Goal: Task Accomplishment & Management: Complete application form

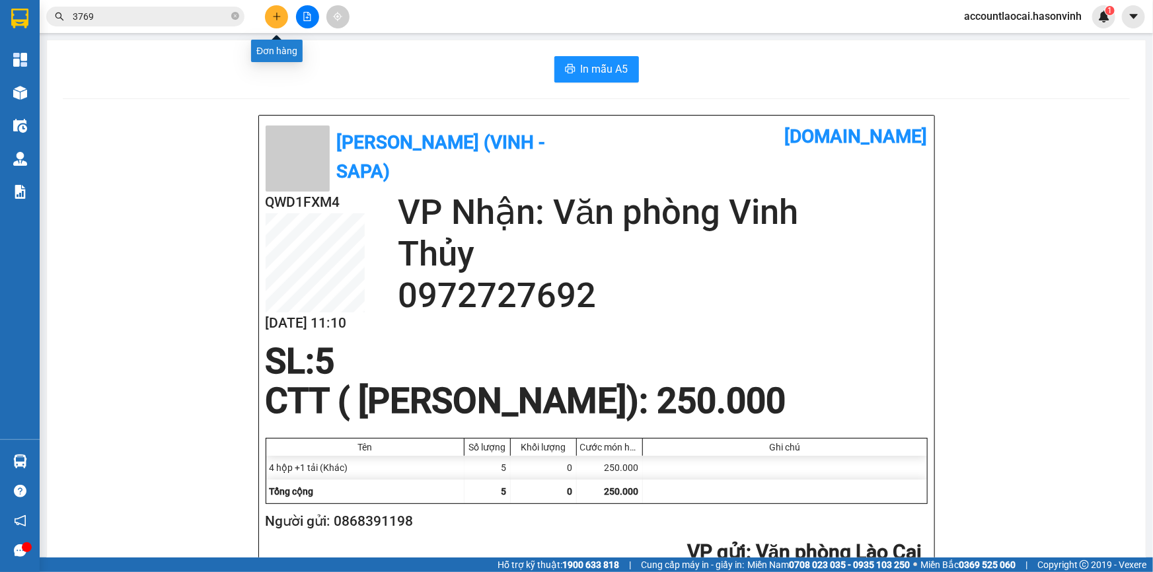
click at [283, 7] on button at bounding box center [276, 16] width 23 height 23
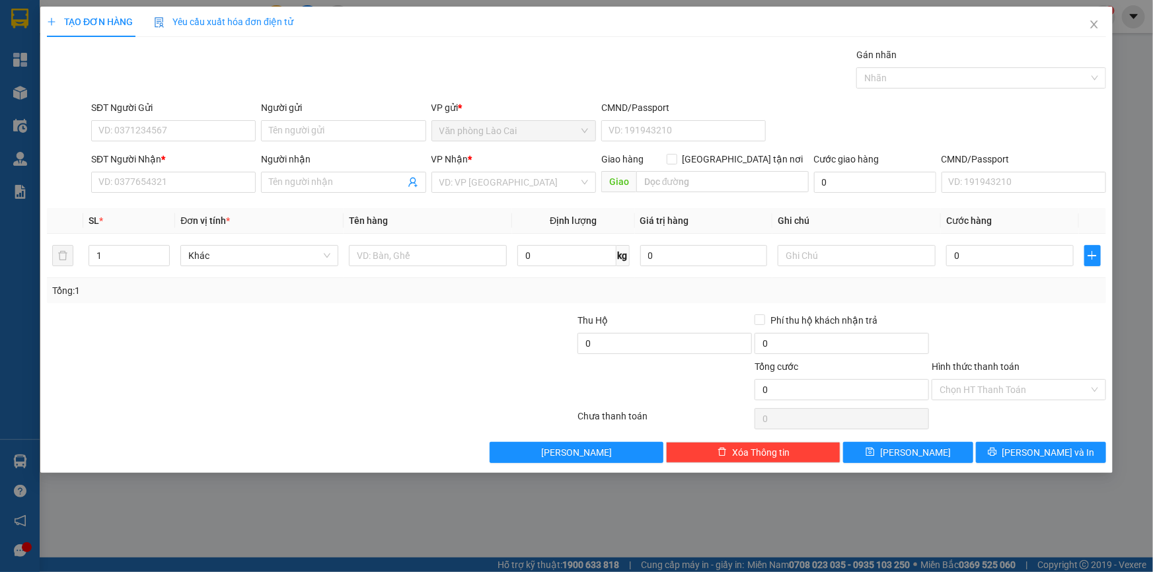
click at [215, 192] on div "SĐT Người Nhận * VD: 0377654321" at bounding box center [173, 175] width 165 height 46
click at [215, 190] on input "SĐT Người Nhận *" at bounding box center [173, 182] width 165 height 21
click at [172, 209] on div "0913816866" at bounding box center [173, 209] width 149 height 15
type input "0913816866"
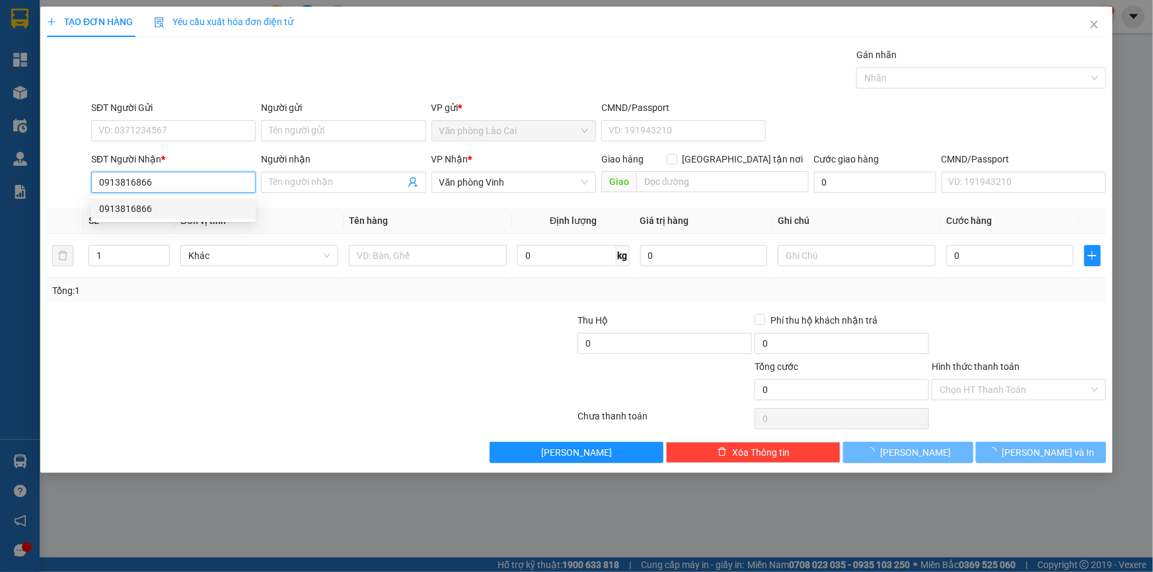
type input "220.000"
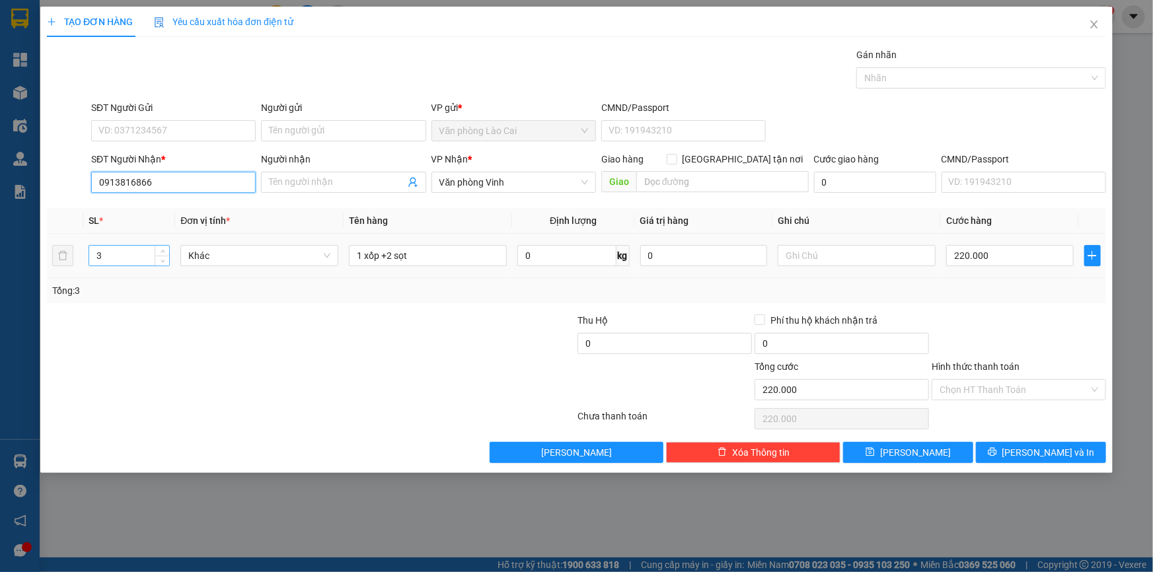
type input "0913816866"
drag, startPoint x: 133, startPoint y: 248, endPoint x: 90, endPoint y: 251, distance: 43.0
click at [90, 251] on input "3" at bounding box center [129, 256] width 80 height 20
click at [122, 252] on input "3" at bounding box center [129, 256] width 80 height 20
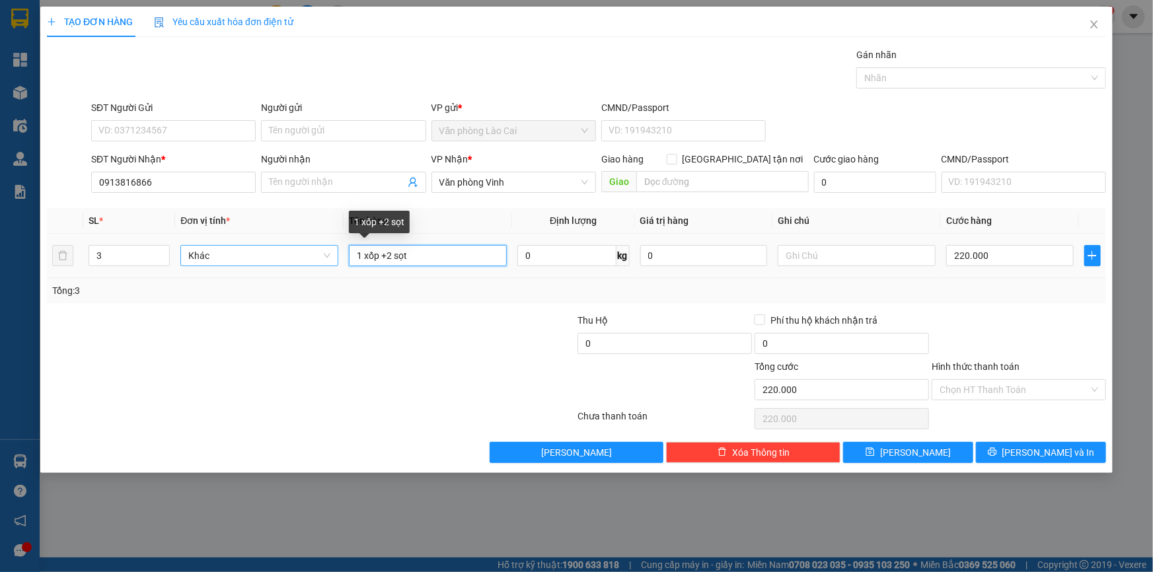
drag, startPoint x: 329, startPoint y: 257, endPoint x: 321, endPoint y: 257, distance: 7.9
click at [321, 257] on tr "3 Khác 1 xốp +2 sọt 0 kg 0 220.000" at bounding box center [576, 256] width 1059 height 44
type input "3 thùng"
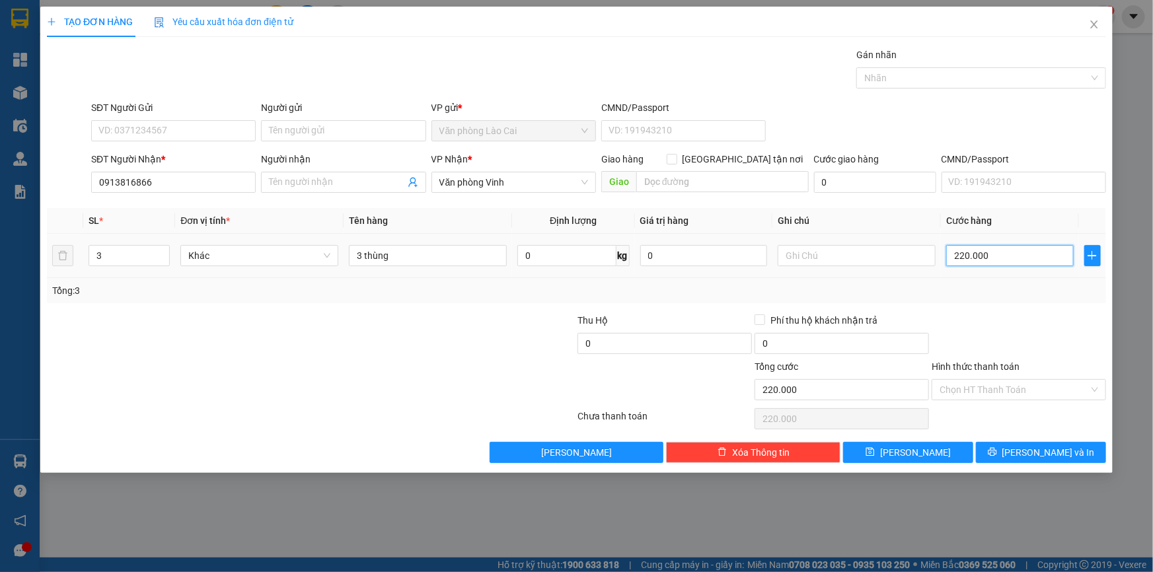
click at [987, 256] on input "220.000" at bounding box center [1010, 255] width 128 height 21
type input "1"
type input "18"
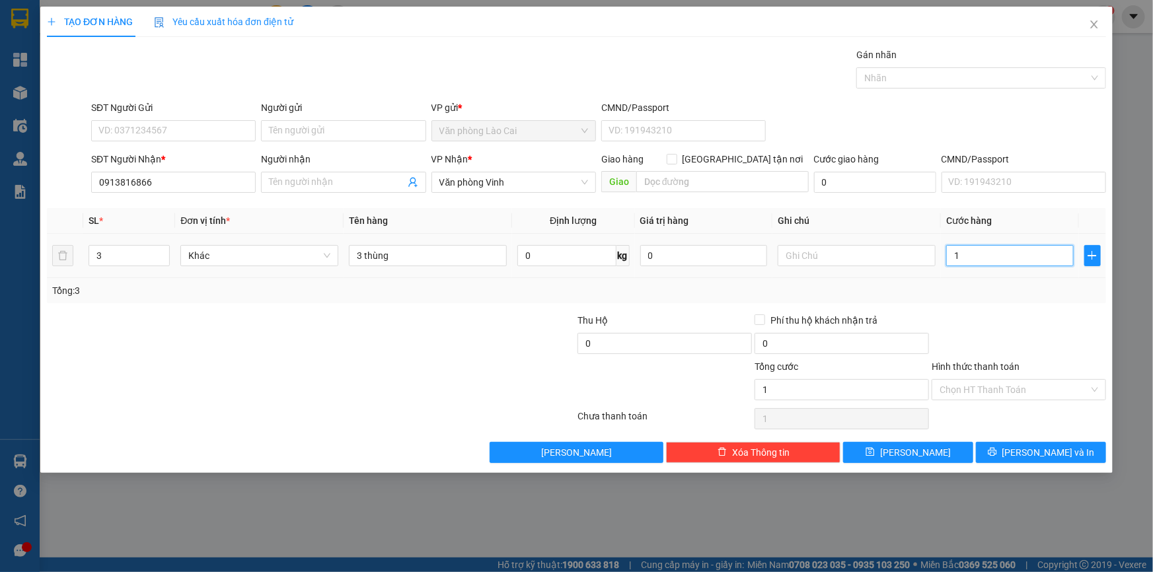
type input "18"
type input "180"
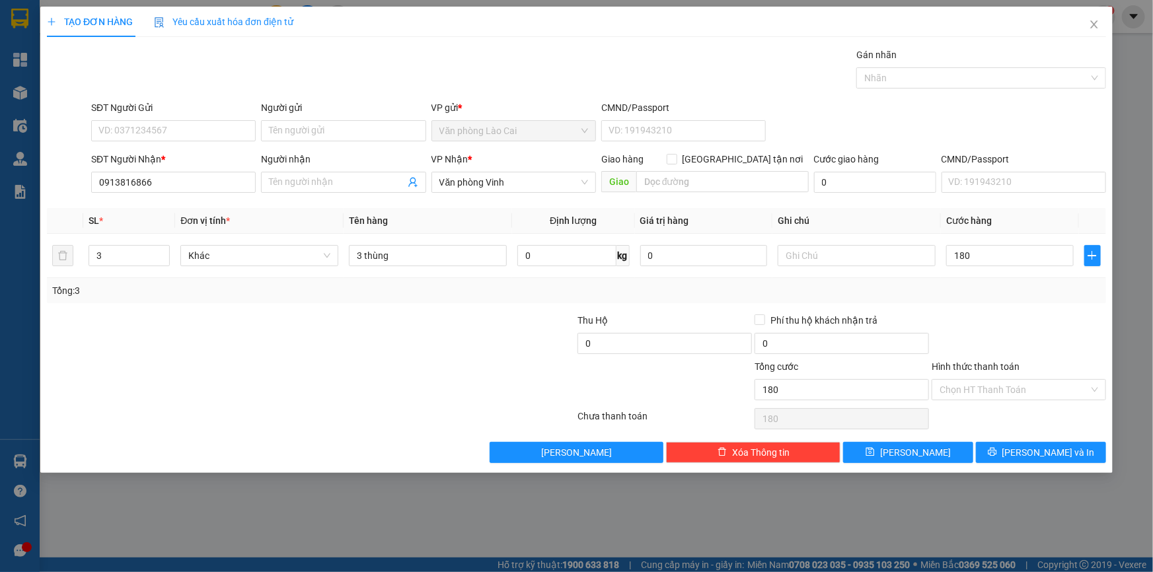
type input "180.000"
click at [987, 301] on div "Tổng: 3" at bounding box center [576, 290] width 1059 height 25
click at [911, 457] on span "[PERSON_NAME]" at bounding box center [915, 452] width 71 height 15
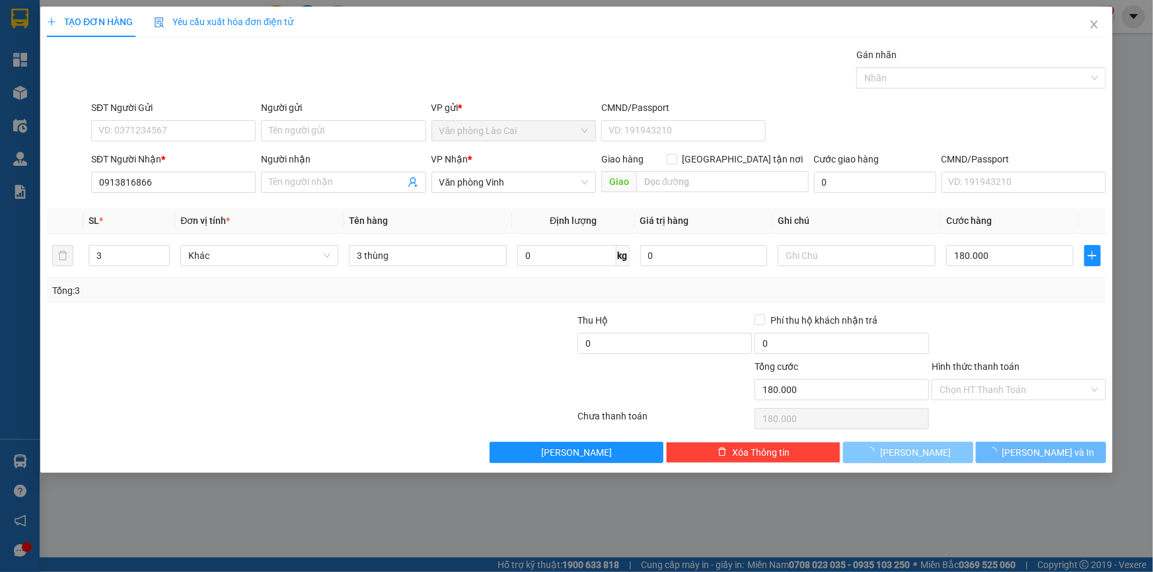
type input "0"
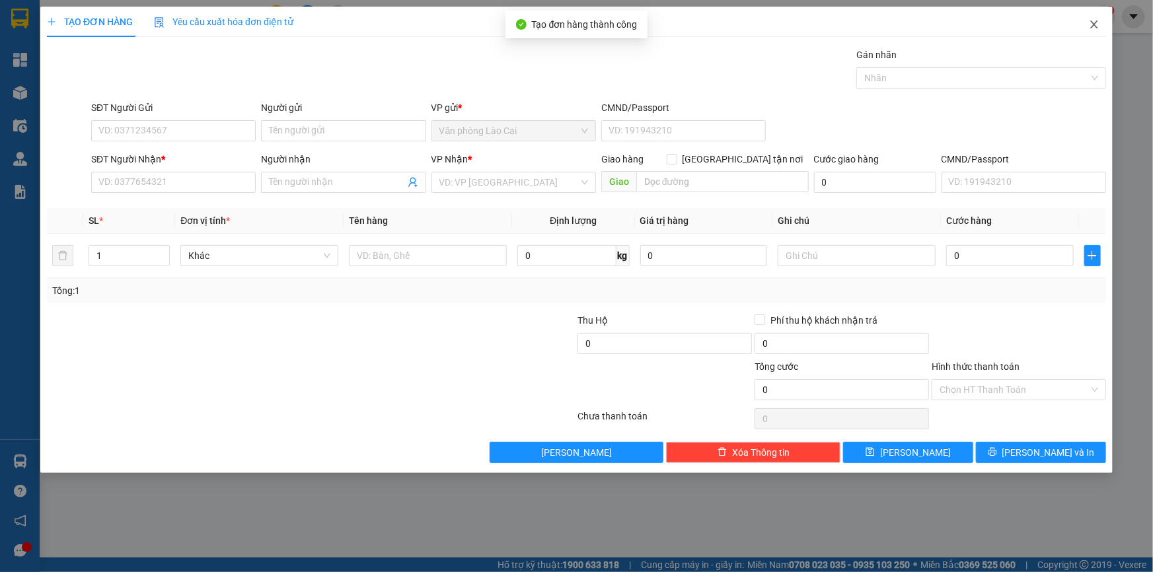
click at [1097, 24] on icon "close" at bounding box center [1094, 24] width 11 height 11
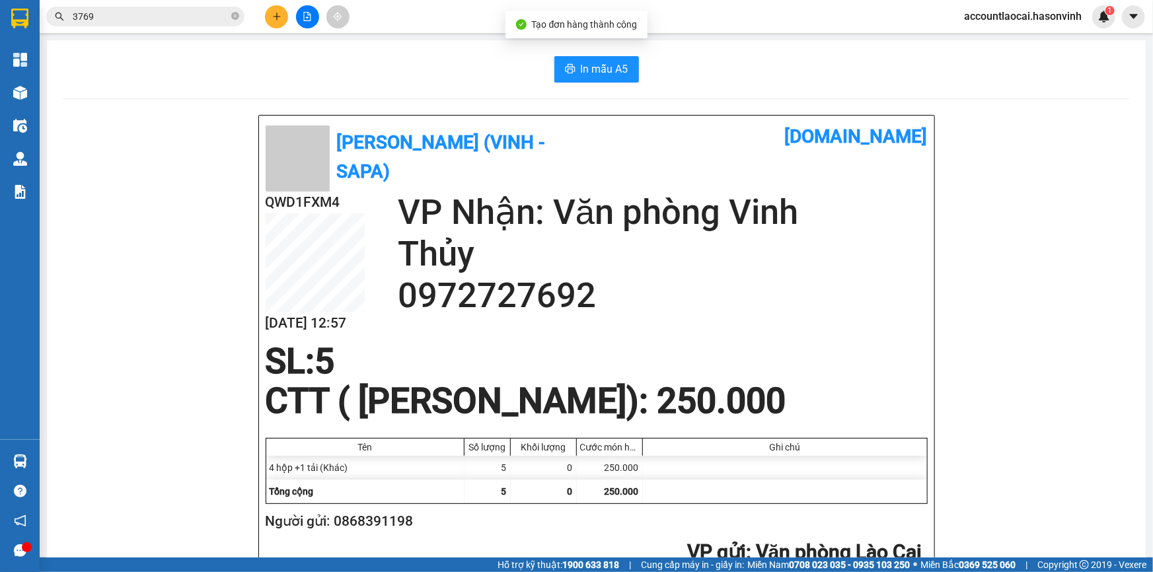
click at [266, 7] on div at bounding box center [307, 16] width 99 height 23
click at [269, 14] on button at bounding box center [276, 16] width 23 height 23
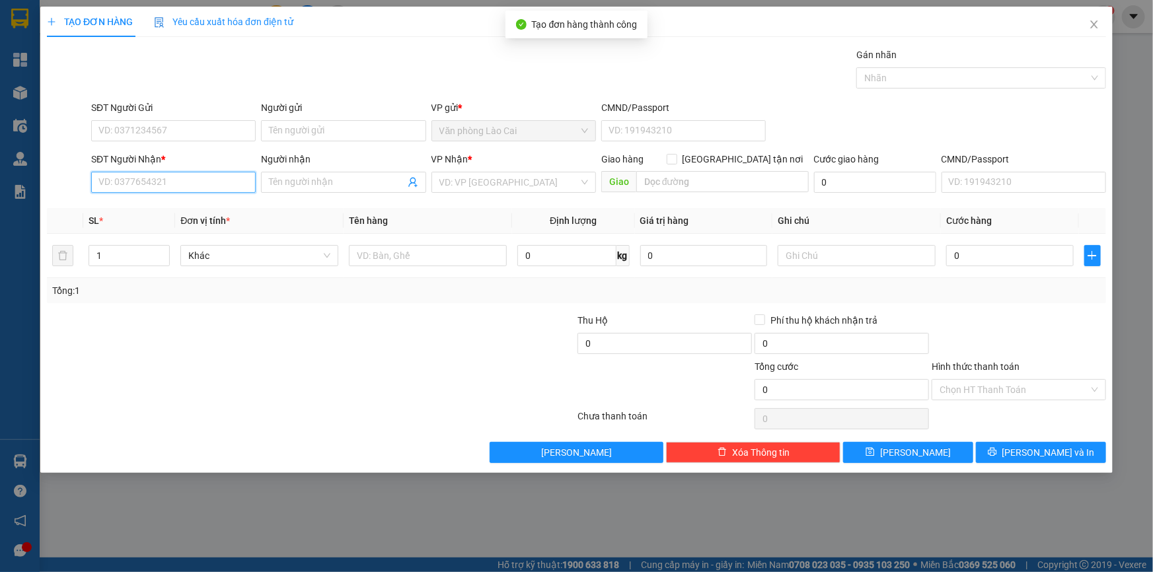
click at [139, 186] on input "SĐT Người Nhận *" at bounding box center [173, 182] width 165 height 21
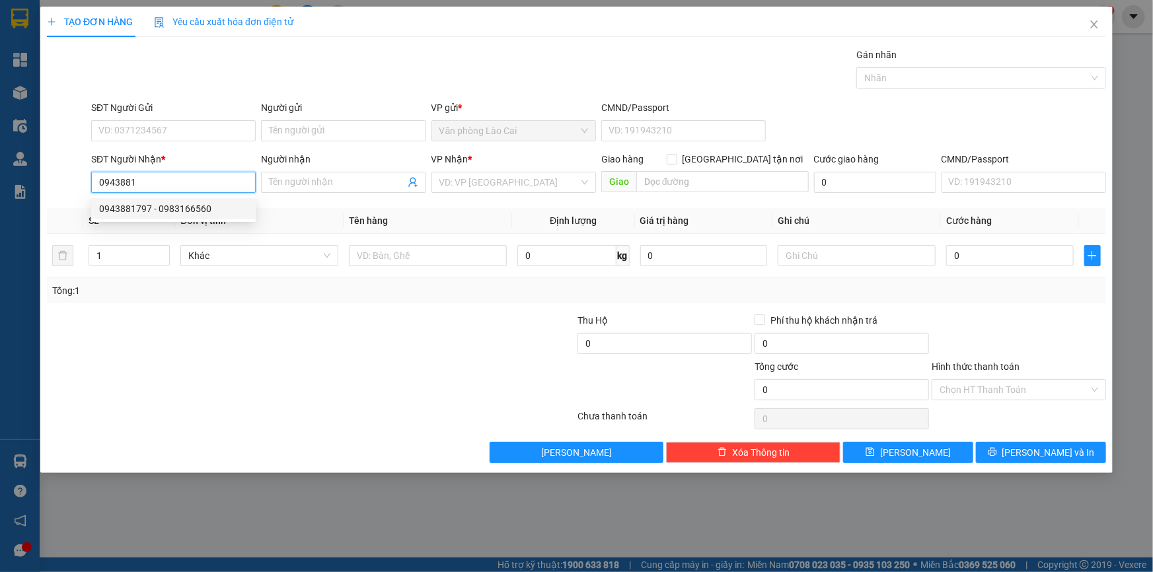
click at [133, 202] on div "0943881797 - 0983166560" at bounding box center [173, 209] width 149 height 15
type input "0943881797"
type input "0983166560"
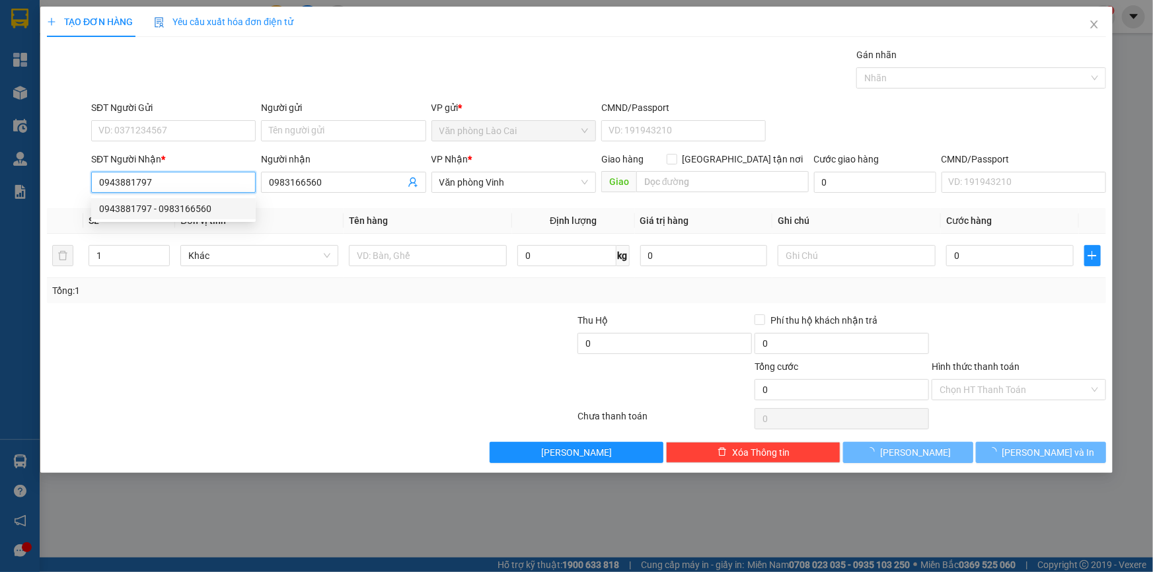
type input "400.000"
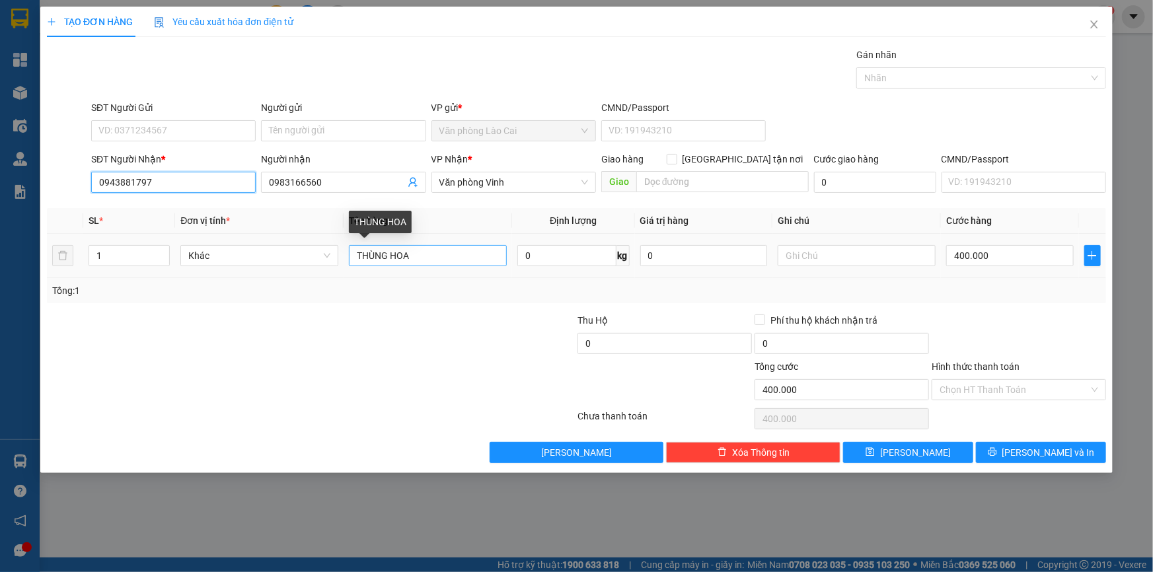
type input "0943881797"
click at [356, 260] on input "THÙNG HOA" at bounding box center [428, 255] width 158 height 21
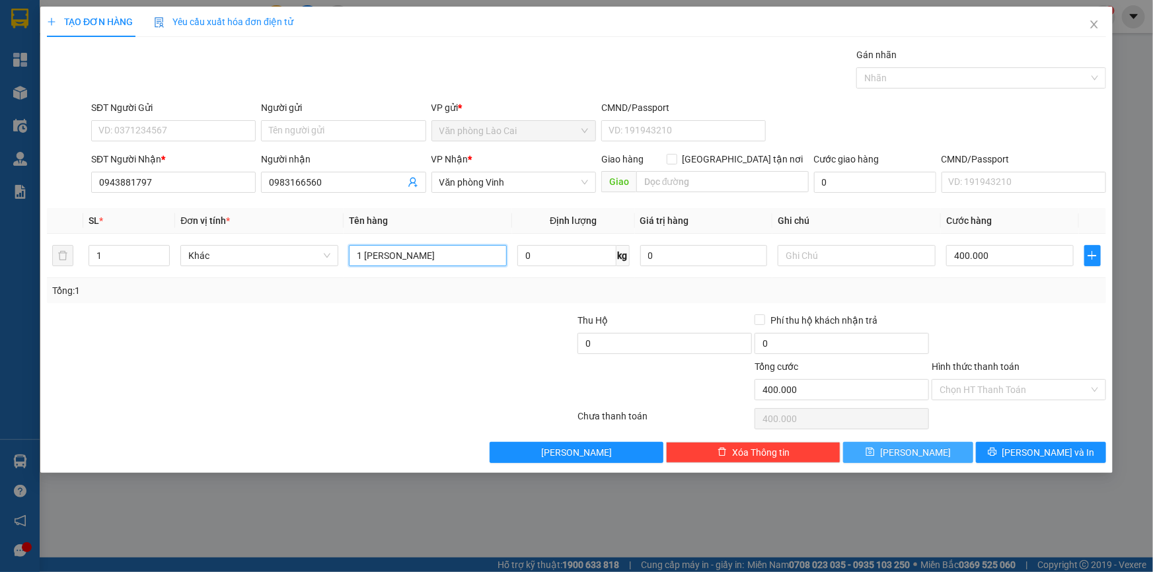
type input "1 [PERSON_NAME]"
click at [908, 449] on span "[PERSON_NAME]" at bounding box center [915, 452] width 71 height 15
type input "0"
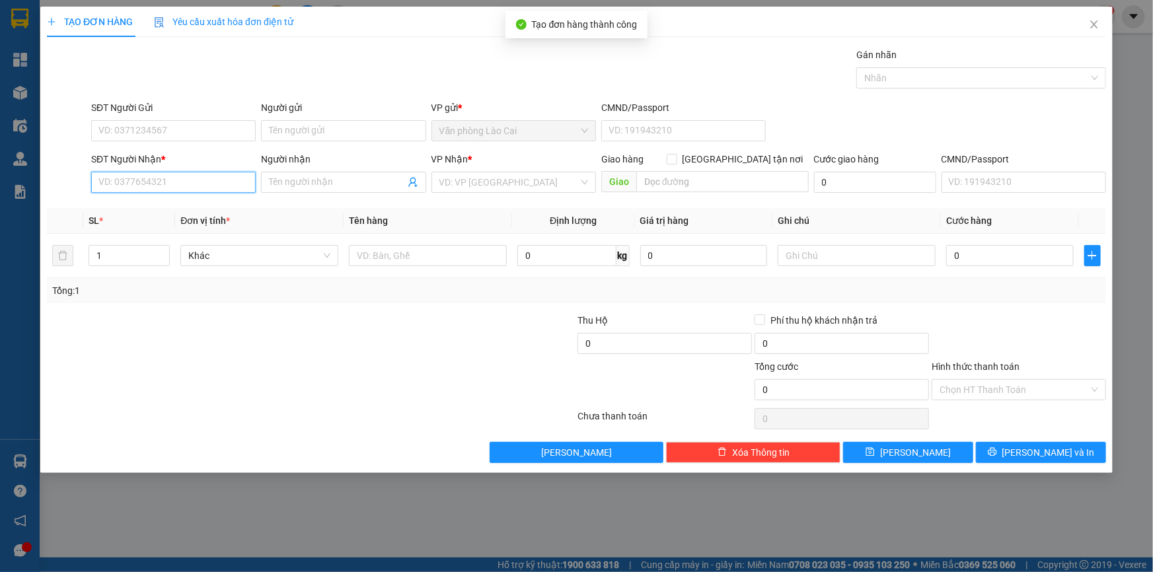
click at [121, 183] on input "SĐT Người Nhận *" at bounding box center [173, 182] width 165 height 21
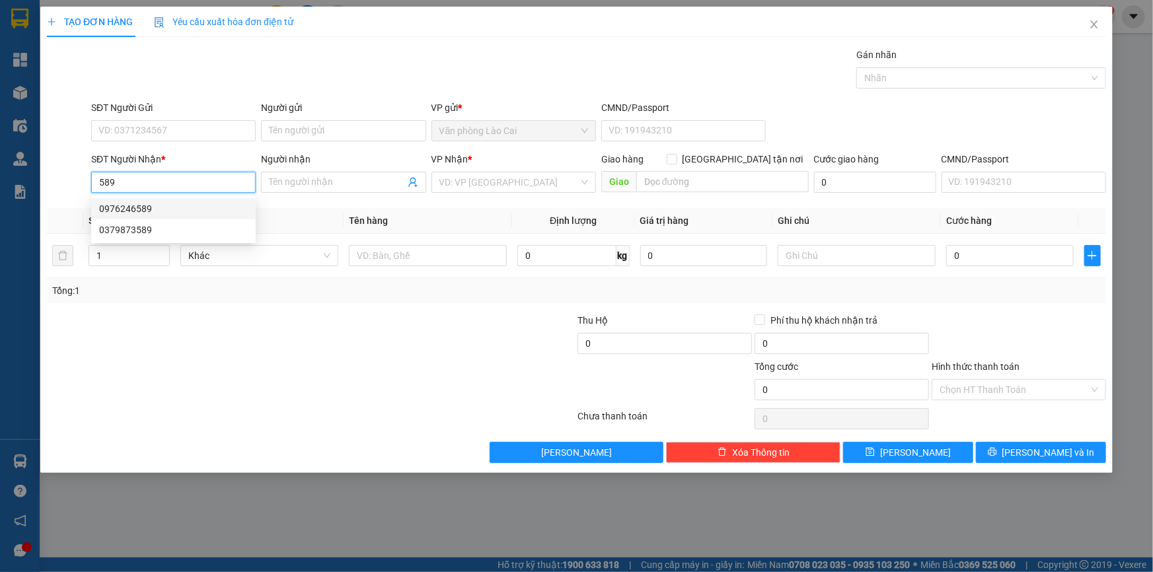
drag, startPoint x: 148, startPoint y: 204, endPoint x: 144, endPoint y: 214, distance: 10.7
click at [148, 205] on div "0976246589" at bounding box center [173, 209] width 149 height 15
type input "0976246589"
type input "ht"
type input "550.000"
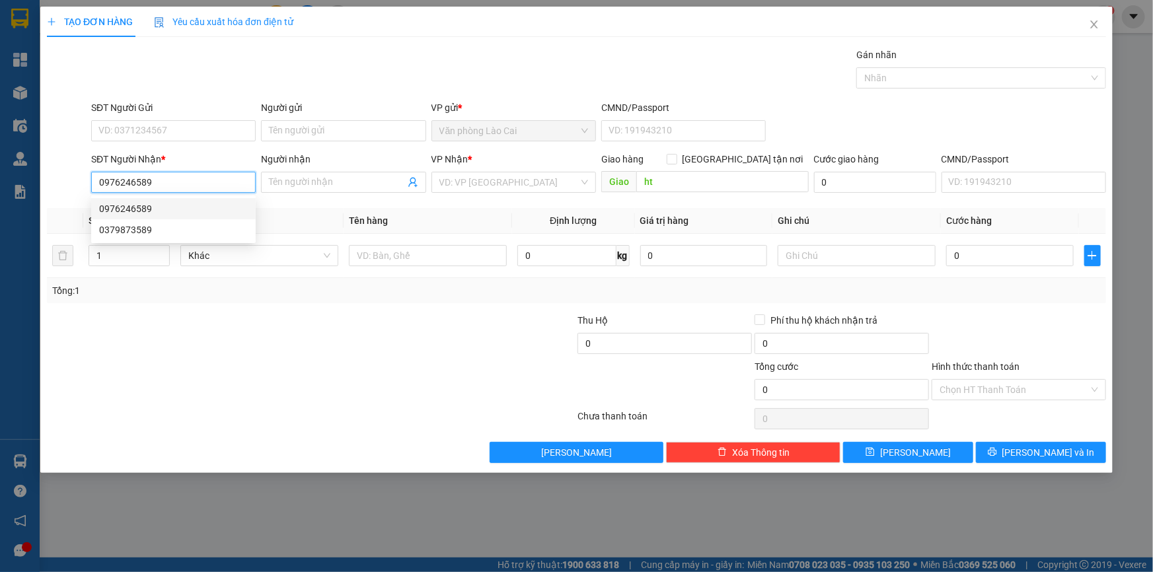
type input "550.000"
type input "0976246589"
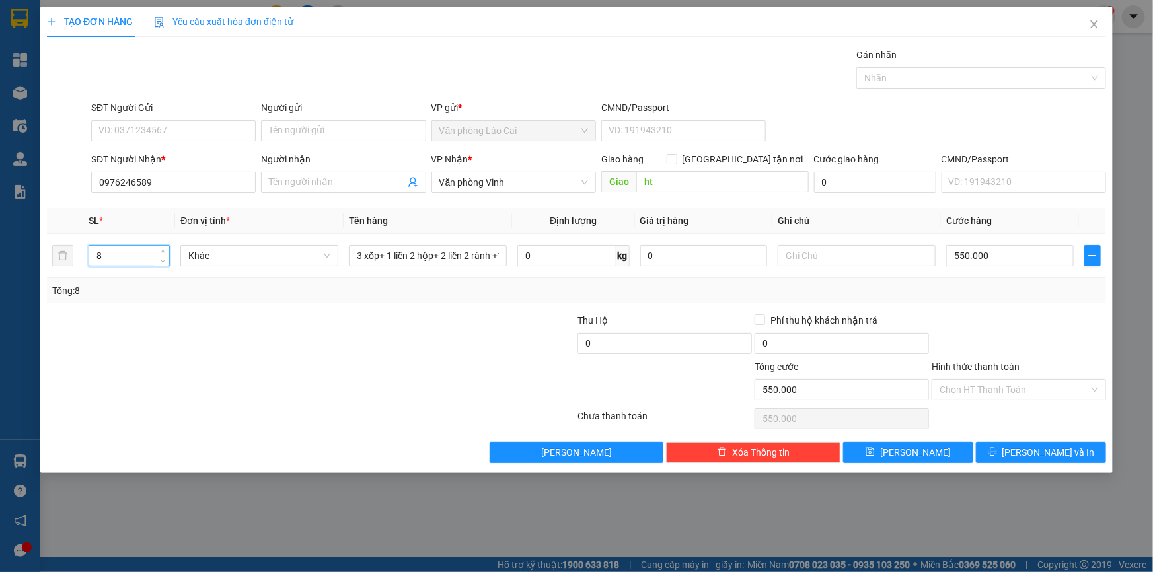
drag, startPoint x: 118, startPoint y: 252, endPoint x: 46, endPoint y: 252, distance: 72.7
click at [46, 252] on div "TẠO ĐƠN HÀNG Yêu cầu xuất hóa đơn điện tử Transit Pickup Surcharge Ids Transit …" at bounding box center [576, 240] width 1073 height 467
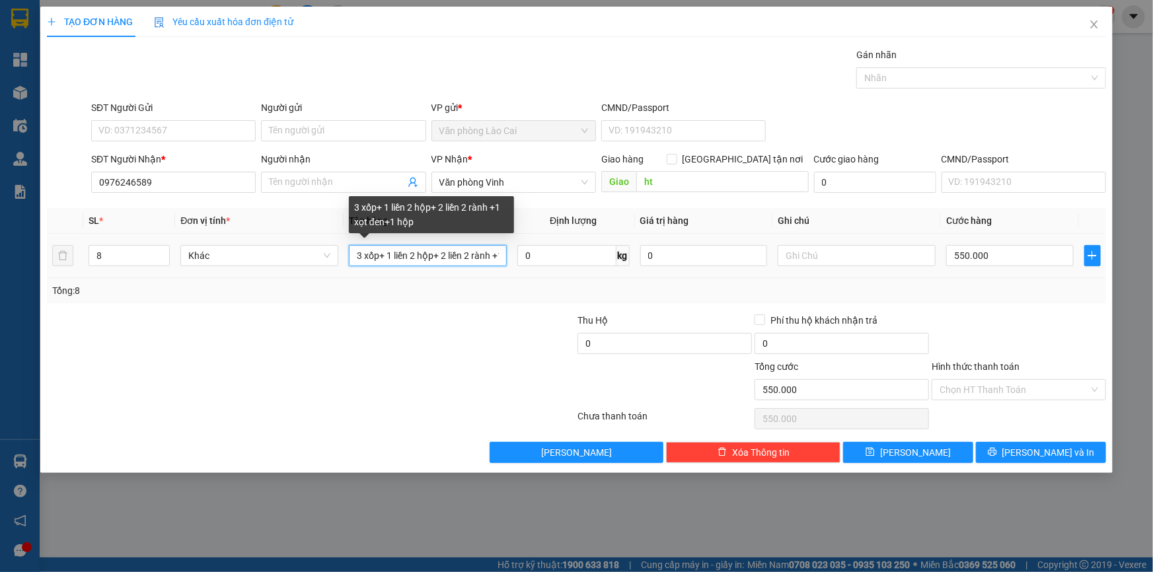
scroll to position [0, 73]
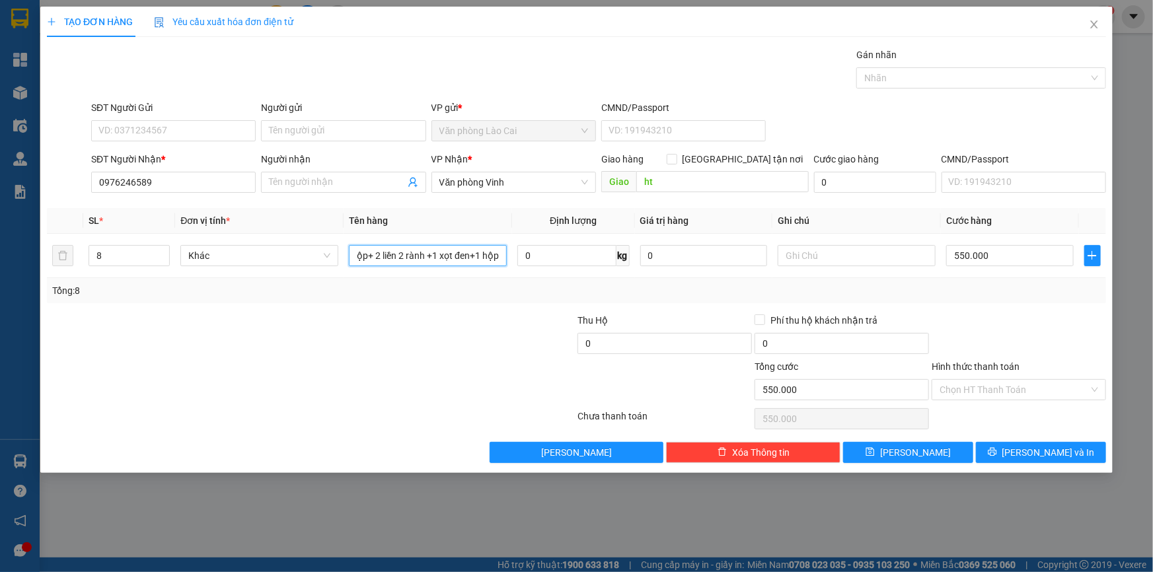
drag, startPoint x: 352, startPoint y: 257, endPoint x: 593, endPoint y: 278, distance: 242.1
click at [593, 278] on div "SL * Đơn vị tính * Tên hàng Định lượng Giá trị hàng Ghi chú Cước hàng 8 Khác 3 …" at bounding box center [576, 255] width 1059 height 95
type input "7 xọt rành đen+ 1 xọt trắng+ 1 xốp+ 1 liền 2 hộp"
click at [59, 251] on tr "8 Khác 7 xọt rành đen+ 1 xọt trắng+ 1 xốp+ 1 liền 2 hộp 0 kg 0 550.000" at bounding box center [576, 256] width 1059 height 44
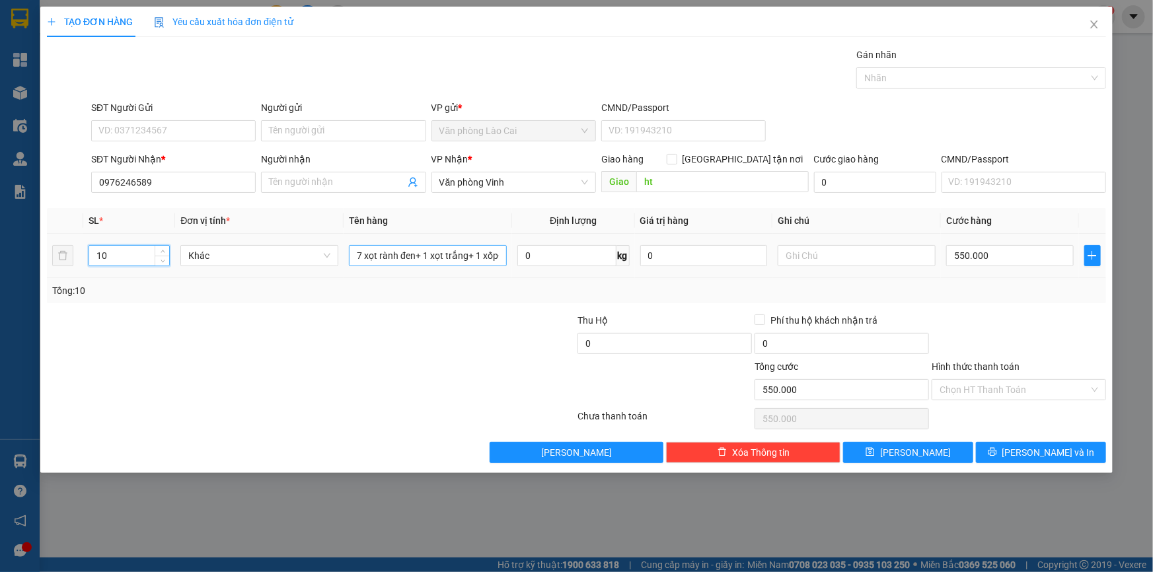
type input "10"
click at [467, 258] on input "7 xọt rành đen+ 1 xọt trắng+ 1 xốp+ 1 liền 2 hộp" at bounding box center [428, 255] width 158 height 21
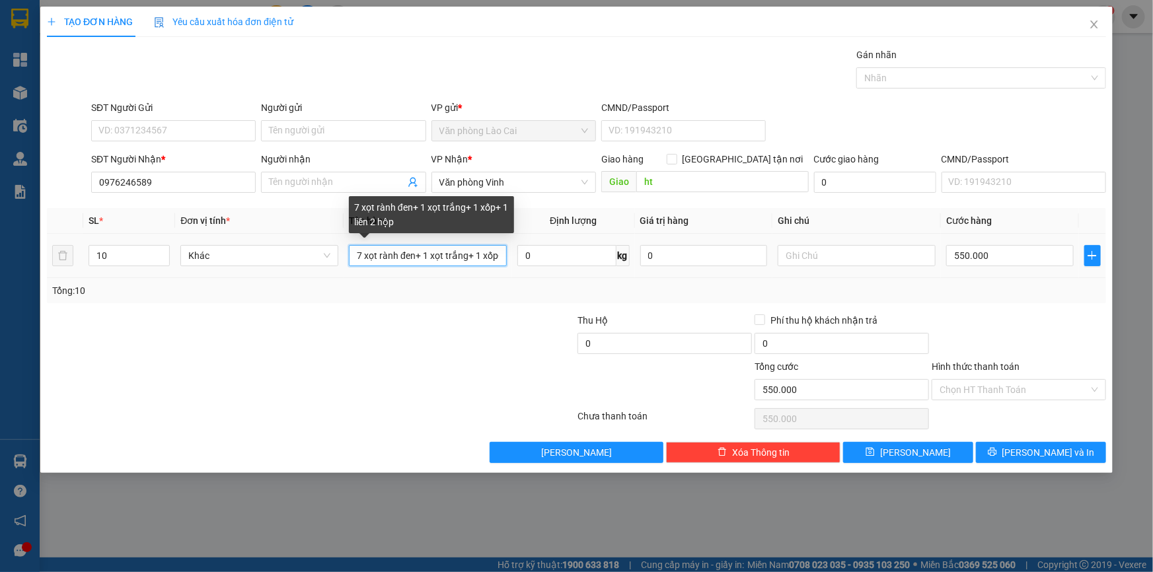
click at [423, 254] on input "7 xọt rành đen+ 1 xọt trắng+ 1 xốp+ 1 liền 2 hộp" at bounding box center [428, 255] width 158 height 21
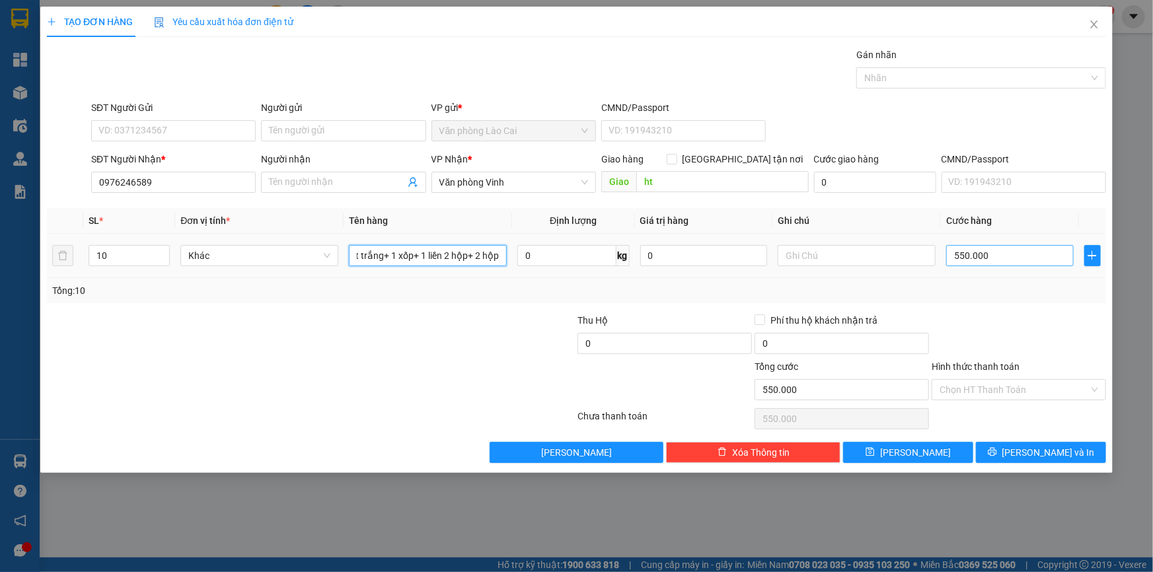
type input "7 xọt rành đen+ 1 xọt trắng+ 1 xốp+ 1 liền 2 hộp+ 2 hộp"
click at [997, 258] on input "550.000" at bounding box center [1010, 255] width 128 height 21
type input "6"
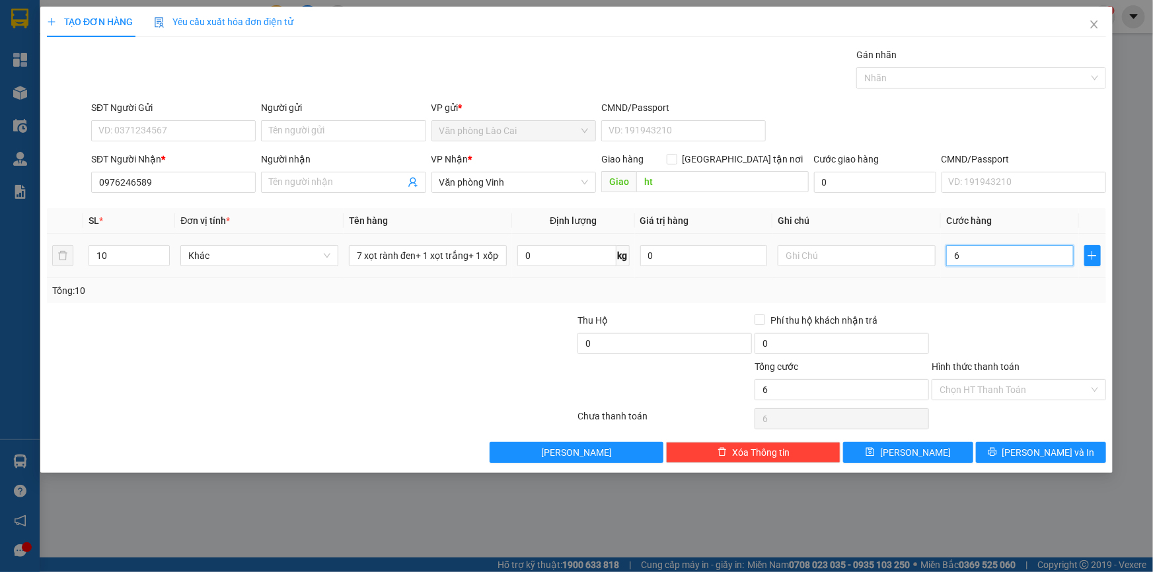
type input "60"
type input "600"
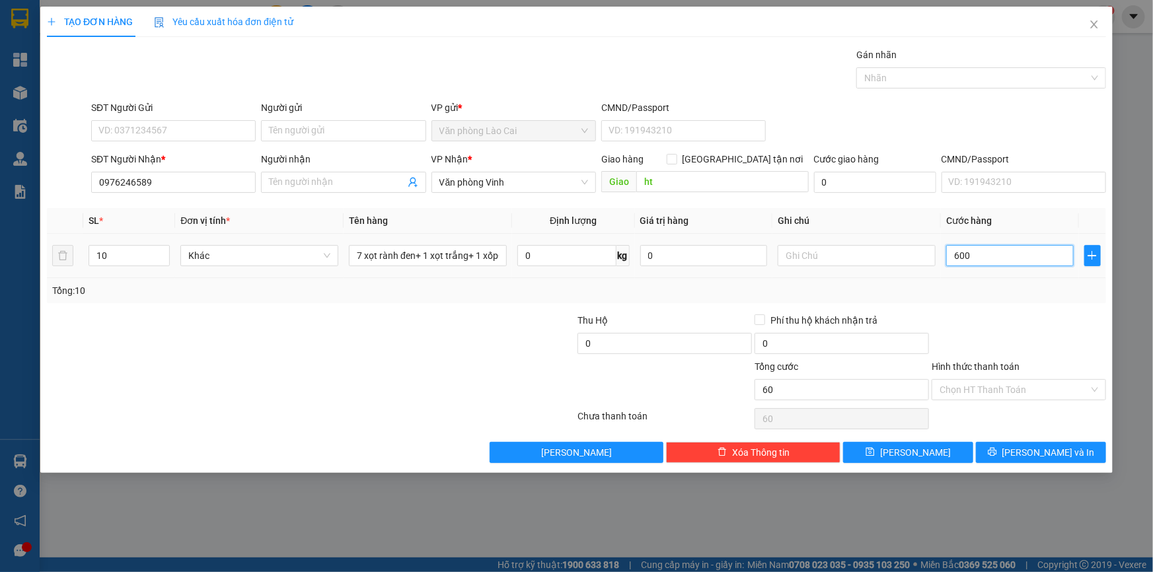
type input "600"
type input "600.000"
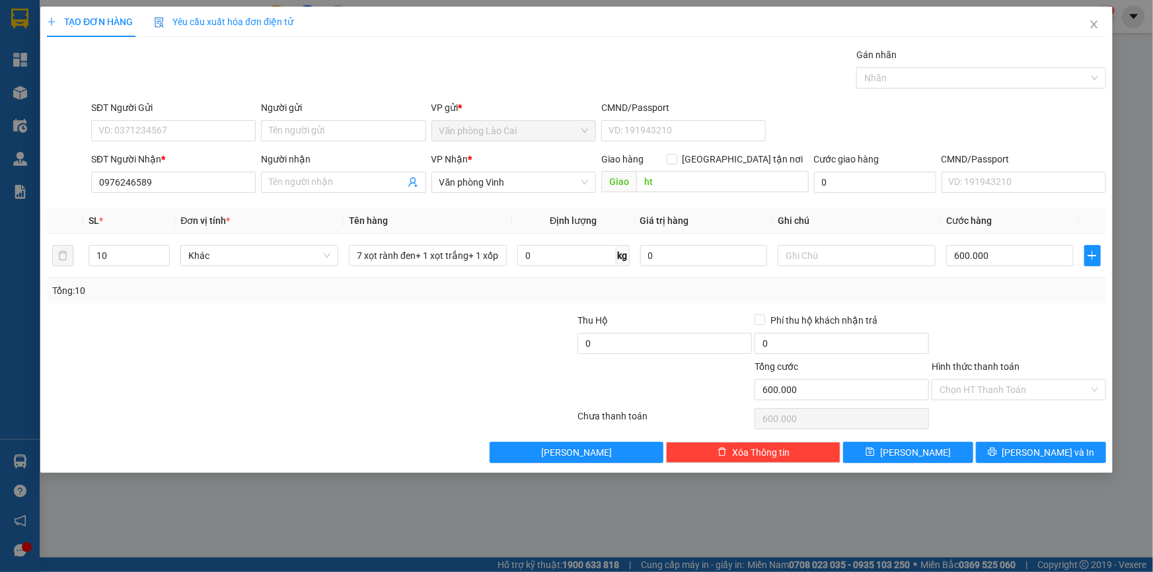
click at [969, 297] on div "Tổng: 10" at bounding box center [576, 290] width 1059 height 25
drag, startPoint x: 126, startPoint y: 254, endPoint x: 95, endPoint y: 252, distance: 30.5
click at [95, 252] on input "10" at bounding box center [129, 256] width 80 height 20
type input "14"
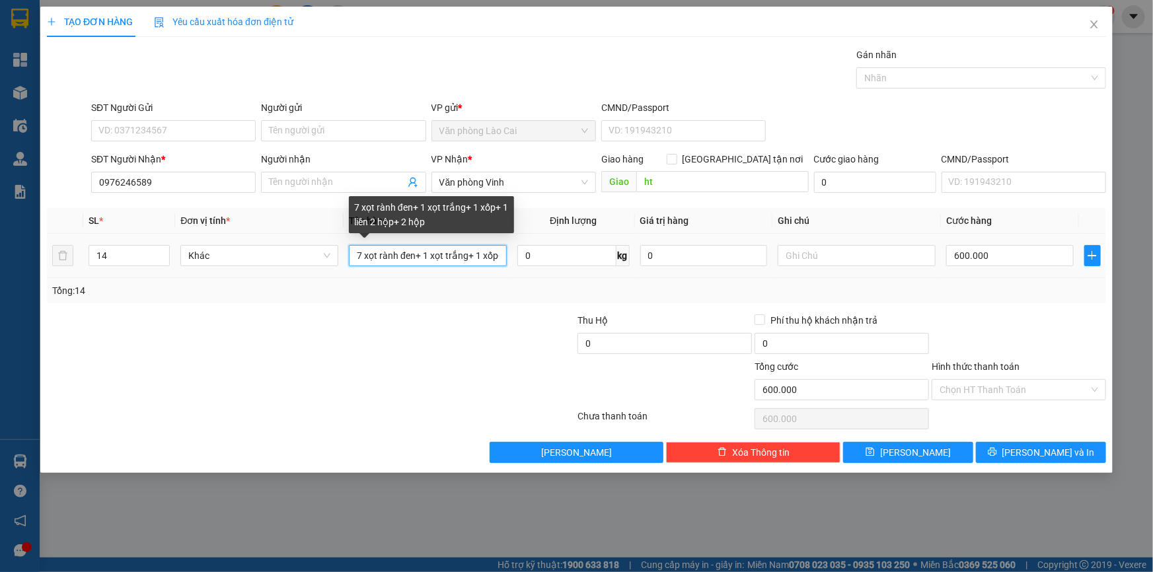
click at [382, 264] on input "7 xọt rành đen+ 1 xọt trắng+ 1 xốp+ 1 liền 2 hộp+ 2 hộp" at bounding box center [428, 255] width 158 height 21
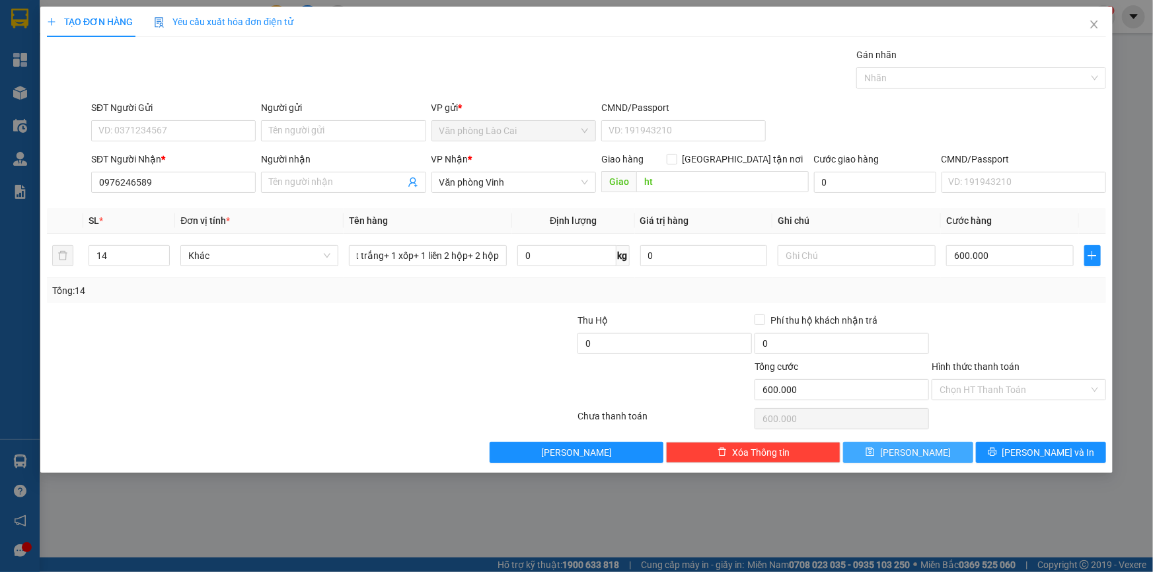
click at [938, 445] on button "[PERSON_NAME]" at bounding box center [908, 452] width 130 height 21
type input "0"
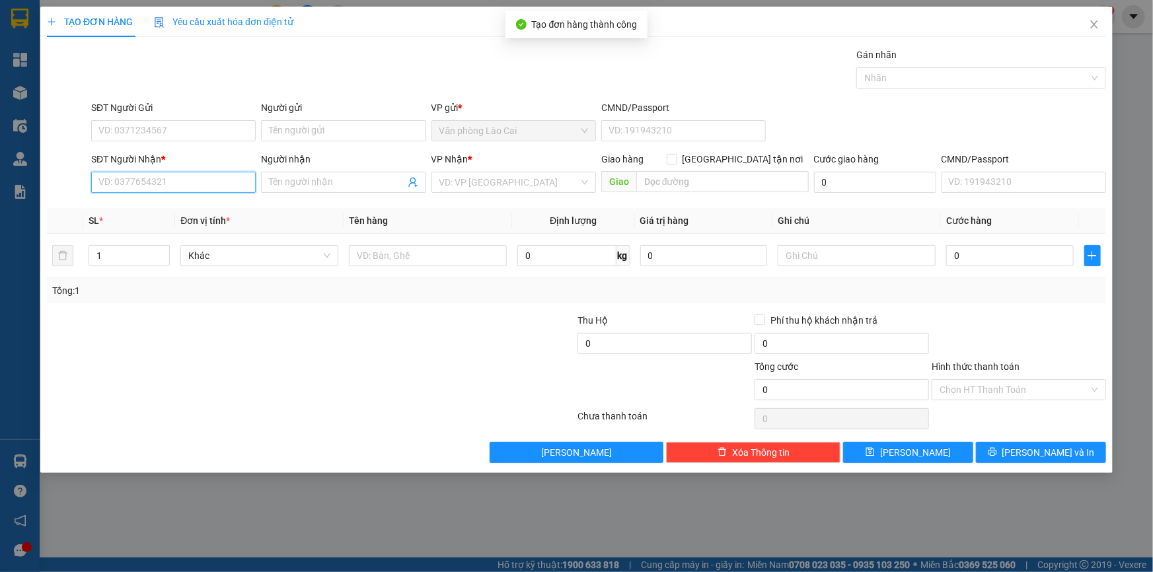
click at [156, 178] on input "SĐT Người Nhận *" at bounding box center [173, 182] width 165 height 21
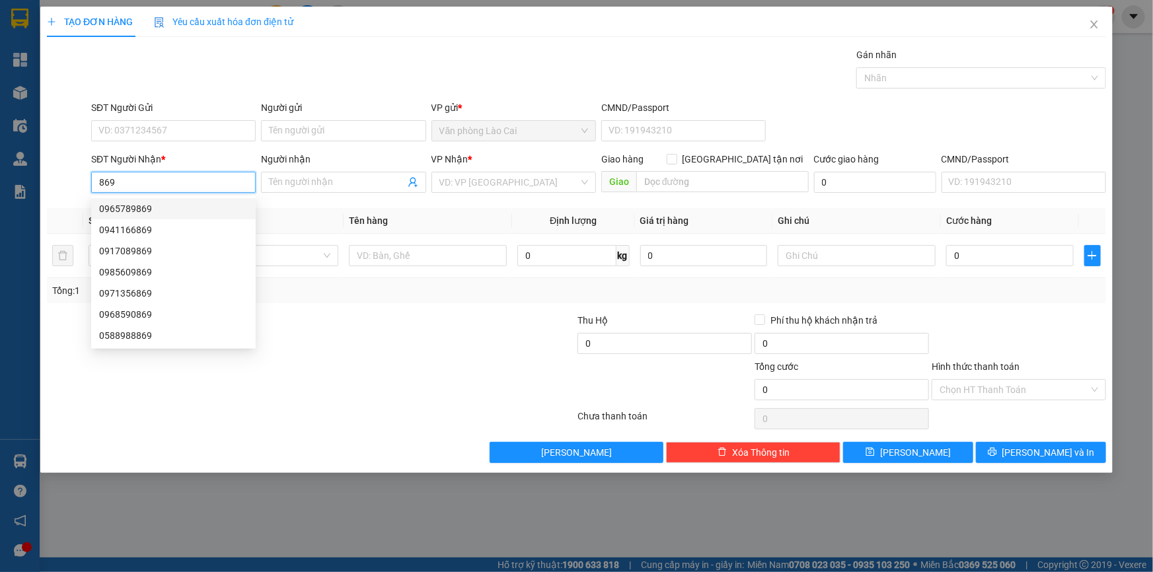
click at [128, 211] on div "0965789869" at bounding box center [173, 209] width 149 height 15
type input "0965789869"
type input "đô lương"
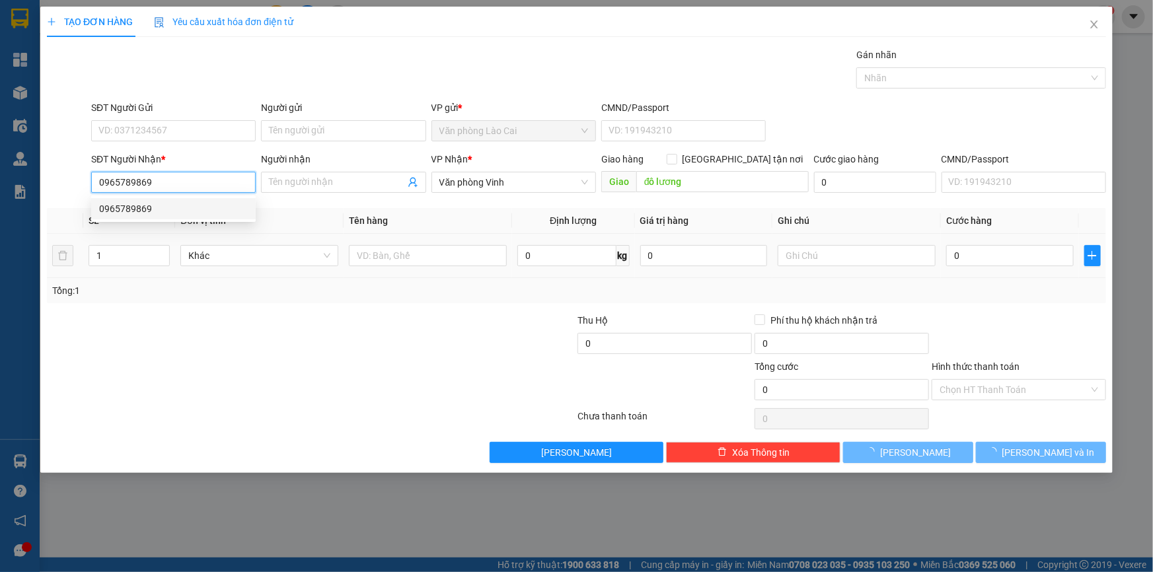
type input "50.000"
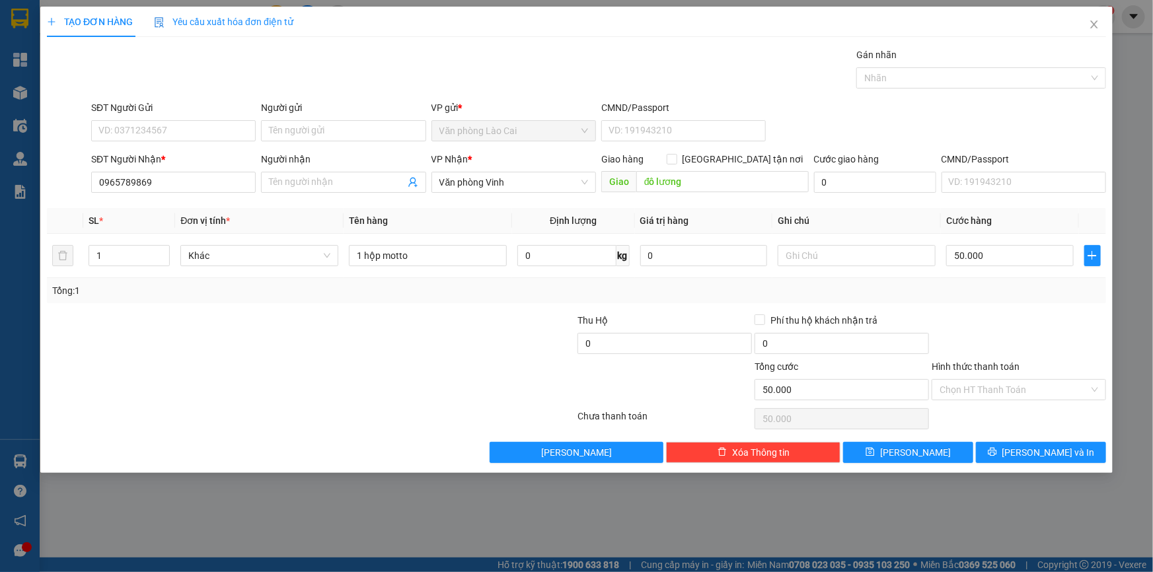
click at [158, 193] on div "SĐT Người Nhận * 0965789869 0965789869" at bounding box center [173, 175] width 165 height 46
click at [150, 183] on input "0965789869" at bounding box center [173, 182] width 165 height 21
drag, startPoint x: 132, startPoint y: 182, endPoint x: 15, endPoint y: 181, distance: 117.6
click at [15, 181] on div "TẠO ĐƠN HÀNG Yêu cầu xuất hóa đơn điện tử Transit Pickup Surcharge Ids Transit …" at bounding box center [576, 286] width 1153 height 572
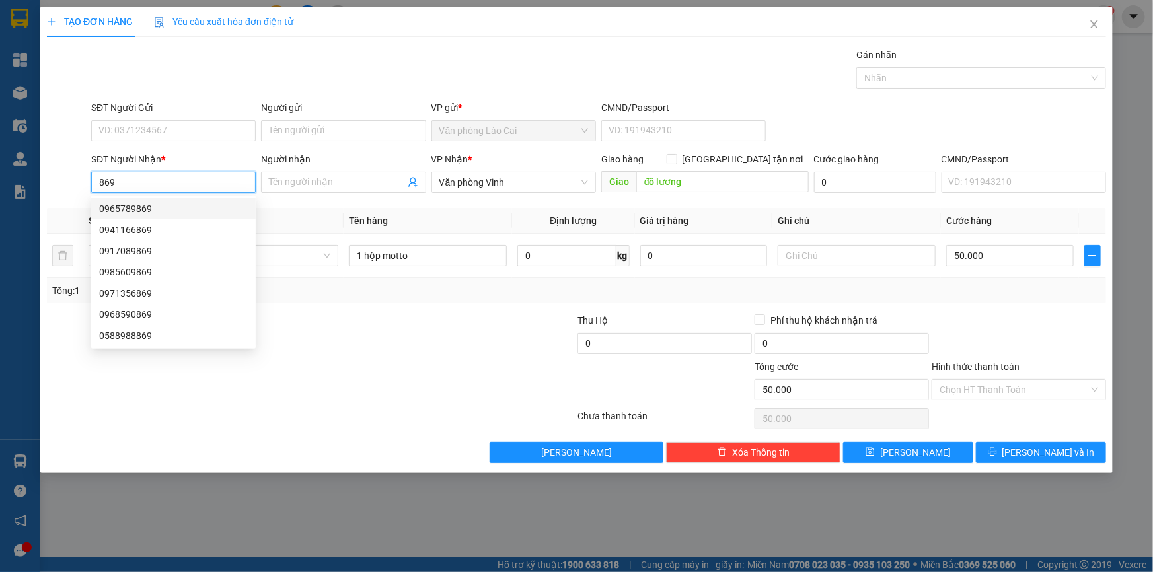
drag, startPoint x: 137, startPoint y: 188, endPoint x: 46, endPoint y: 170, distance: 92.3
click at [46, 170] on div "SĐT Người Nhận * 869 Người nhận Tên người nhận VP Nhận * Văn phòng Vinh Giao hà…" at bounding box center [577, 175] width 1062 height 46
click at [165, 213] on div "0346463891" at bounding box center [173, 209] width 149 height 15
type input "0346463891"
type input "ht"
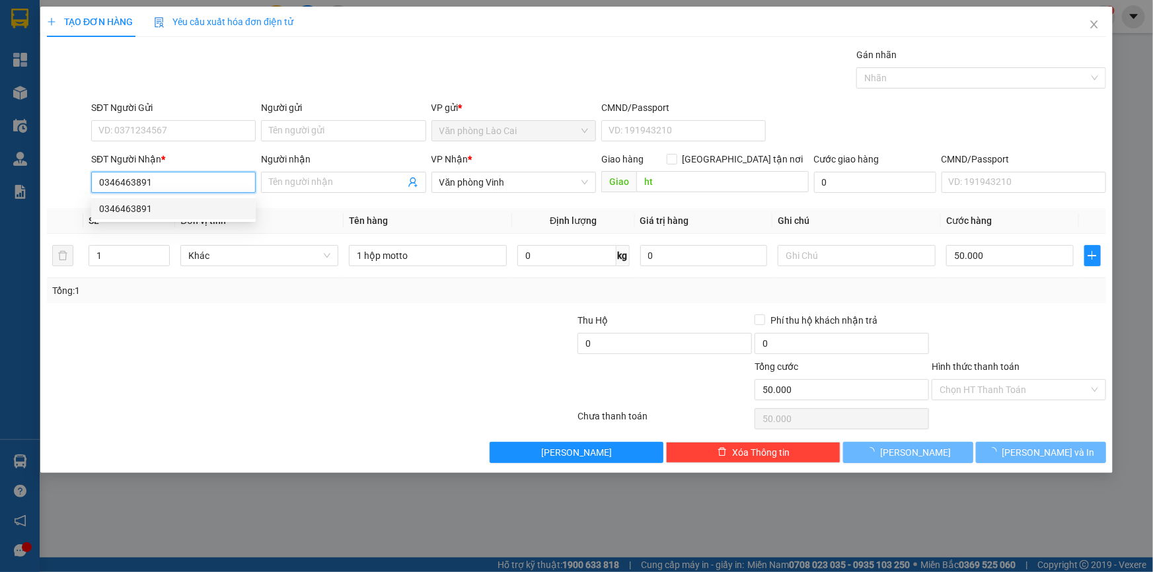
type input "100.000"
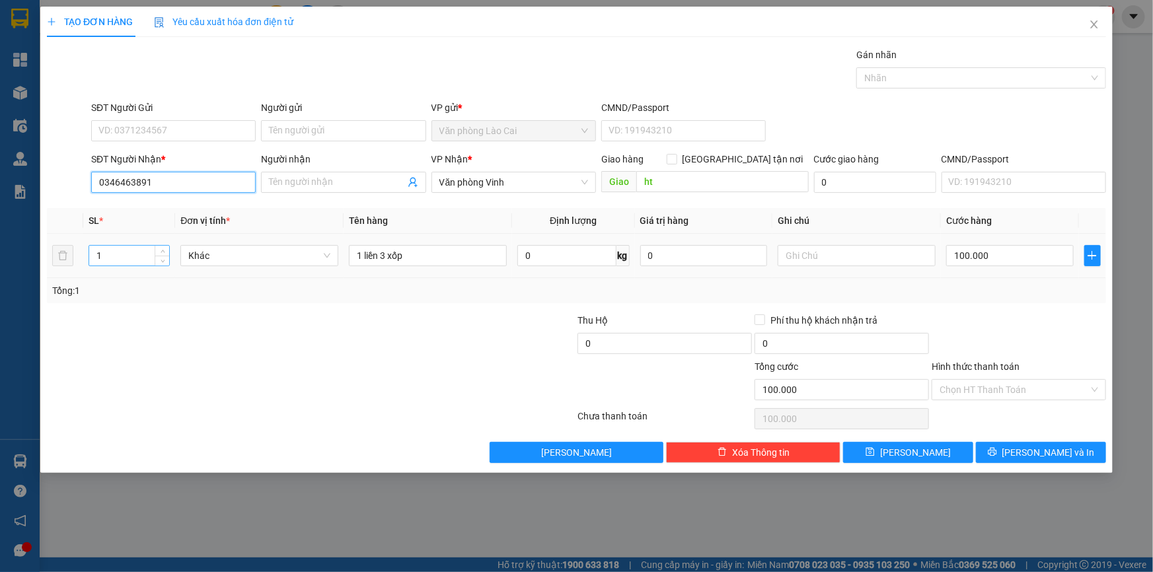
type input "0346463891"
drag, startPoint x: 119, startPoint y: 256, endPoint x: 75, endPoint y: 252, distance: 43.7
click at [75, 252] on tr "1 Khác 1 liền 3 xốp 0 kg 0 100.000" at bounding box center [576, 256] width 1059 height 44
type input "2"
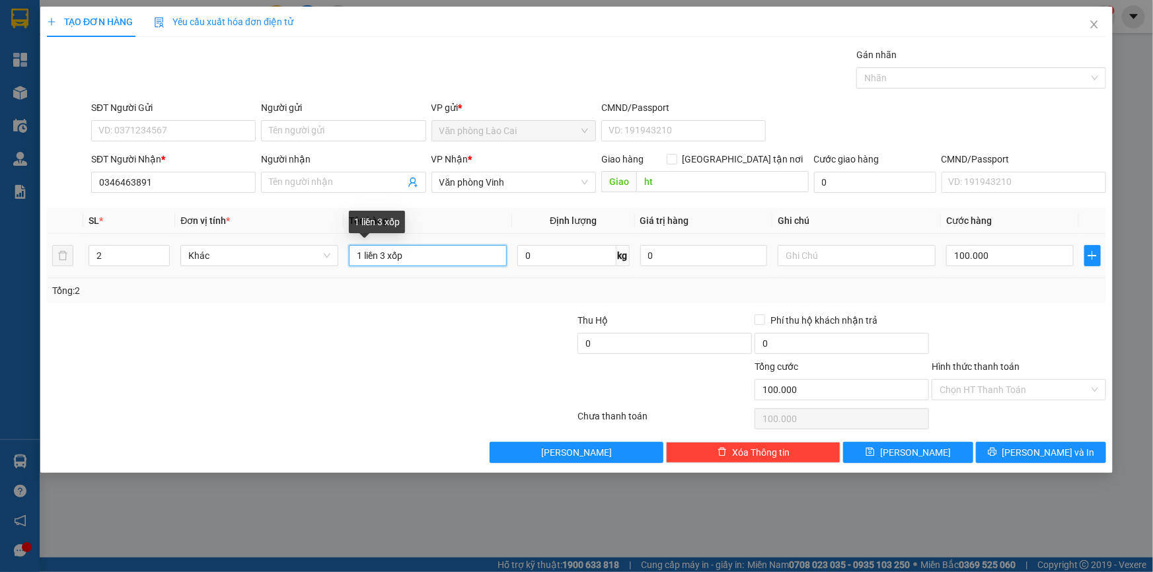
drag, startPoint x: 433, startPoint y: 251, endPoint x: 351, endPoint y: 248, distance: 82.0
click at [351, 248] on input "1 liền 3 xốp" at bounding box center [428, 255] width 158 height 21
click at [422, 252] on input "1 liền 3 xốp" at bounding box center [428, 255] width 158 height 21
type input "1 liền 3 xốp+ 1 chậu"
click at [1005, 270] on td "100.000" at bounding box center [1010, 256] width 138 height 44
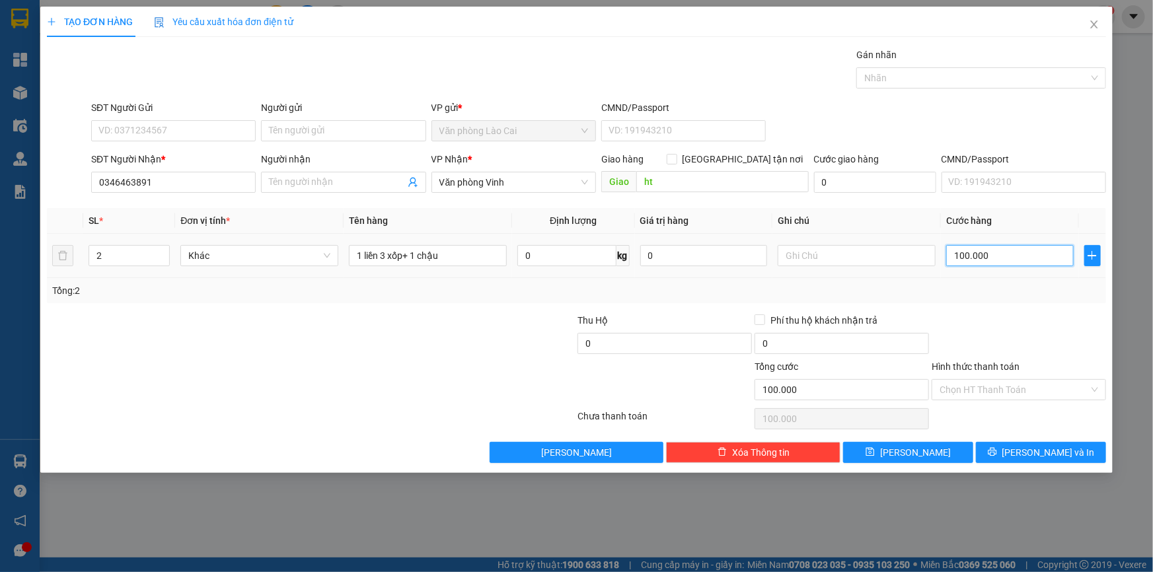
click at [1005, 260] on input "100.000" at bounding box center [1010, 255] width 128 height 21
type input "1"
type input "15"
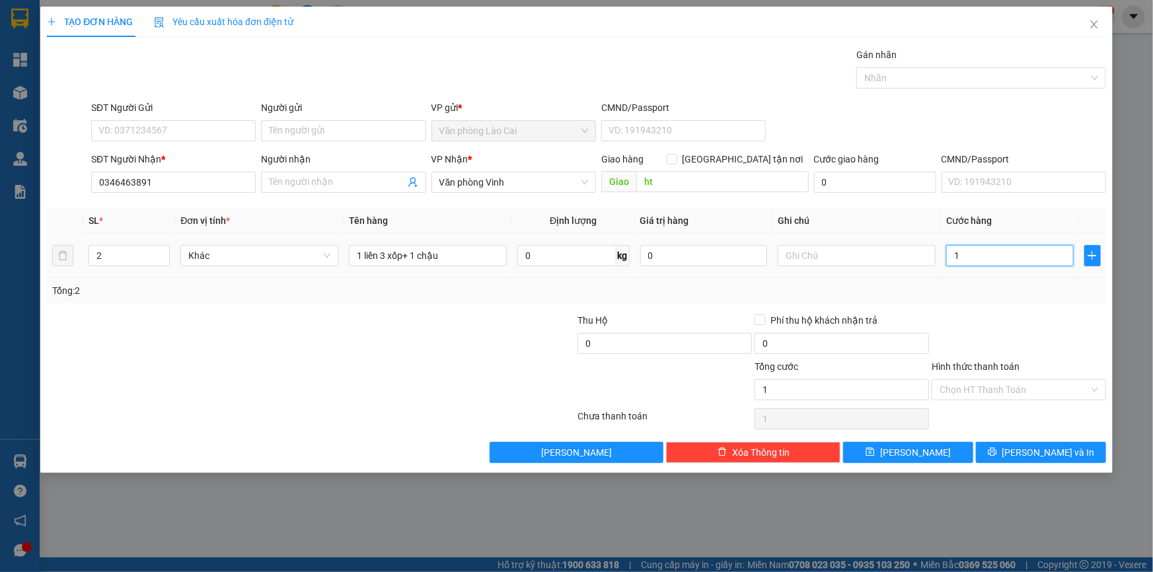
type input "15"
type input "150"
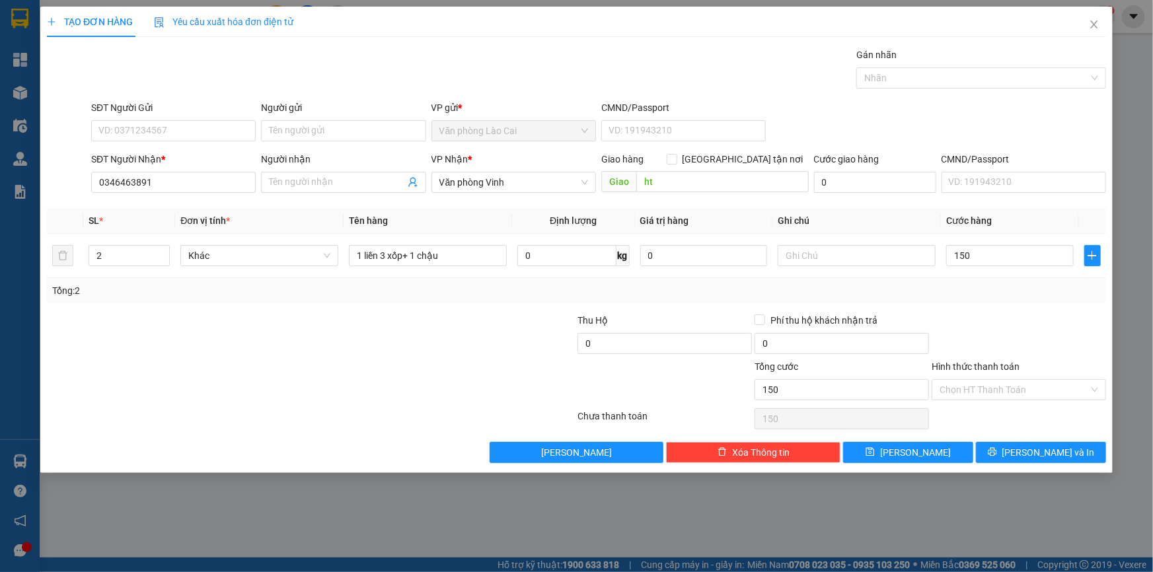
type input "150.000"
click at [1012, 302] on div "Tổng: 2" at bounding box center [576, 290] width 1059 height 25
click at [943, 449] on button "[PERSON_NAME]" at bounding box center [908, 452] width 130 height 21
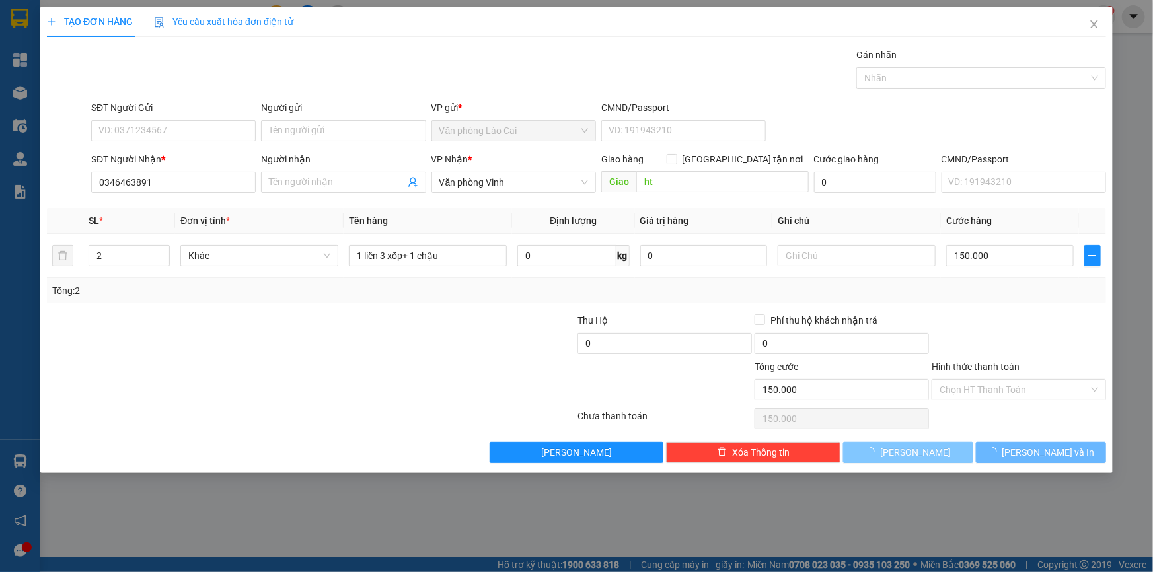
type input "0"
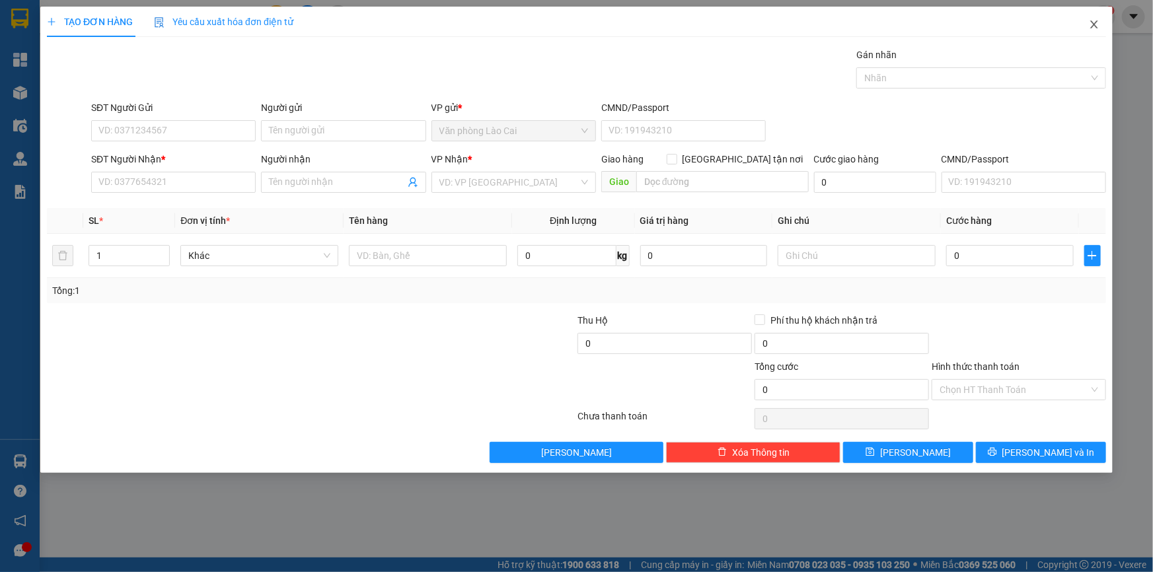
click at [1091, 28] on icon "close" at bounding box center [1094, 24] width 11 height 11
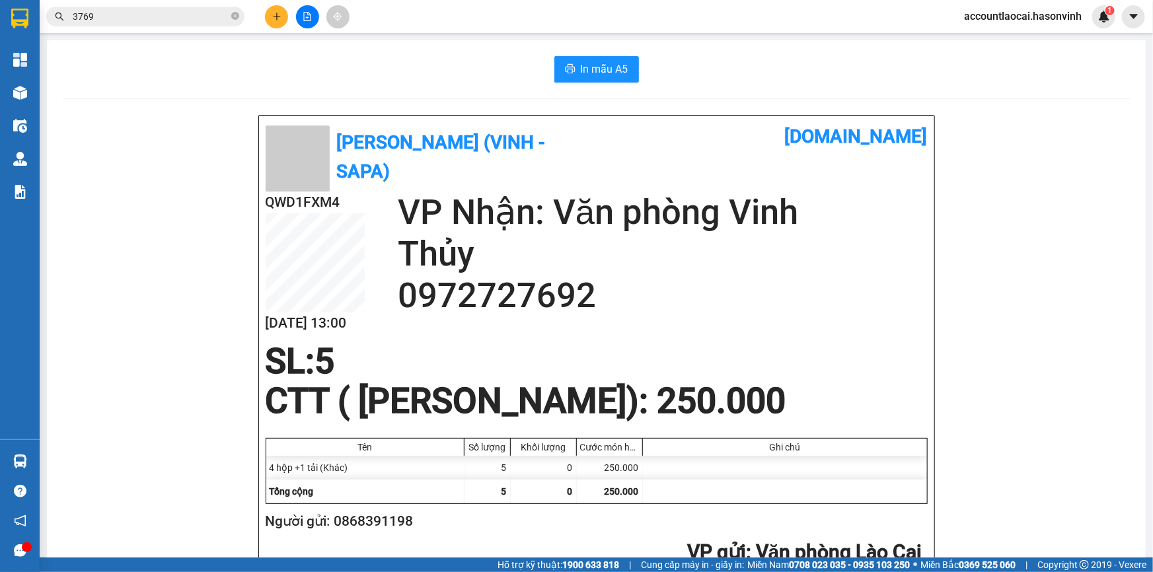
click at [42, 98] on main "In mẫu A5 Hà Sơn (Vinh - Sapa) [DOMAIN_NAME] QWD1FXM4 [DATE] 13:00 VP Nhận: Văn…" at bounding box center [576, 279] width 1153 height 558
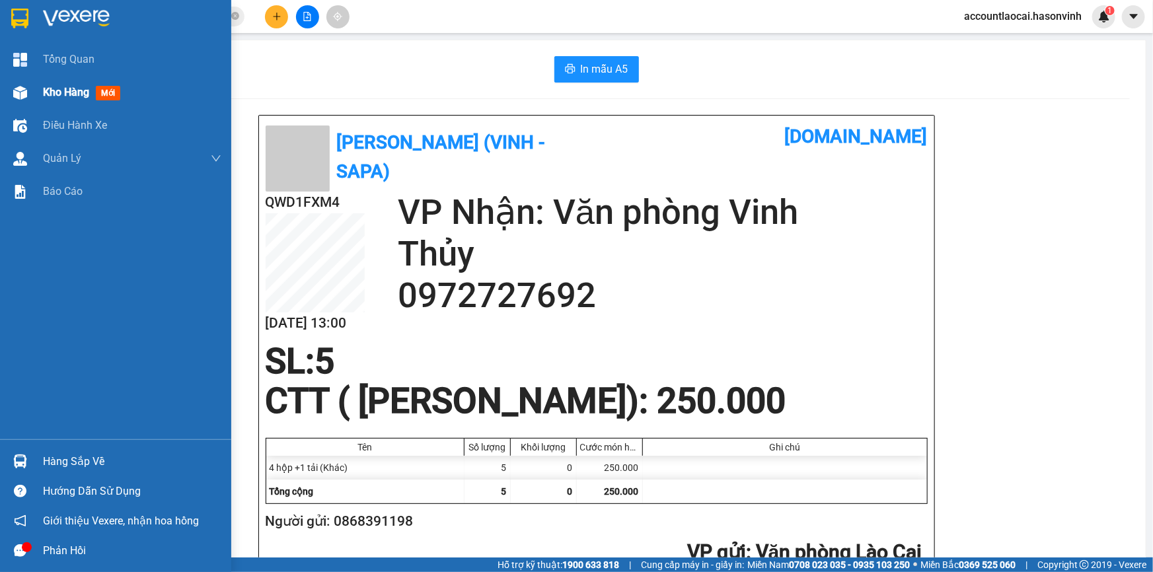
click at [5, 89] on div "Kho hàng mới" at bounding box center [115, 92] width 231 height 33
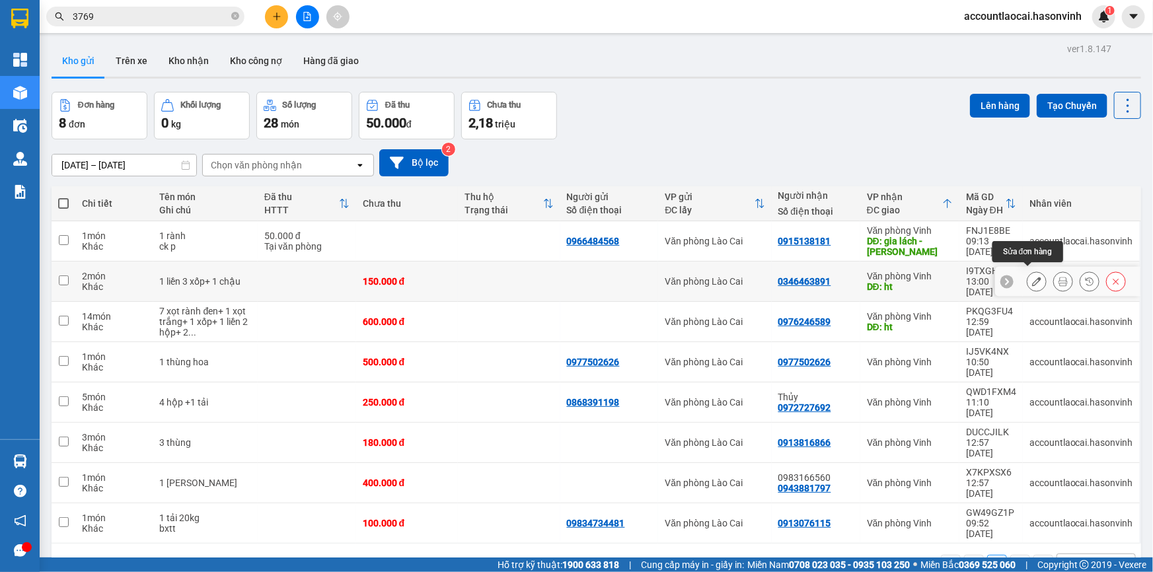
click at [1032, 277] on icon at bounding box center [1036, 281] width 9 height 9
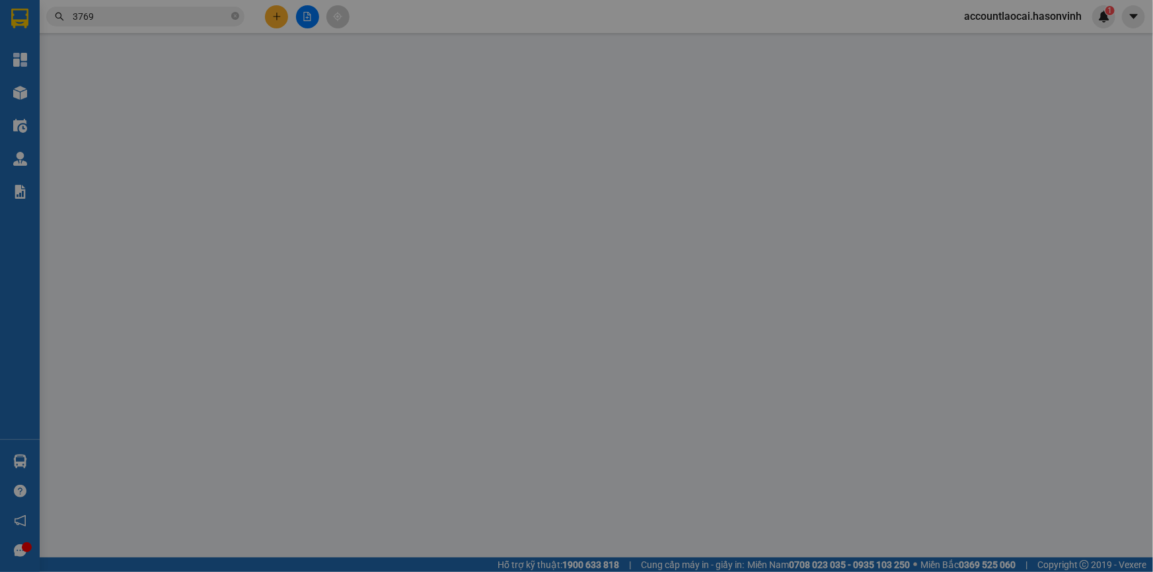
type input "0346463891"
type input "ht"
type input "0"
type input "150.000"
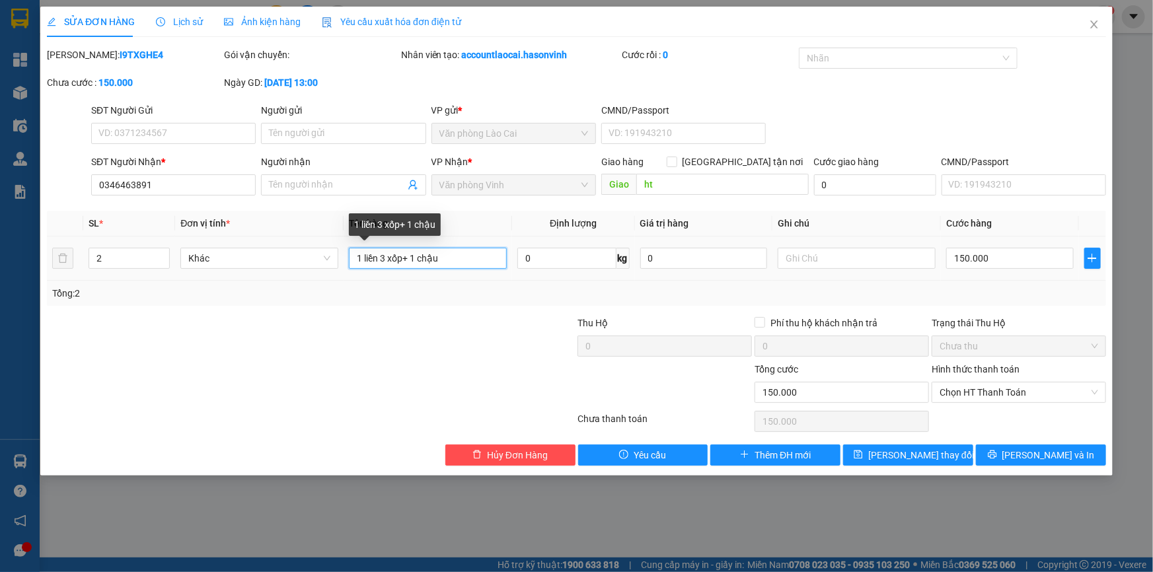
click at [412, 258] on input "1 liền 3 xốp+ 1 chậu" at bounding box center [428, 258] width 158 height 21
drag, startPoint x: 363, startPoint y: 255, endPoint x: 353, endPoint y: 253, distance: 10.1
click at [353, 253] on input "1 liền 3 xốp+ 1 chậu" at bounding box center [428, 258] width 158 height 21
type input "2 liền 3 xốp+ 1 chậu"
click at [101, 264] on div "2" at bounding box center [129, 258] width 81 height 26
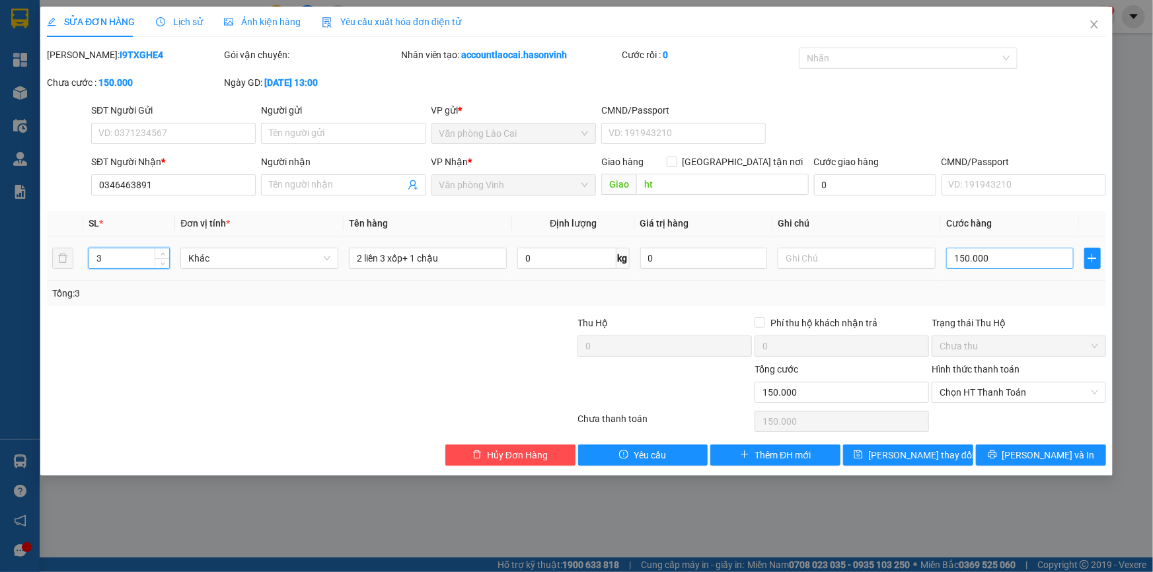
type input "3"
type input "2"
type input "25"
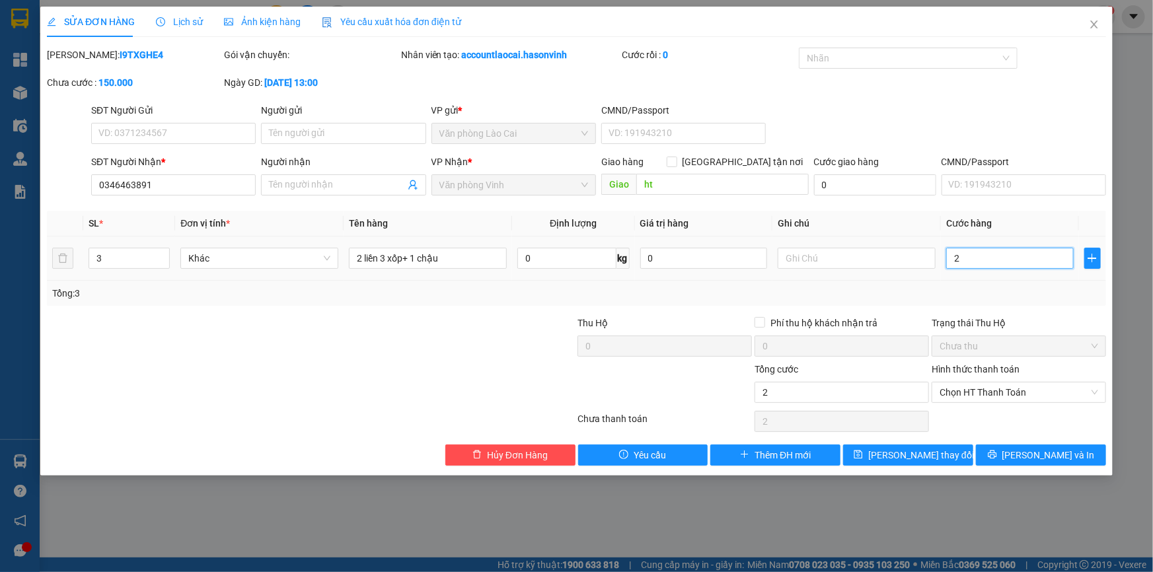
type input "25"
type input "250"
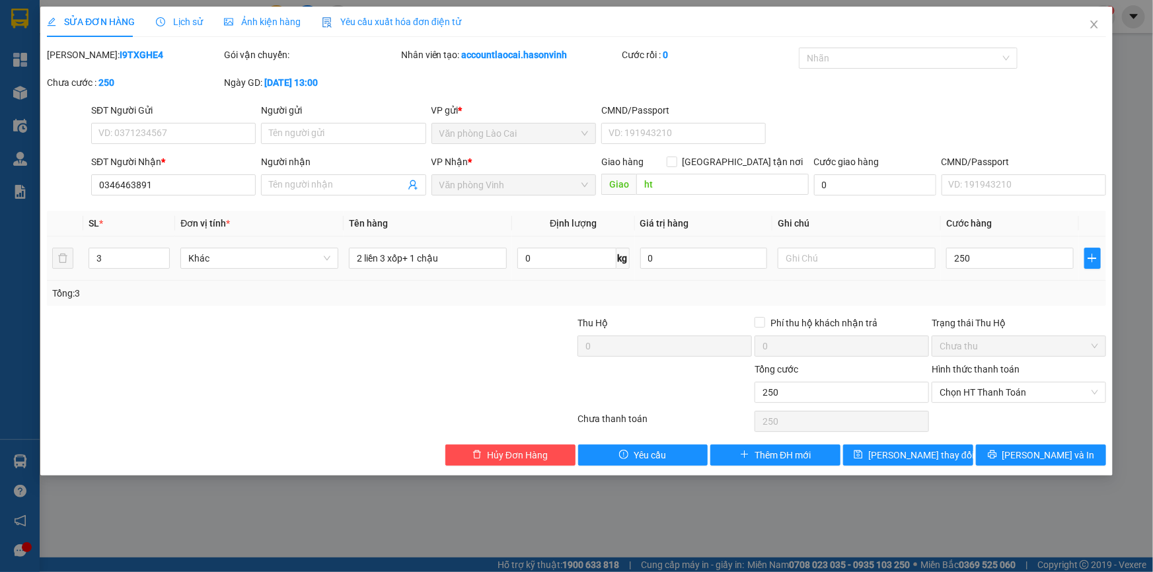
type input "250.000"
click at [954, 278] on td "250.000" at bounding box center [1010, 259] width 138 height 44
drag, startPoint x: 882, startPoint y: 452, endPoint x: 890, endPoint y: 443, distance: 11.7
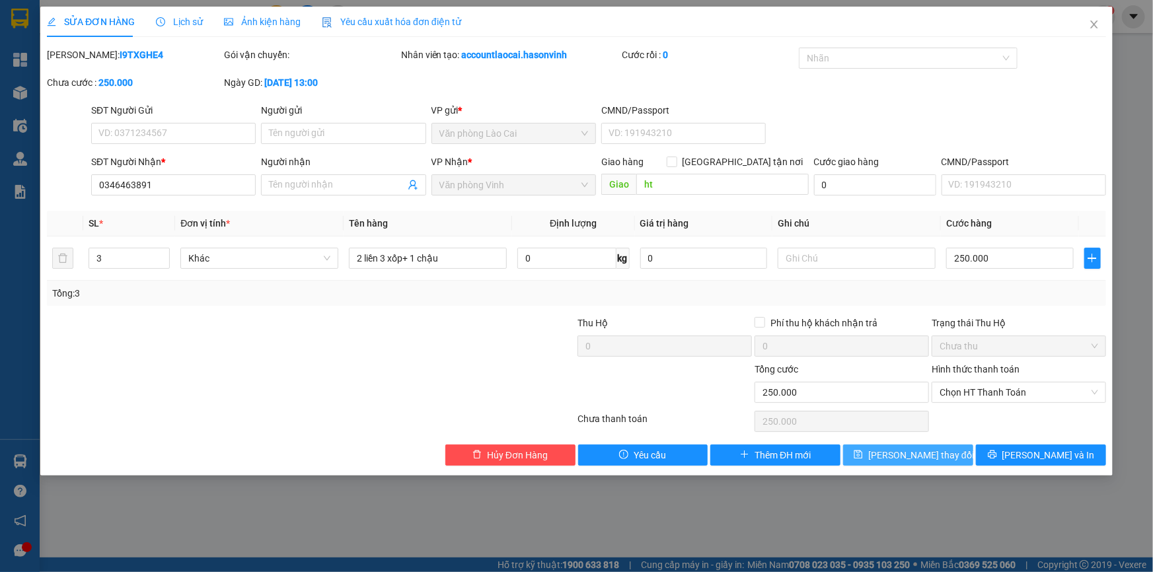
click at [863, 452] on icon "save" at bounding box center [858, 454] width 9 height 9
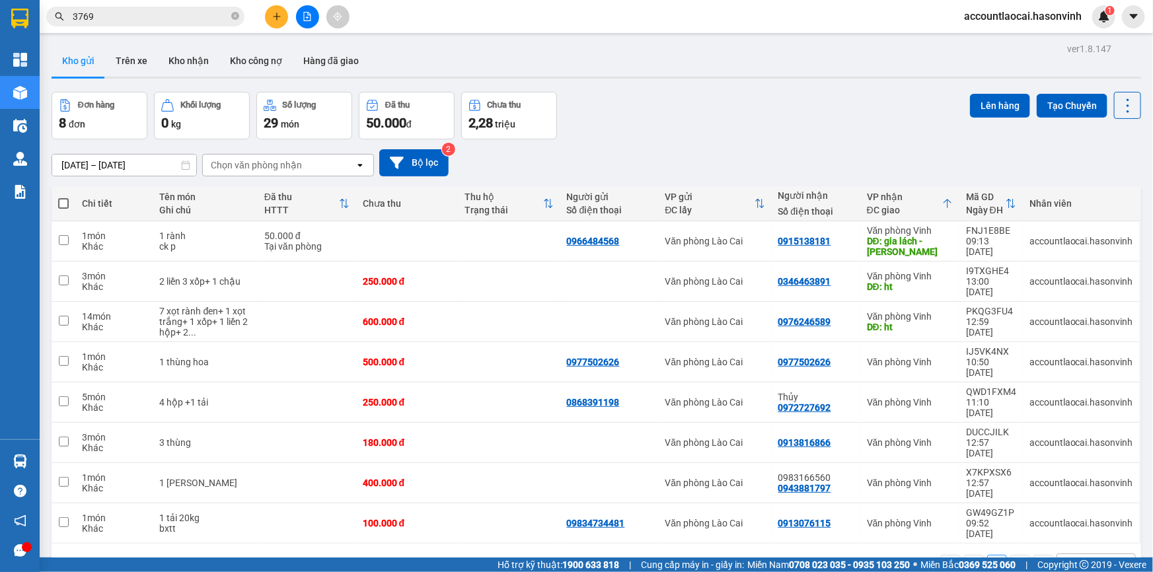
click at [268, 19] on button at bounding box center [276, 16] width 23 height 23
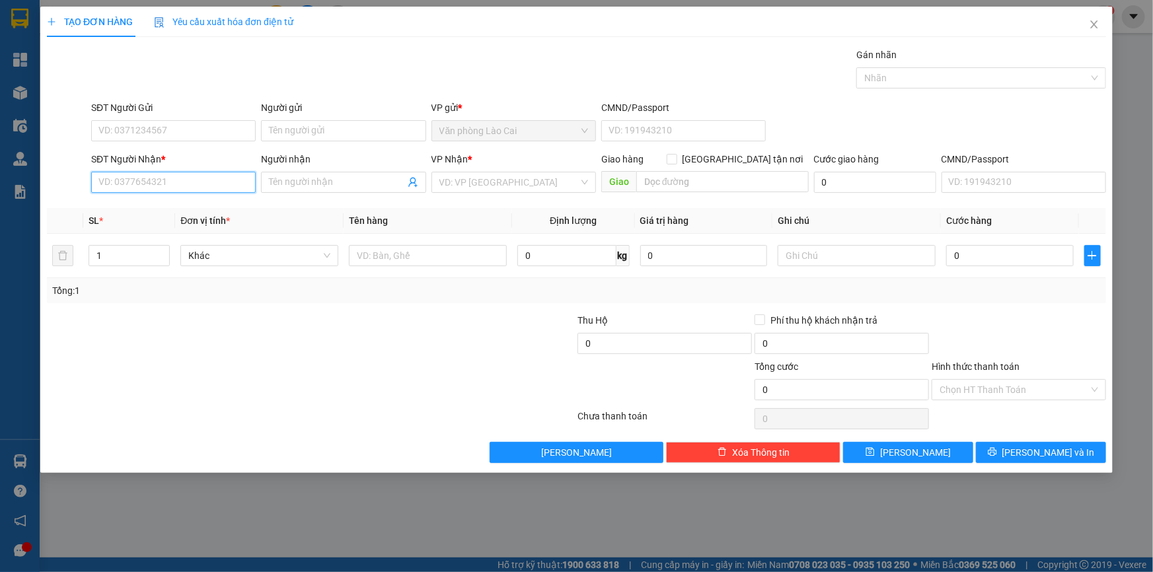
click at [149, 186] on input "SĐT Người Nhận *" at bounding box center [173, 182] width 165 height 21
click at [106, 216] on div "0964241684" at bounding box center [173, 208] width 165 height 21
type input "0964241684"
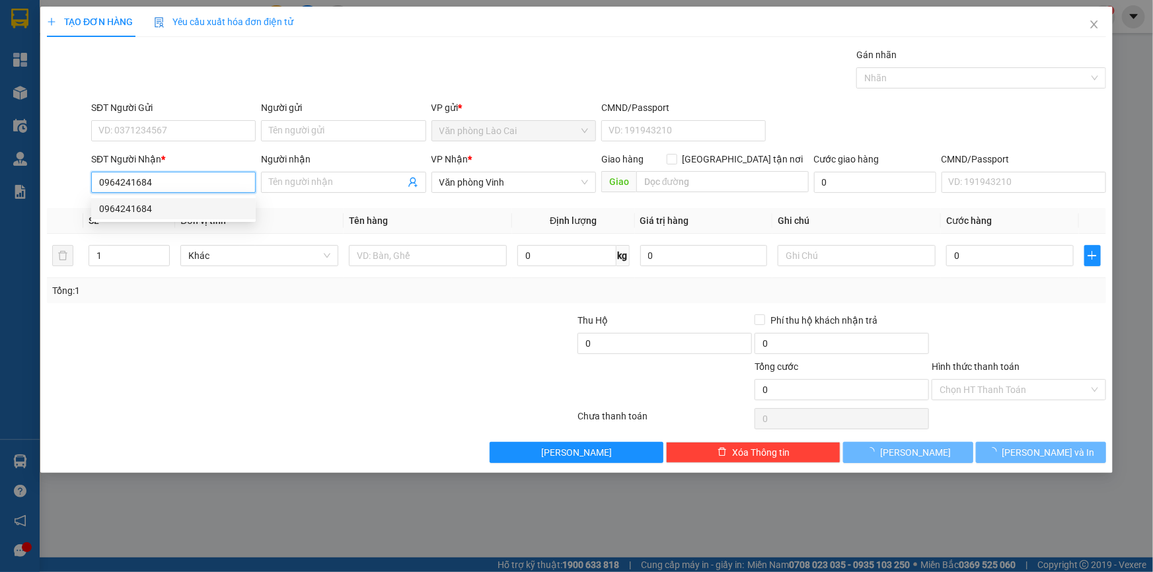
type input "500.000"
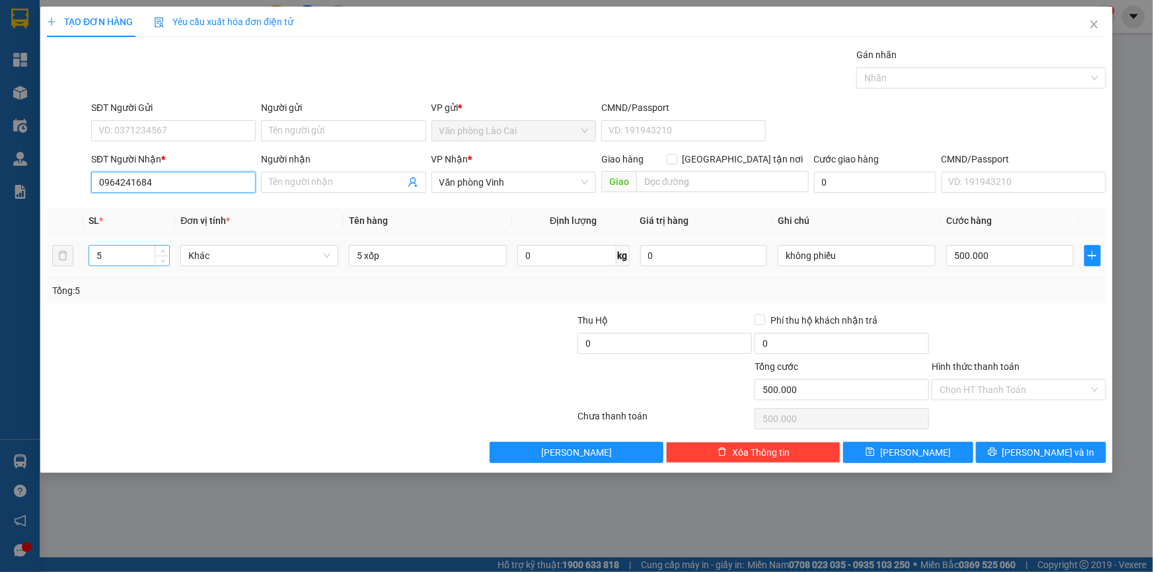
type input "0964241684"
click at [132, 251] on input "5" at bounding box center [129, 256] width 80 height 20
drag, startPoint x: 451, startPoint y: 251, endPoint x: 473, endPoint y: 256, distance: 22.4
click at [473, 256] on input "5 xốp" at bounding box center [428, 255] width 158 height 21
click at [925, 443] on button "[PERSON_NAME]" at bounding box center [908, 452] width 130 height 21
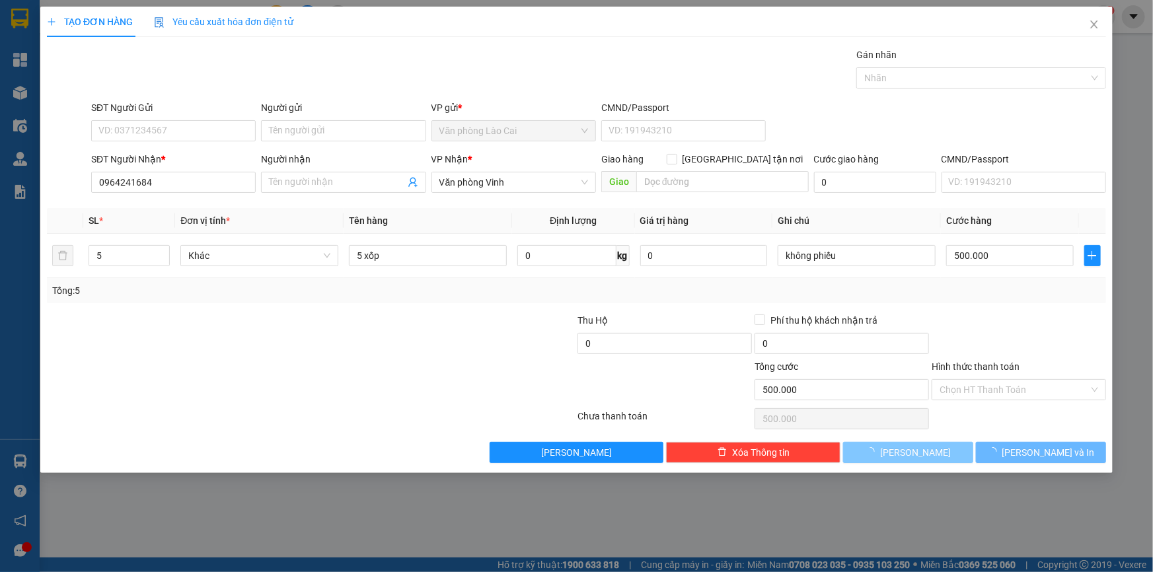
type input "0"
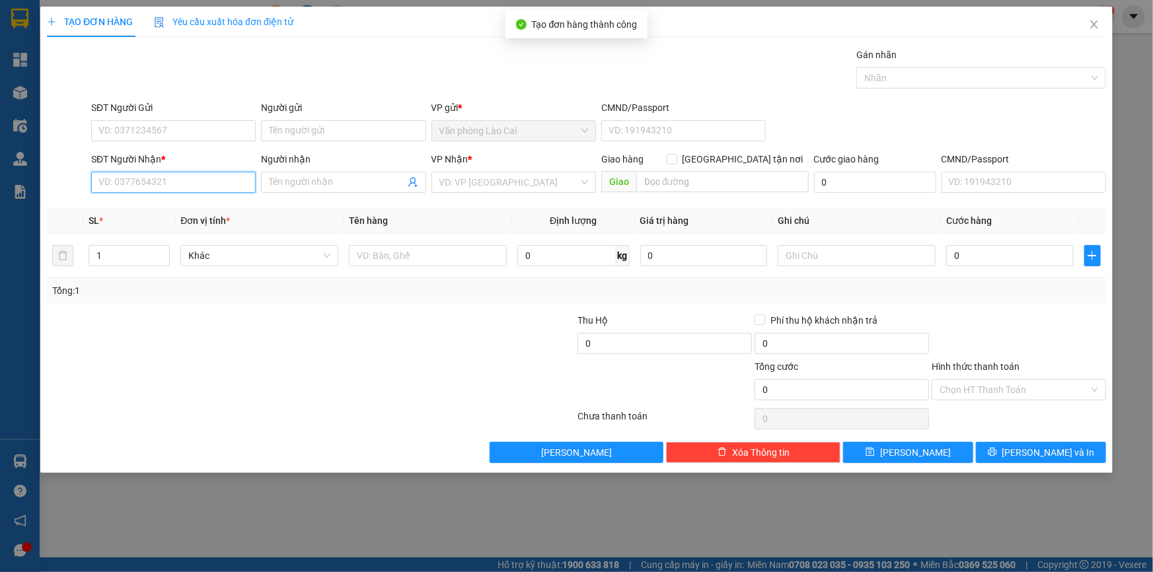
click at [186, 177] on input "SĐT Người Nhận *" at bounding box center [173, 182] width 165 height 21
click at [127, 215] on div "0335432857" at bounding box center [173, 209] width 149 height 15
type input "0335432857"
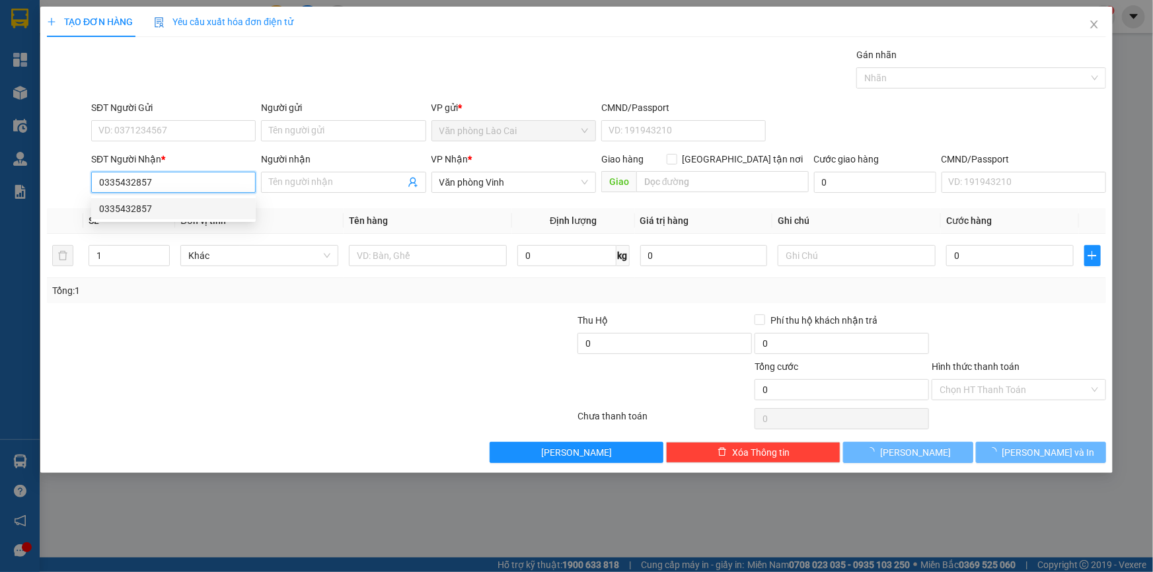
type input "200.000"
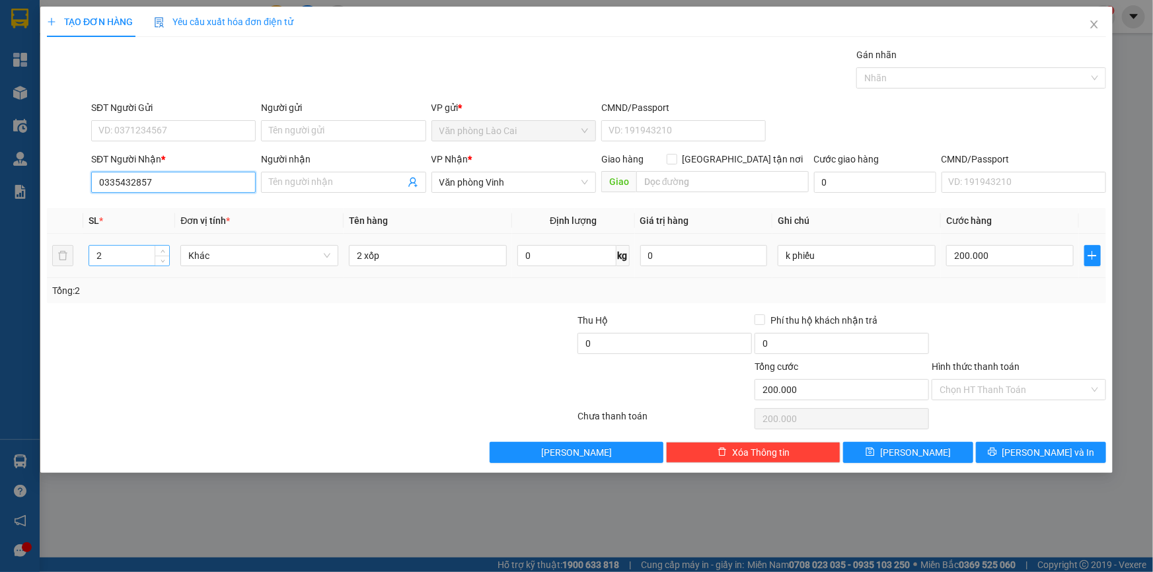
type input "0335432857"
drag, startPoint x: 137, startPoint y: 252, endPoint x: 50, endPoint y: 248, distance: 86.7
click at [50, 248] on tr "2 Khác 2 xốp 0 kg 0 k phiếu 200.000" at bounding box center [576, 256] width 1059 height 44
type input "6"
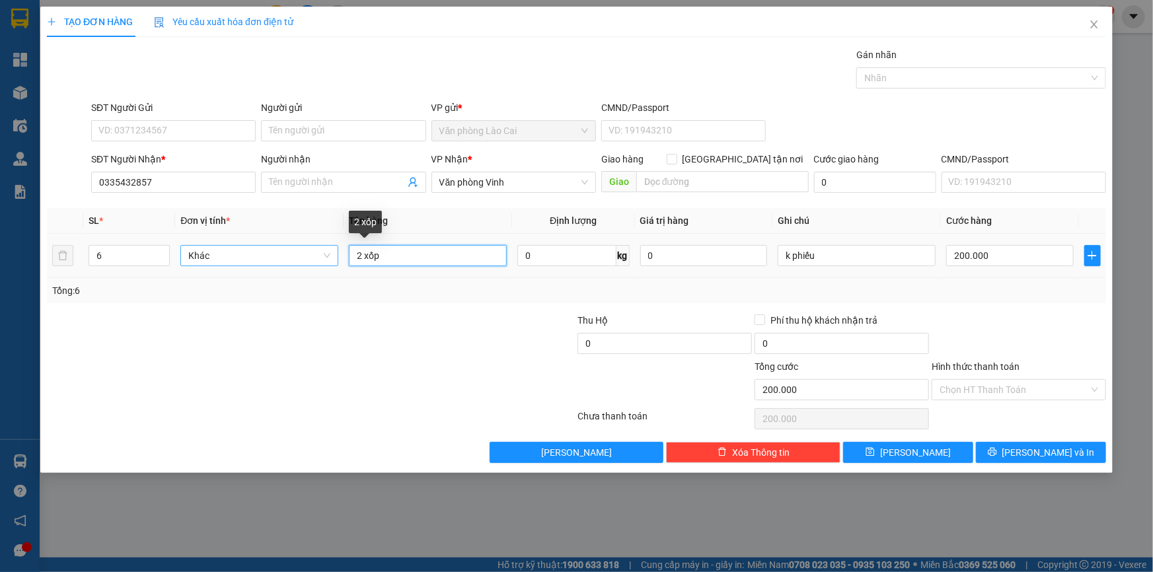
drag, startPoint x: 361, startPoint y: 257, endPoint x: 299, endPoint y: 247, distance: 62.4
click at [299, 247] on tr "6 Khác 2 xốp 0 kg 0 k phiếu 200.000" at bounding box center [576, 256] width 1059 height 44
type input "6 xốp"
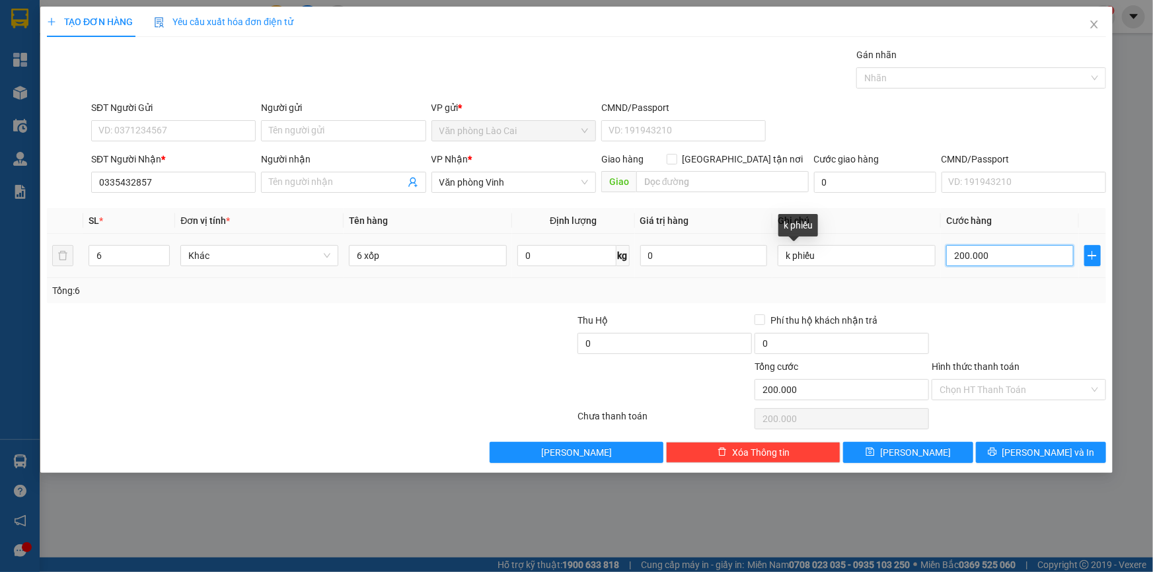
click at [1049, 250] on input "200.000" at bounding box center [1010, 255] width 128 height 21
type input "6"
type input "60"
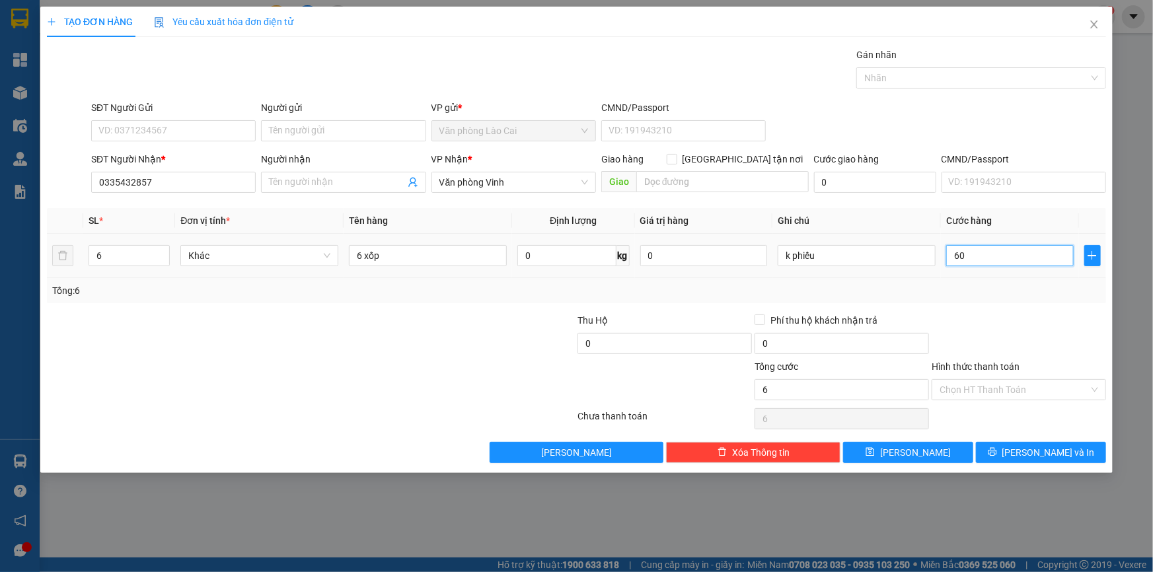
type input "60"
type input "600"
type input "600.000"
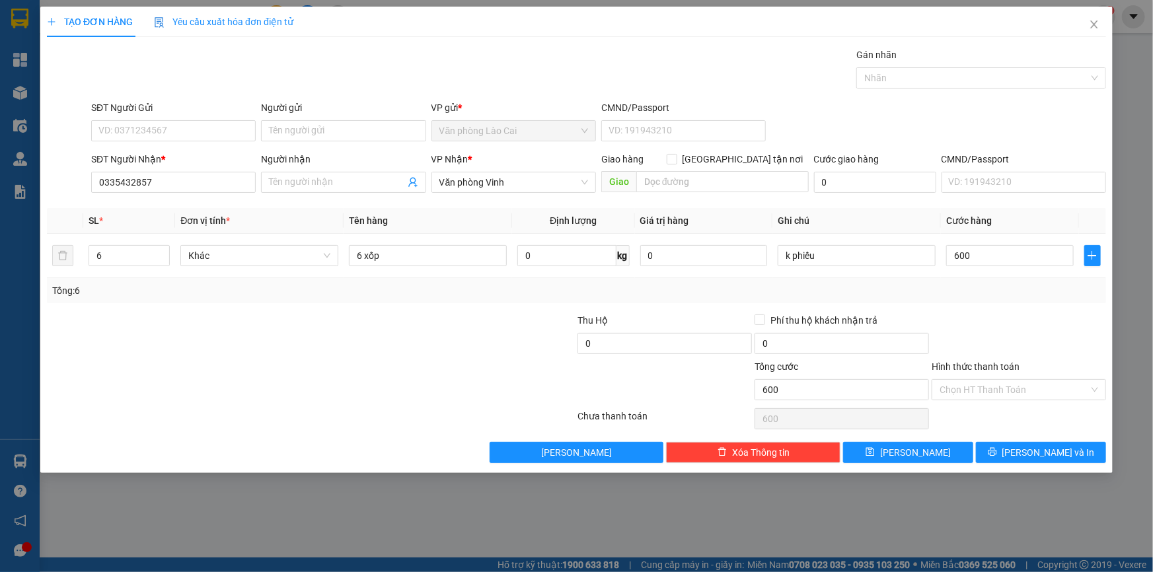
type input "600.000"
click at [1001, 313] on div at bounding box center [1018, 336] width 177 height 46
click at [918, 459] on button "[PERSON_NAME]" at bounding box center [908, 452] width 130 height 21
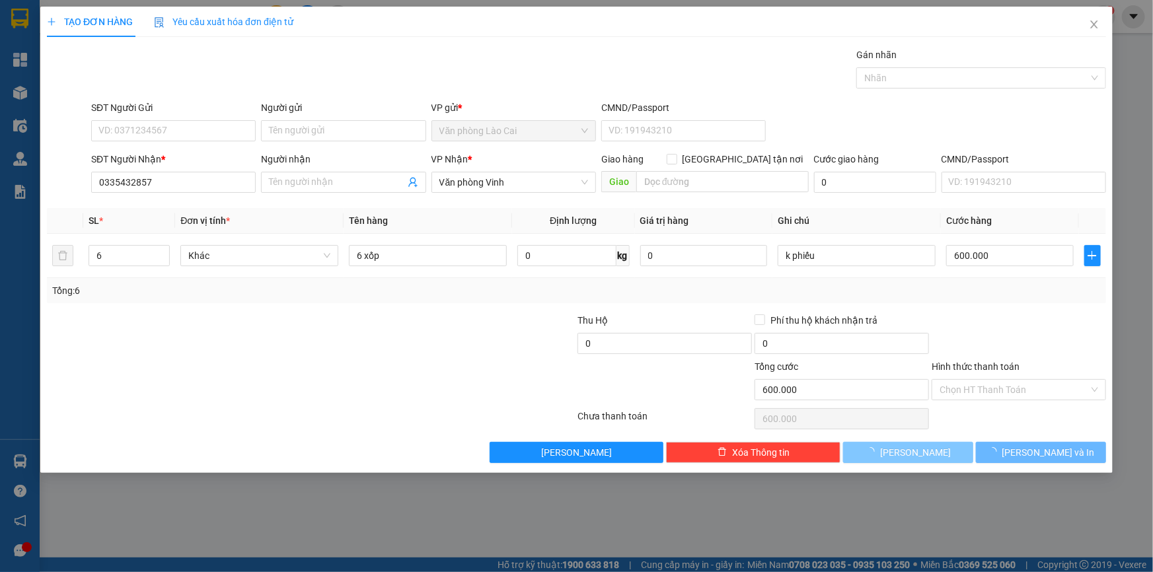
type input "0"
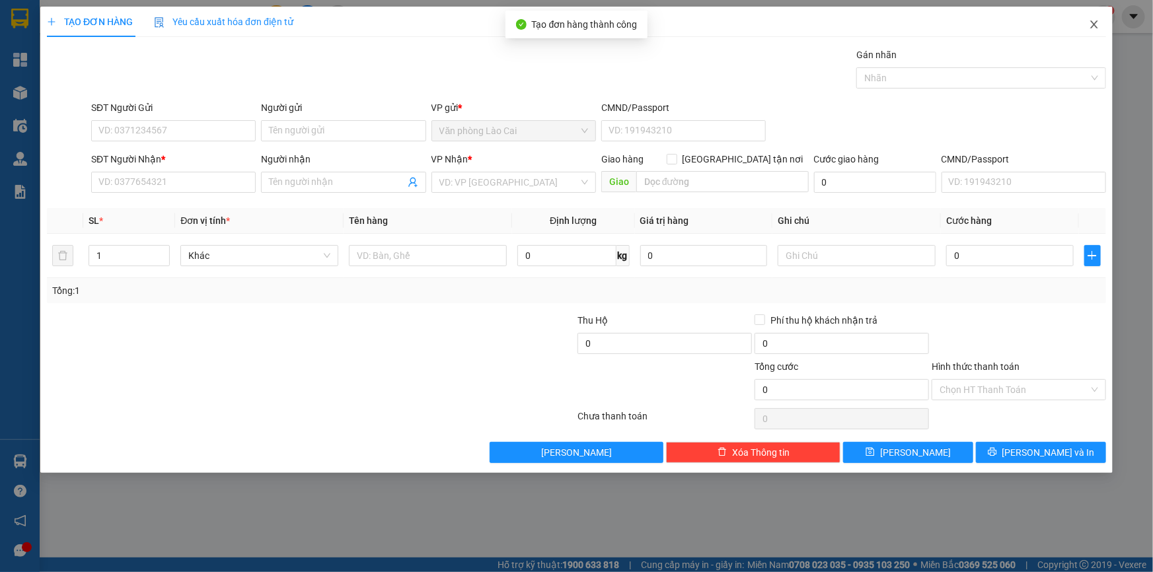
click at [1099, 19] on span "Close" at bounding box center [1094, 25] width 37 height 37
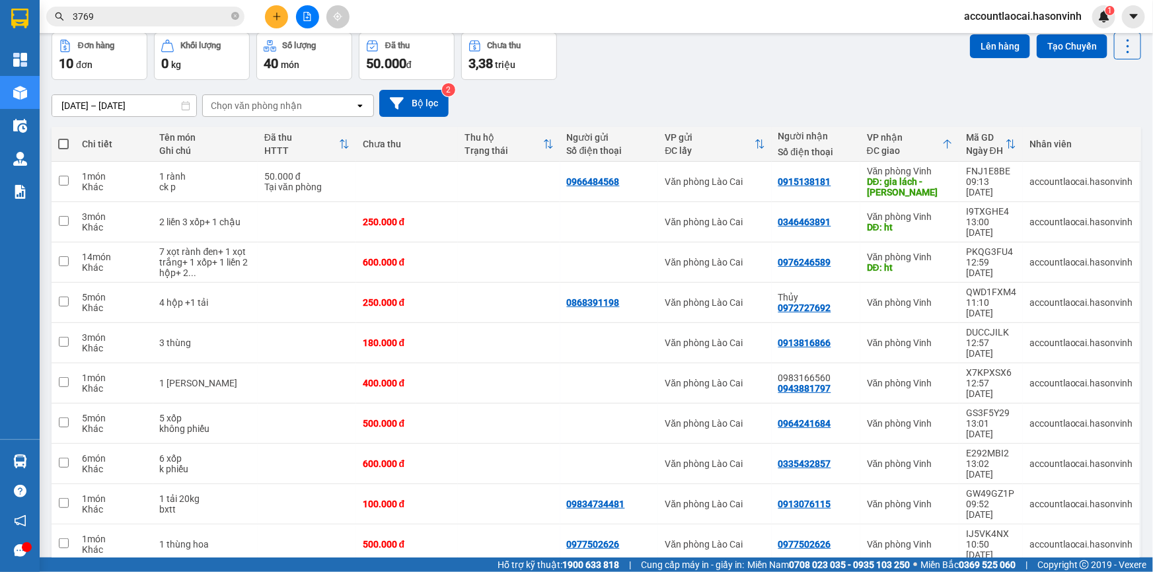
scroll to position [60, 0]
click at [280, 19] on icon "plus" at bounding box center [276, 16] width 9 height 9
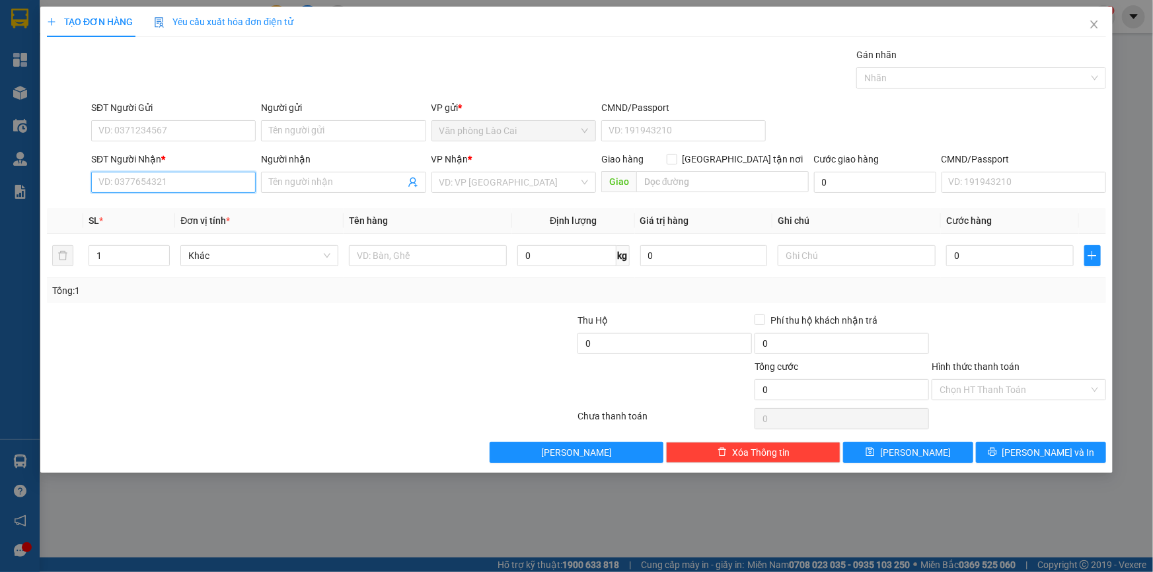
click at [204, 178] on input "SĐT Người Nhận *" at bounding box center [173, 182] width 165 height 21
type input "0943779797"
click at [385, 271] on td at bounding box center [428, 256] width 169 height 44
click at [392, 247] on input "text" at bounding box center [428, 255] width 158 height 21
type input "1 xốp"
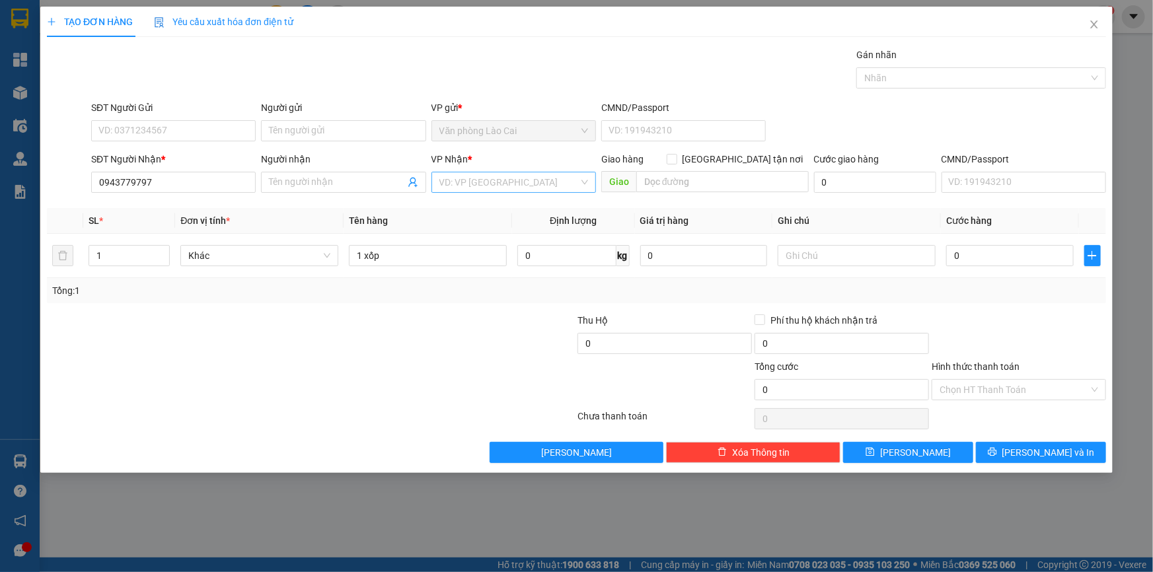
click at [570, 181] on input "search" at bounding box center [508, 182] width 139 height 20
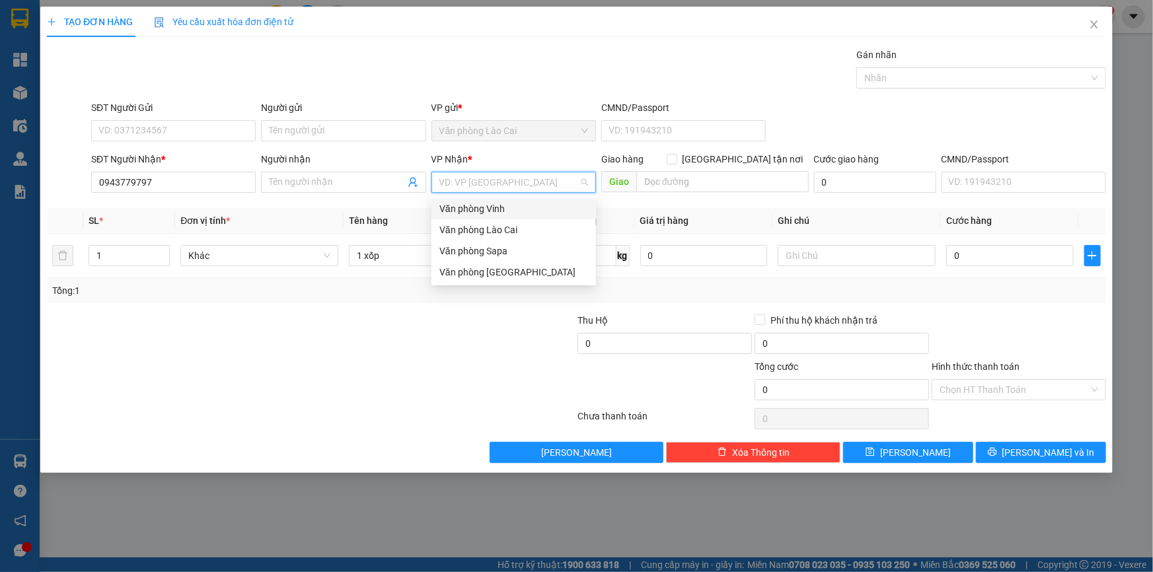
click at [569, 204] on div "Văn phòng Vinh" at bounding box center [513, 209] width 149 height 15
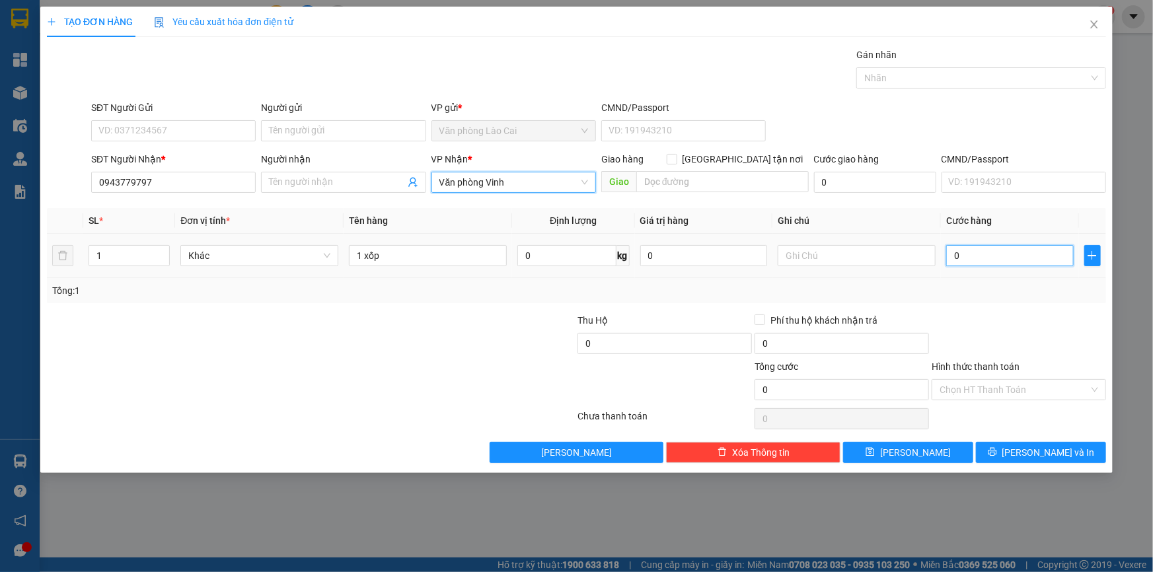
click at [1030, 258] on input "0" at bounding box center [1010, 255] width 128 height 21
type input "1"
type input "10"
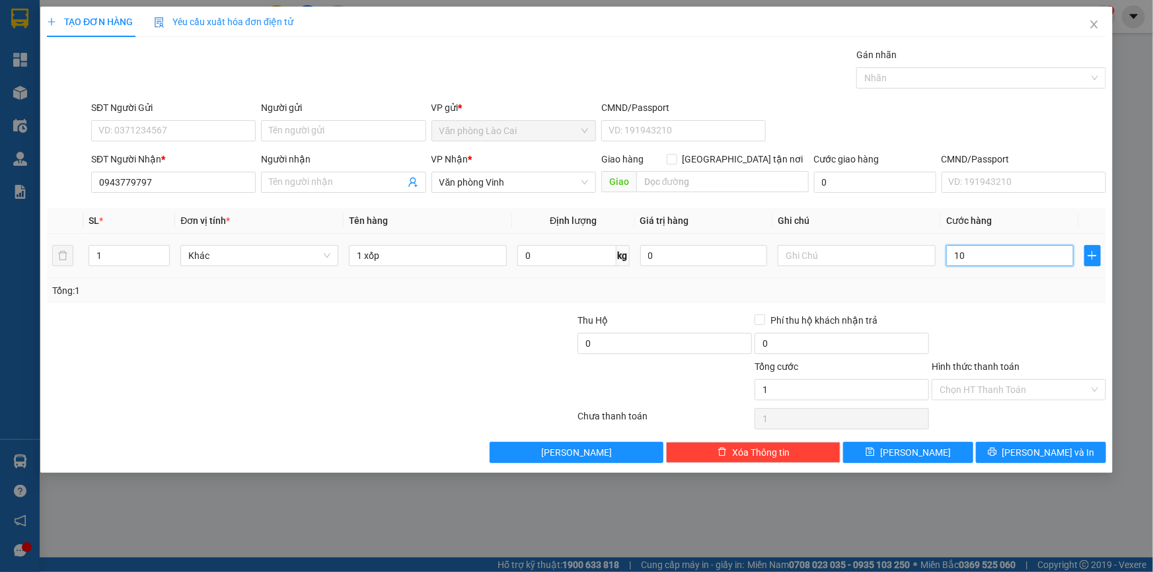
type input "10"
type input "100"
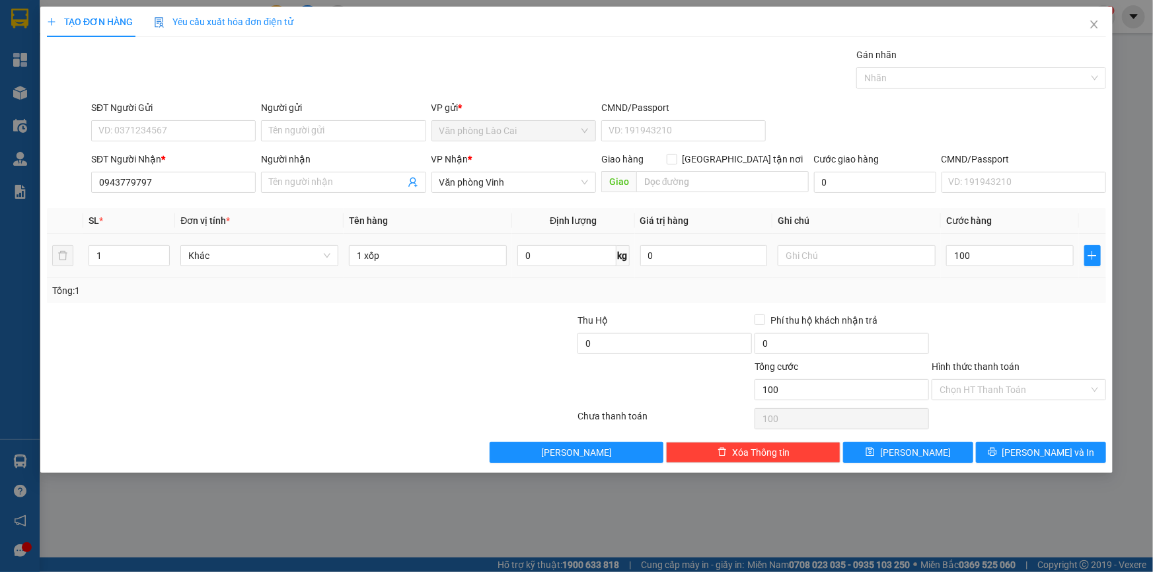
type input "100.000"
click at [1017, 328] on div at bounding box center [1018, 336] width 177 height 46
click at [875, 449] on icon "save" at bounding box center [870, 451] width 9 height 9
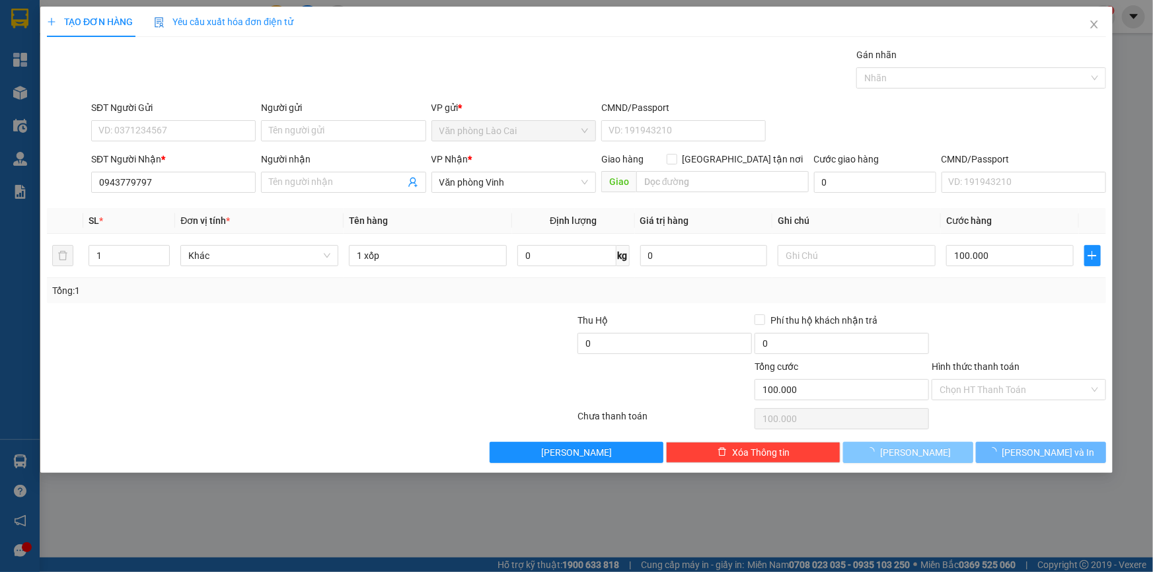
type input "0"
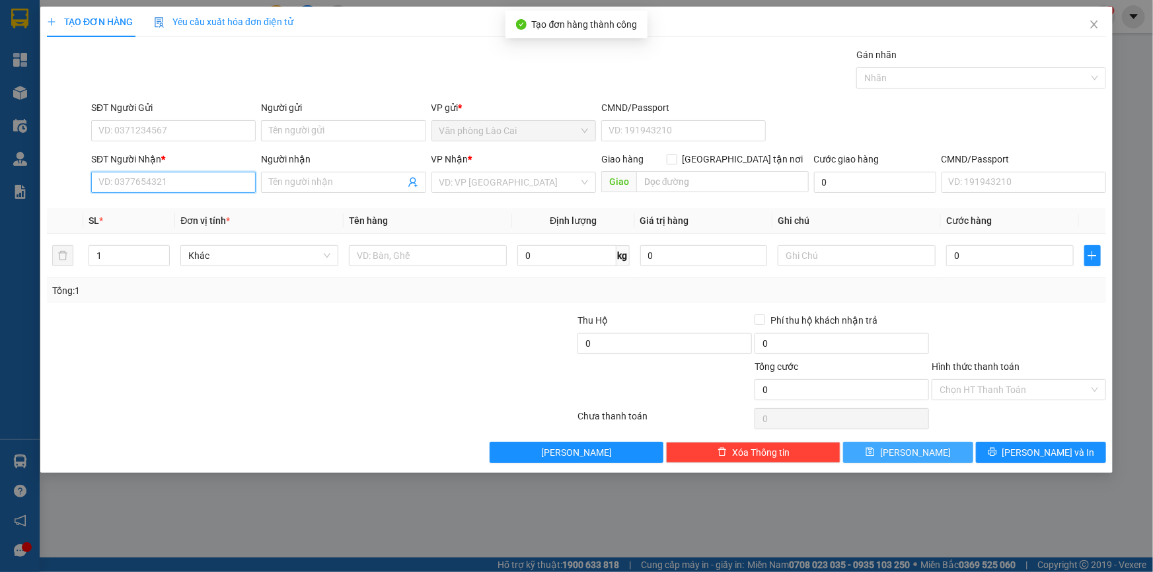
click at [165, 179] on input "SĐT Người Nhận *" at bounding box center [173, 182] width 165 height 21
click at [135, 213] on div "0976223769" at bounding box center [173, 209] width 149 height 15
type input "0976223769"
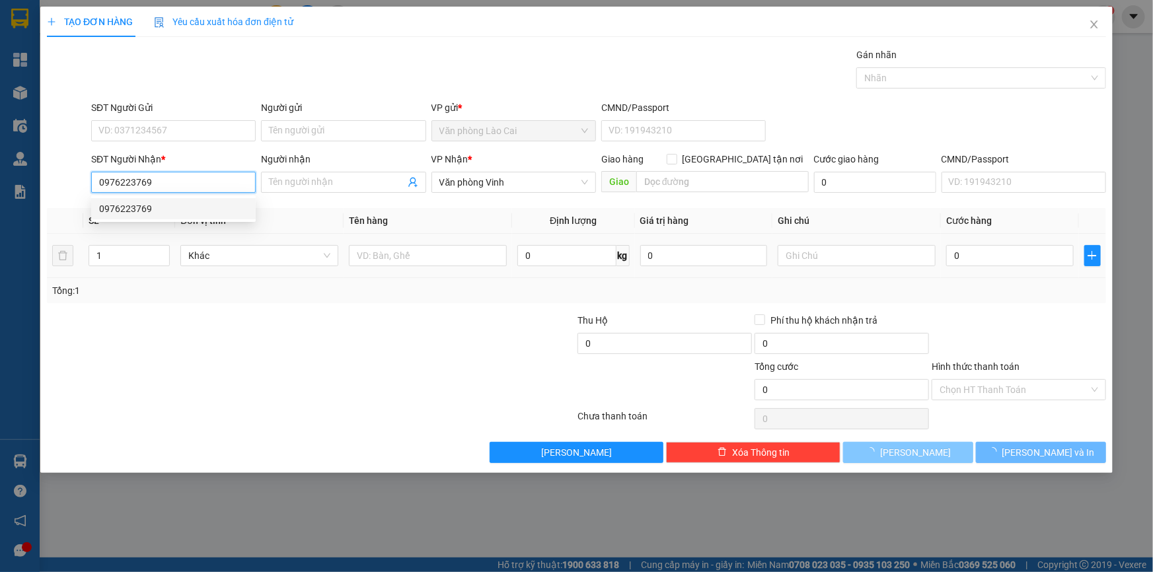
type input "450.000"
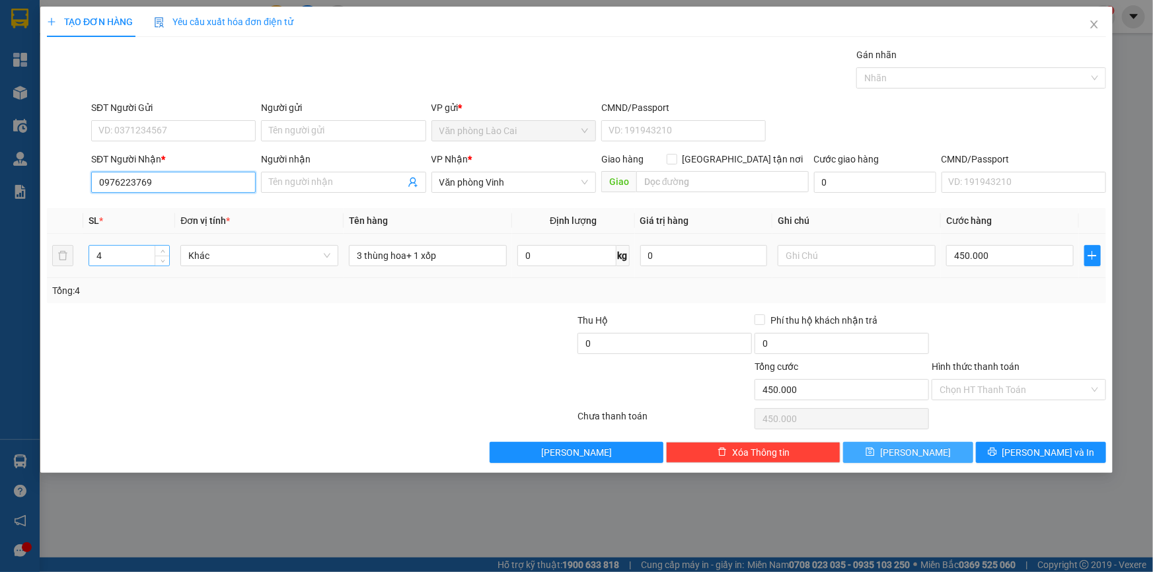
type input "0976223769"
click at [54, 251] on tr "4 Khác 3 thùng hoa+ 1 xốp 0 kg 0 450.000" at bounding box center [576, 256] width 1059 height 44
type input "1"
drag, startPoint x: 362, startPoint y: 255, endPoint x: 334, endPoint y: 252, distance: 28.0
click at [334, 252] on tr "1 Khác 3 thùng hoa+ 1 xốp 0 kg 0 450.000" at bounding box center [576, 256] width 1059 height 44
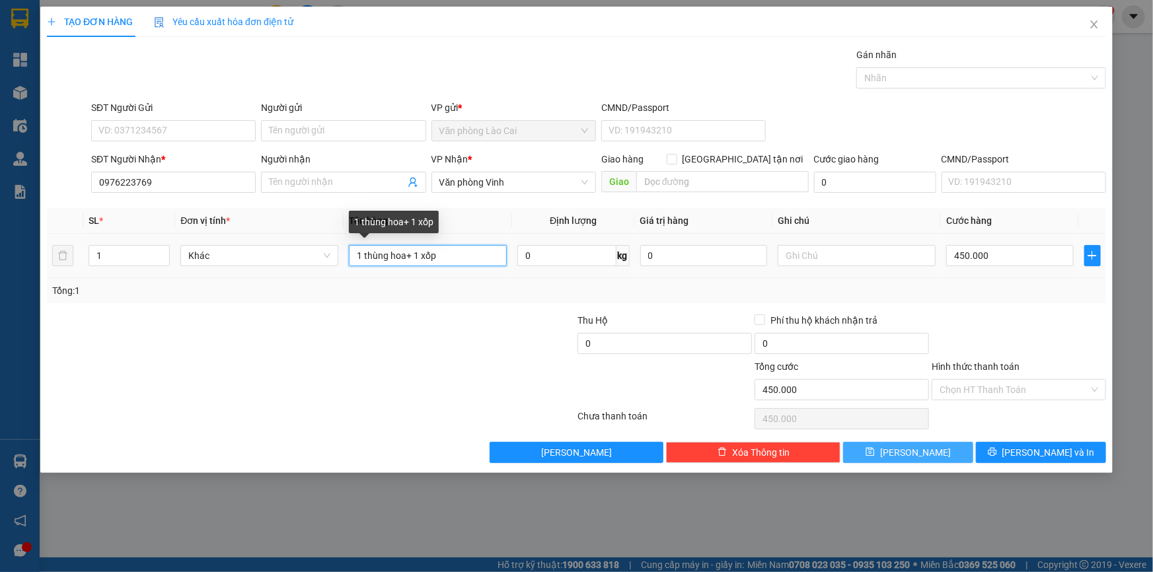
drag, startPoint x: 407, startPoint y: 252, endPoint x: 465, endPoint y: 252, distance: 57.5
click at [465, 252] on input "1 thùng hoa+ 1 xốp" at bounding box center [428, 255] width 158 height 21
type input "1 thùng hoa"
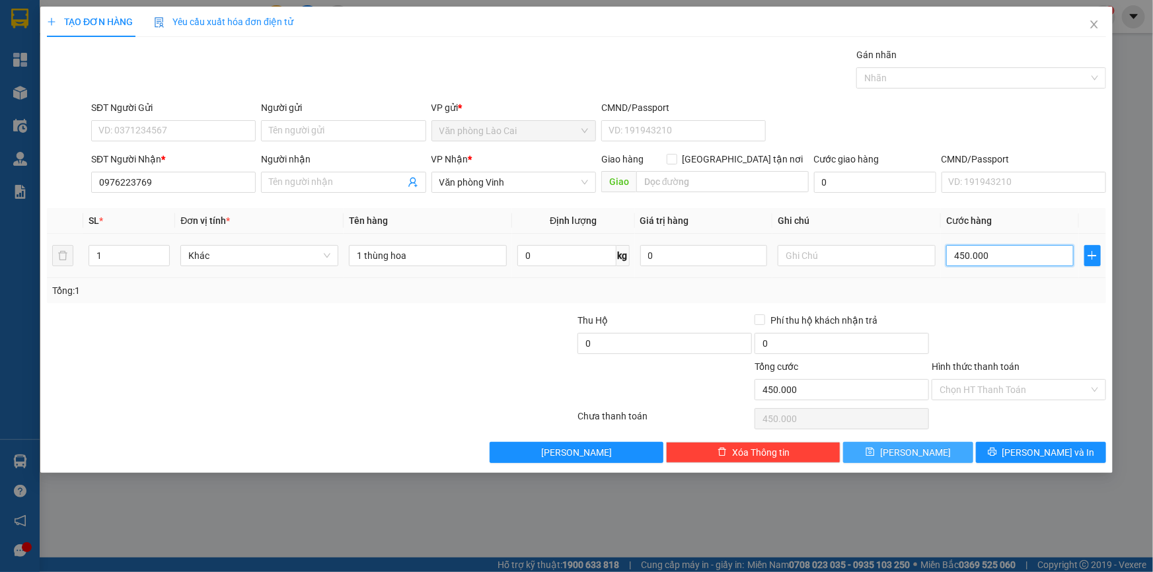
click at [971, 254] on input "450.000" at bounding box center [1010, 255] width 128 height 21
type input "1"
type input "14"
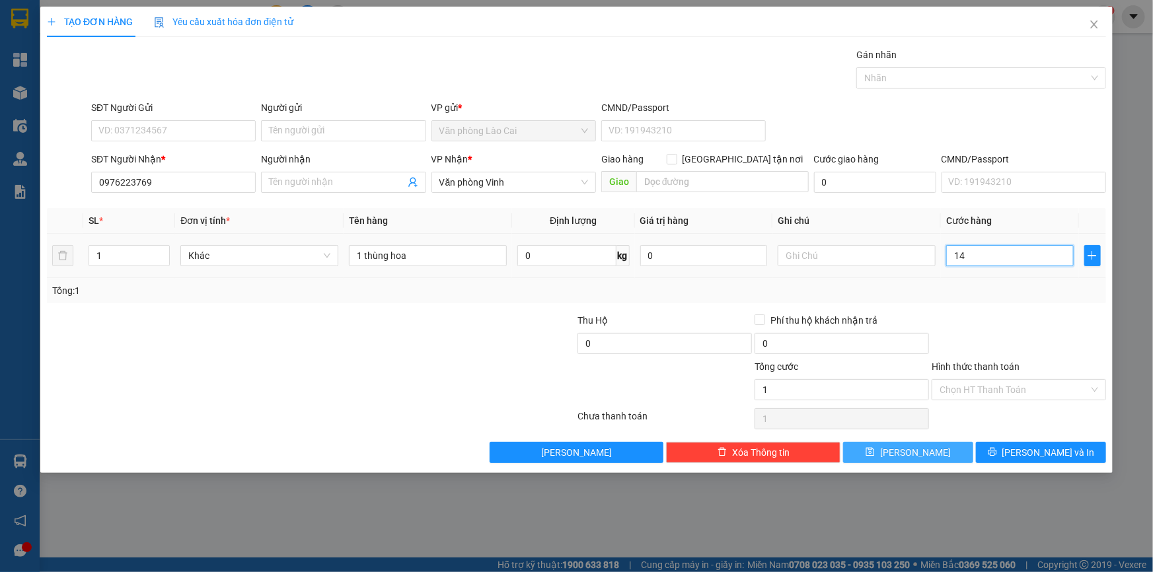
type input "14"
type input "140"
type input "140.000"
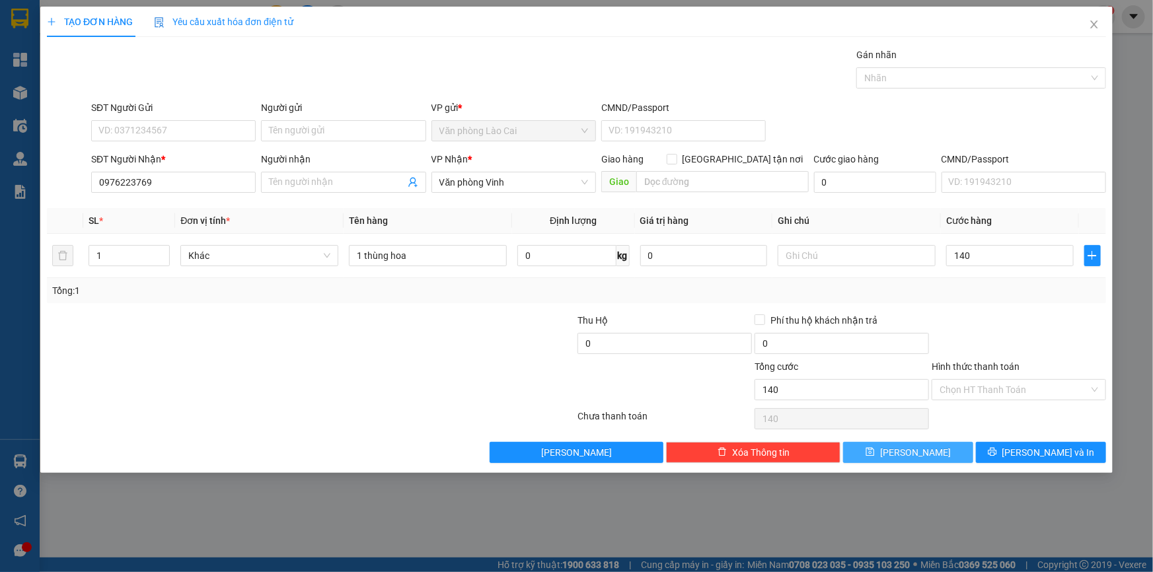
type input "140.000"
click at [963, 332] on div at bounding box center [1018, 336] width 177 height 46
click at [905, 451] on button "[PERSON_NAME]" at bounding box center [908, 452] width 130 height 21
type input "0"
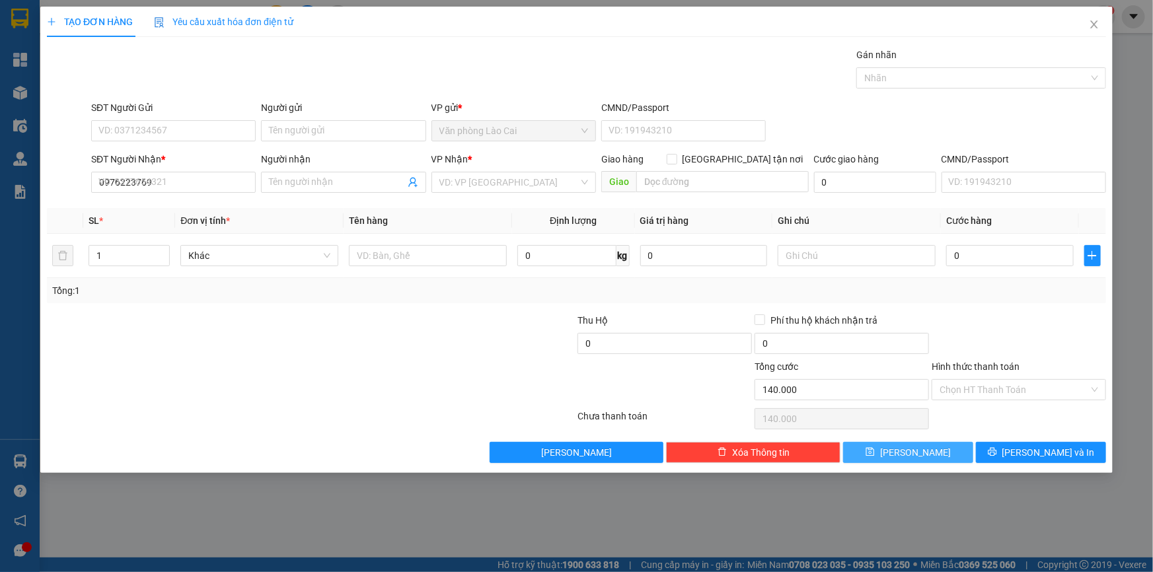
type input "0"
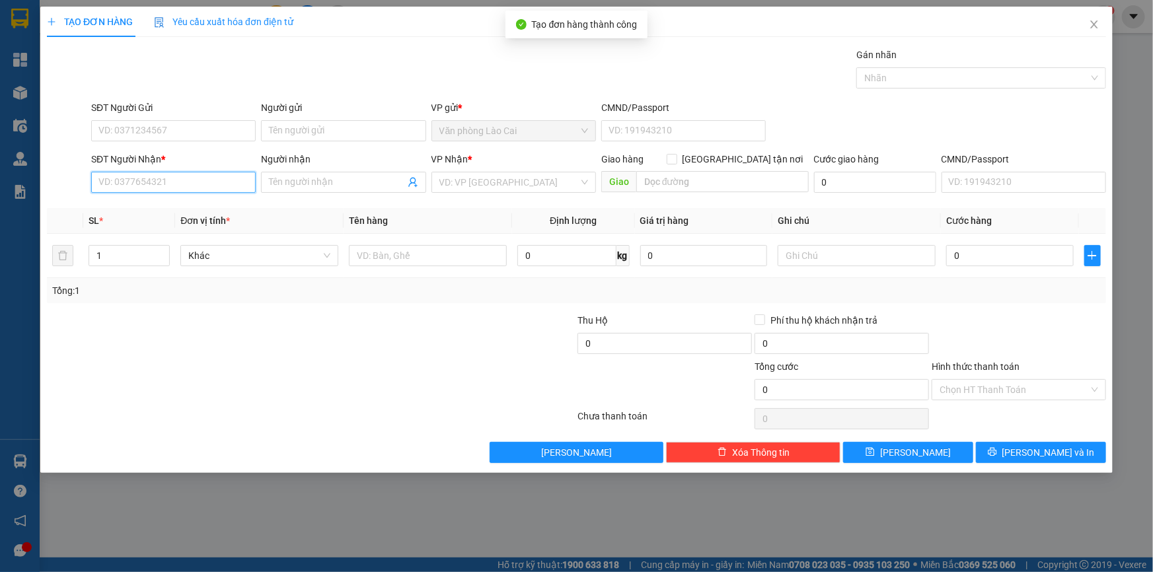
click at [172, 181] on input "SĐT Người Nhận *" at bounding box center [173, 182] width 165 height 21
type input "0988763095"
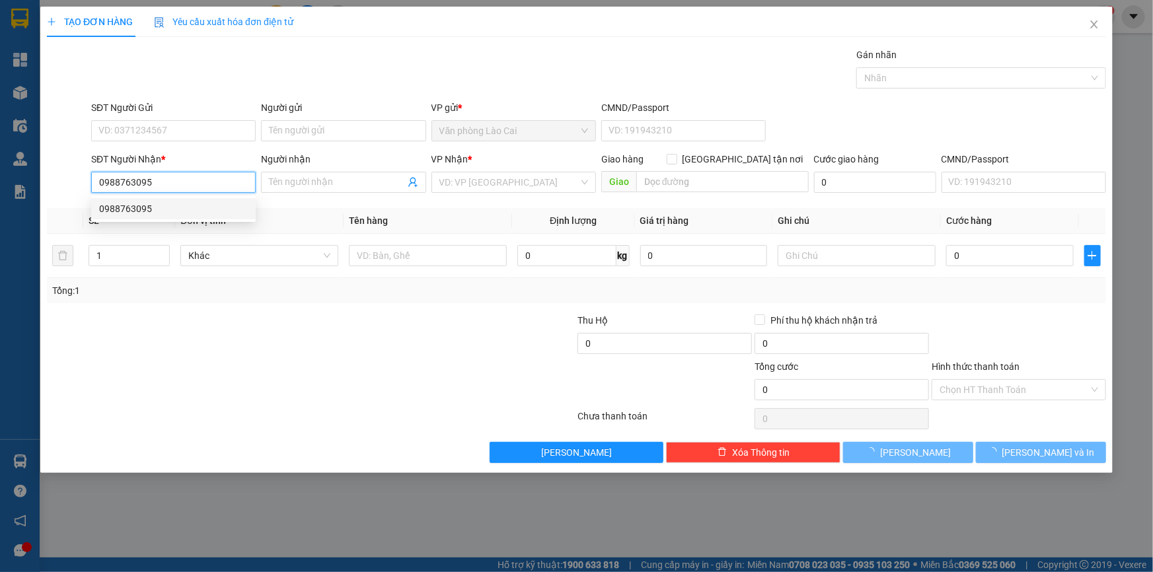
click at [139, 213] on div "0988763095" at bounding box center [173, 209] width 149 height 15
type input "70.000"
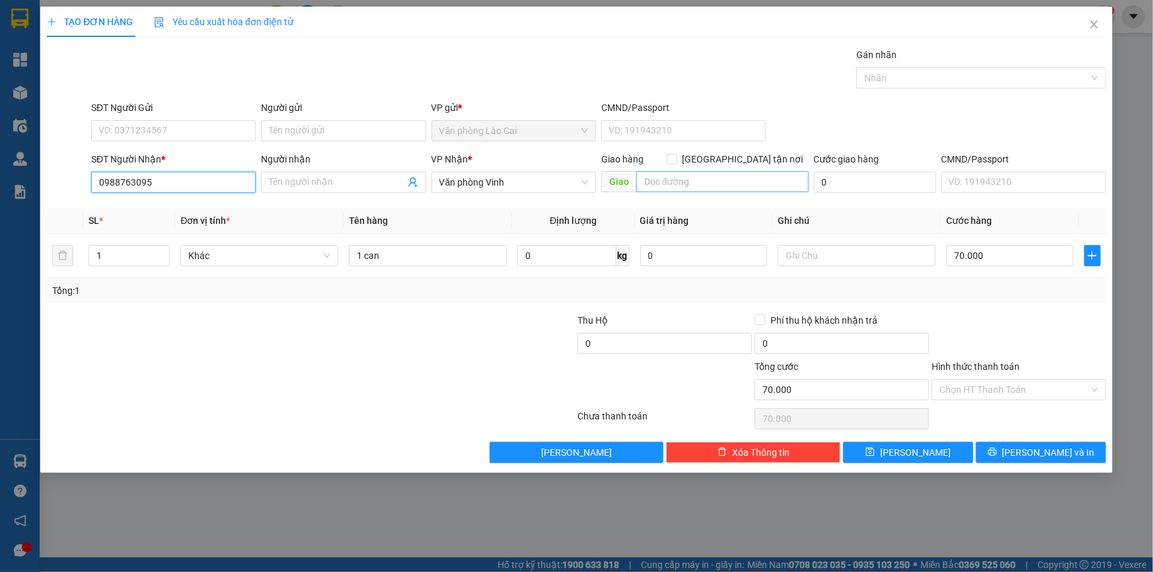
type input "0988763095"
click at [650, 175] on input "text" at bounding box center [722, 181] width 172 height 21
type input "hà tĩnh"
click at [425, 256] on input "1 can" at bounding box center [428, 255] width 158 height 21
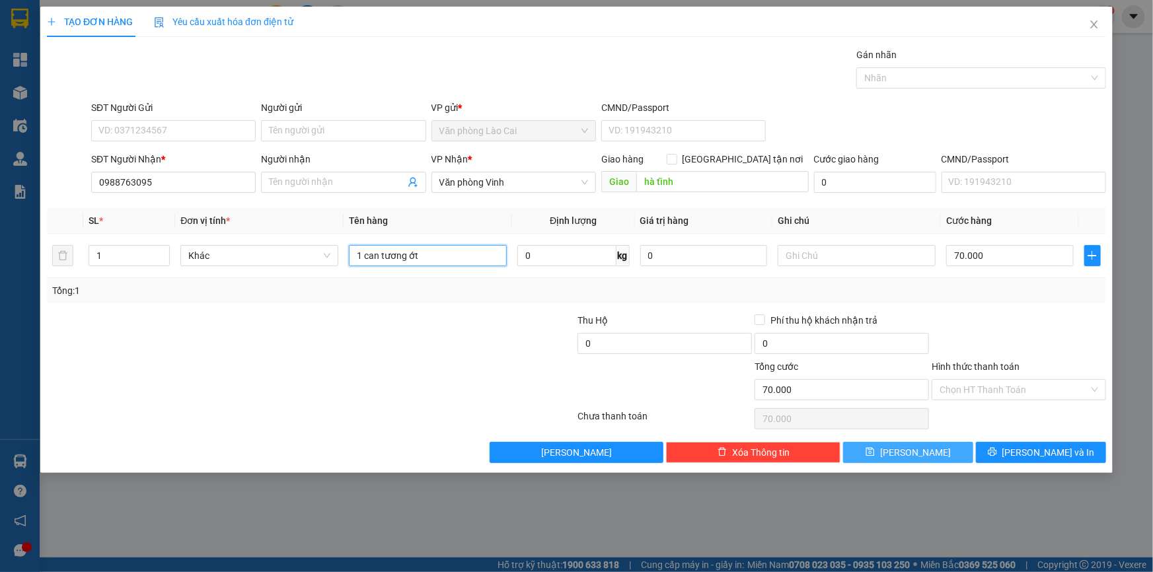
type input "1 can tương ớt"
click at [875, 453] on icon "save" at bounding box center [870, 451] width 9 height 9
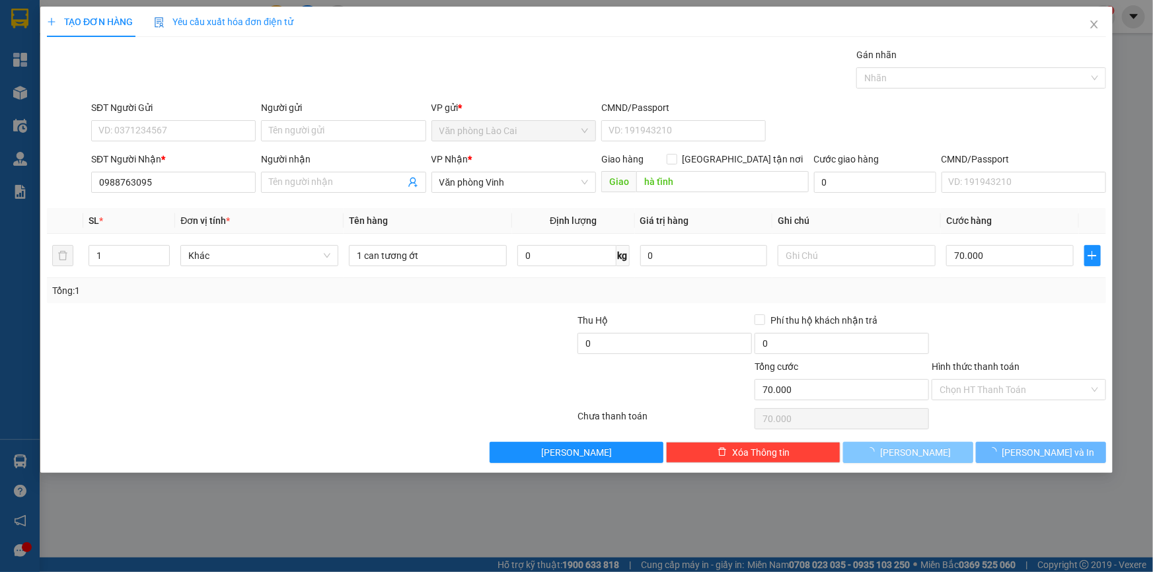
type input "0"
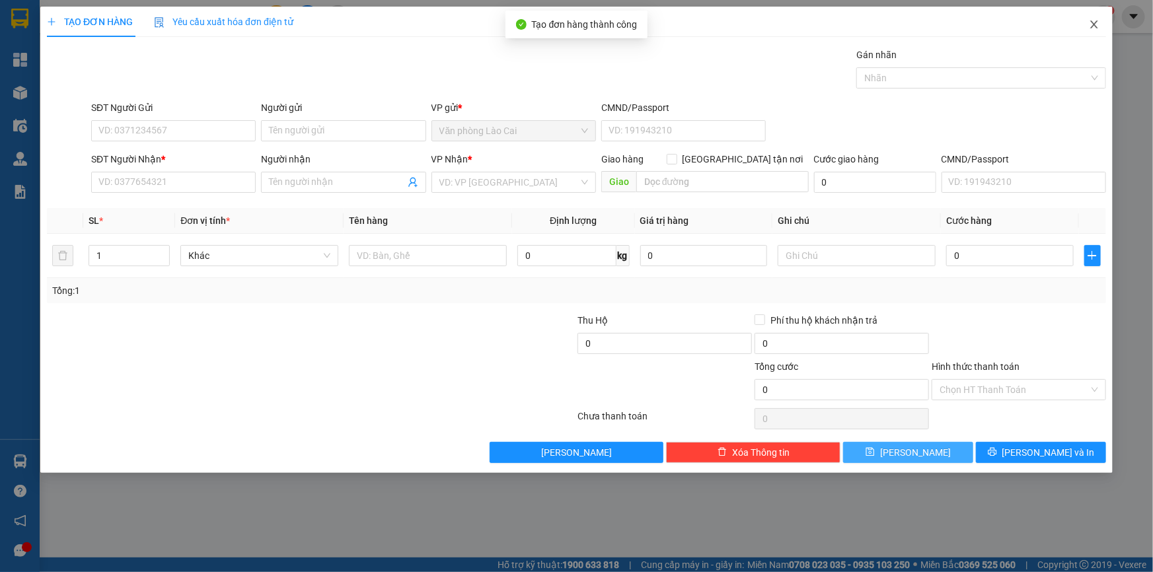
click at [1093, 23] on icon "close" at bounding box center [1093, 24] width 7 height 8
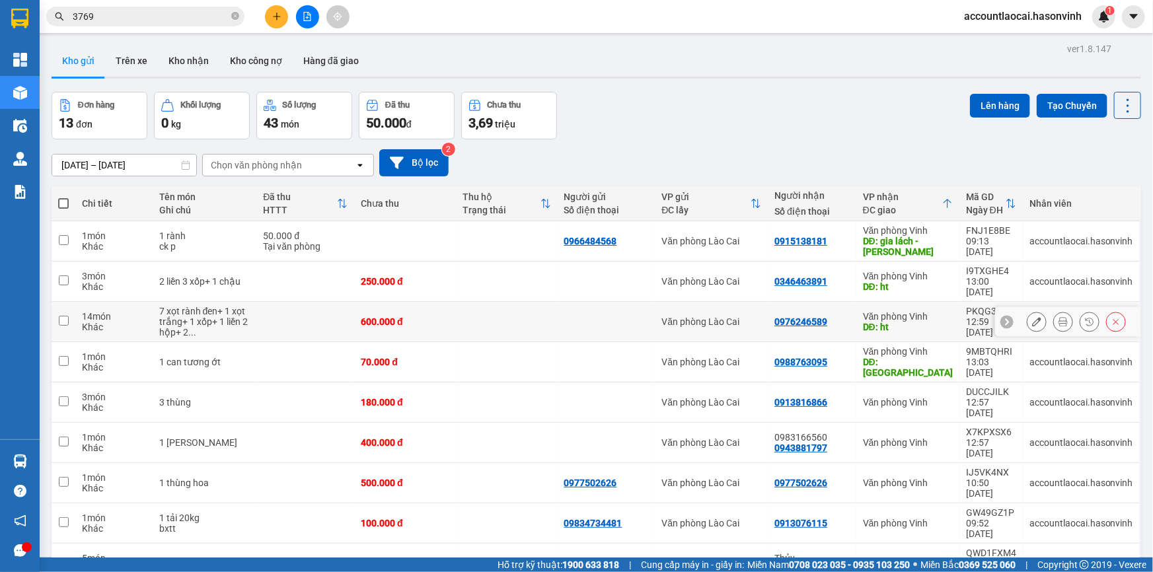
click at [221, 307] on div "7 xọt rành đen+ 1 xọt trắng+ 1 xốp+ 1 liền 2 hộp+ 2 ..." at bounding box center [204, 322] width 91 height 32
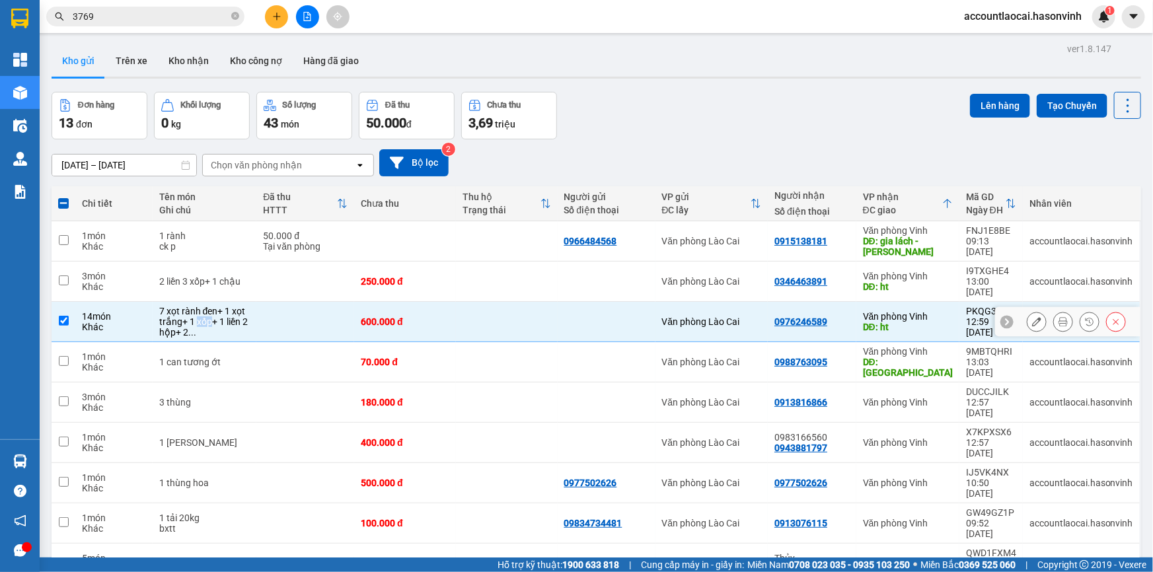
click at [221, 307] on div "7 xọt rành đen+ 1 xọt trắng+ 1 xốp+ 1 liền 2 hộp+ 2 ..." at bounding box center [204, 322] width 91 height 32
checkbox input "false"
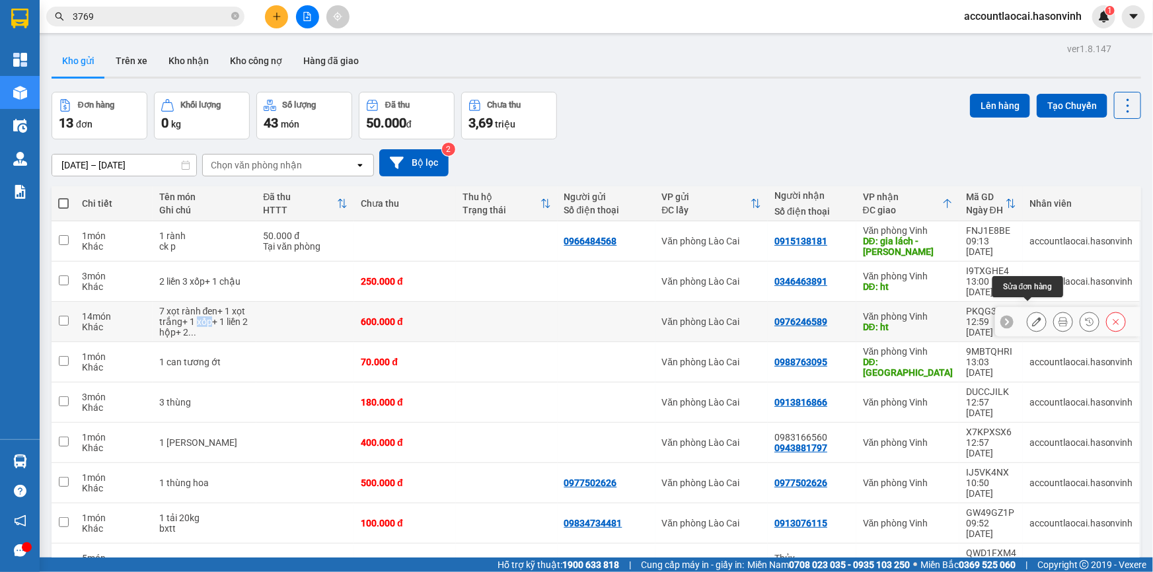
click at [1028, 311] on button at bounding box center [1037, 322] width 19 height 23
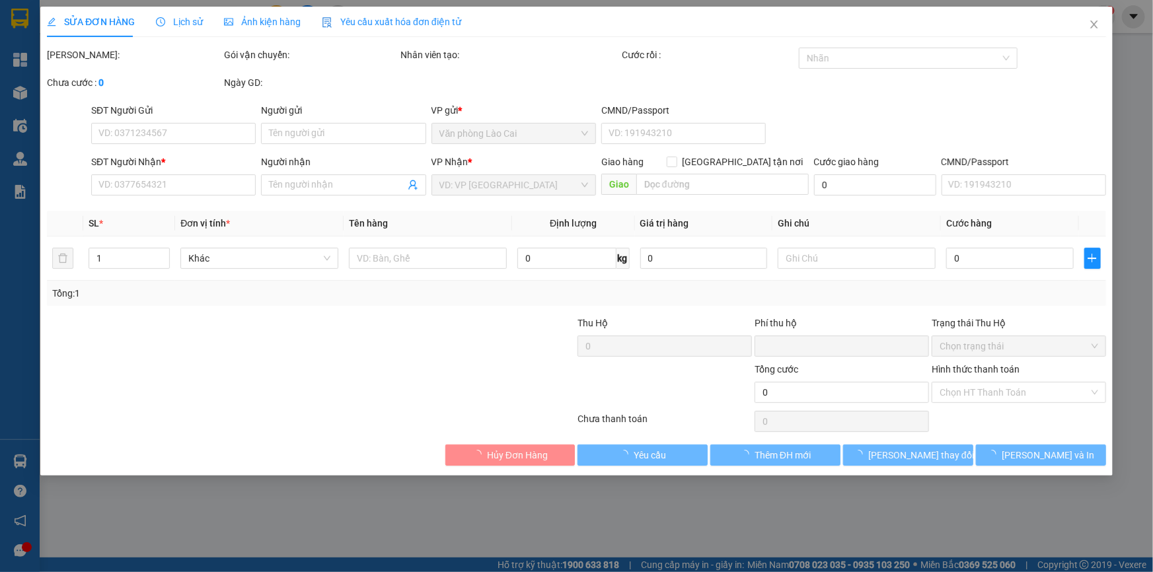
type input "0976246589"
type input "ht"
type input "0"
type input "600.000"
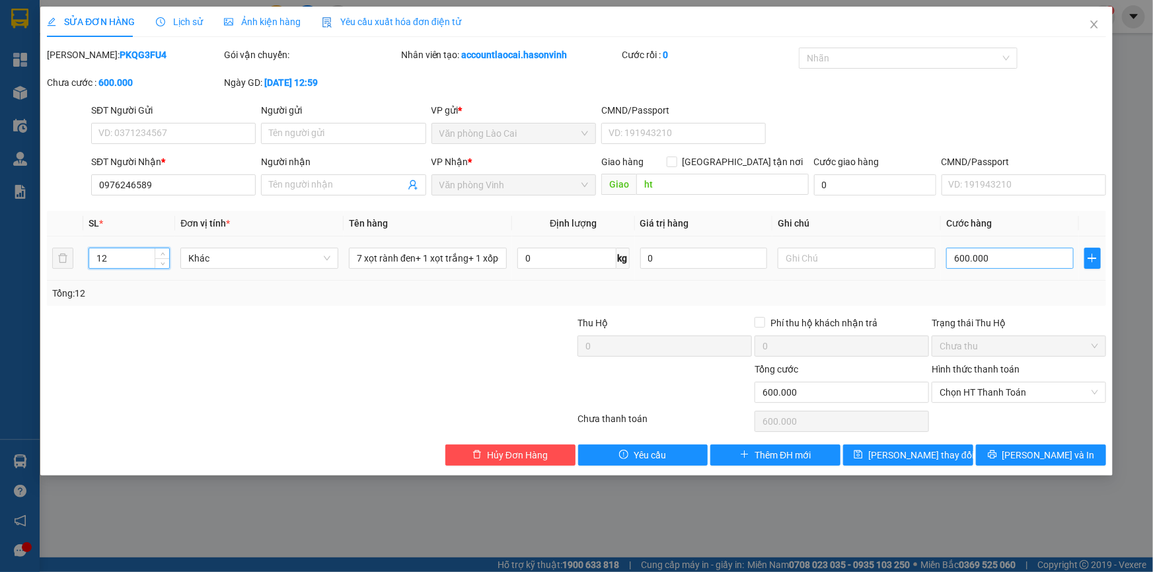
type input "12"
click at [917, 453] on span "[PERSON_NAME] thay đổi" at bounding box center [921, 455] width 106 height 15
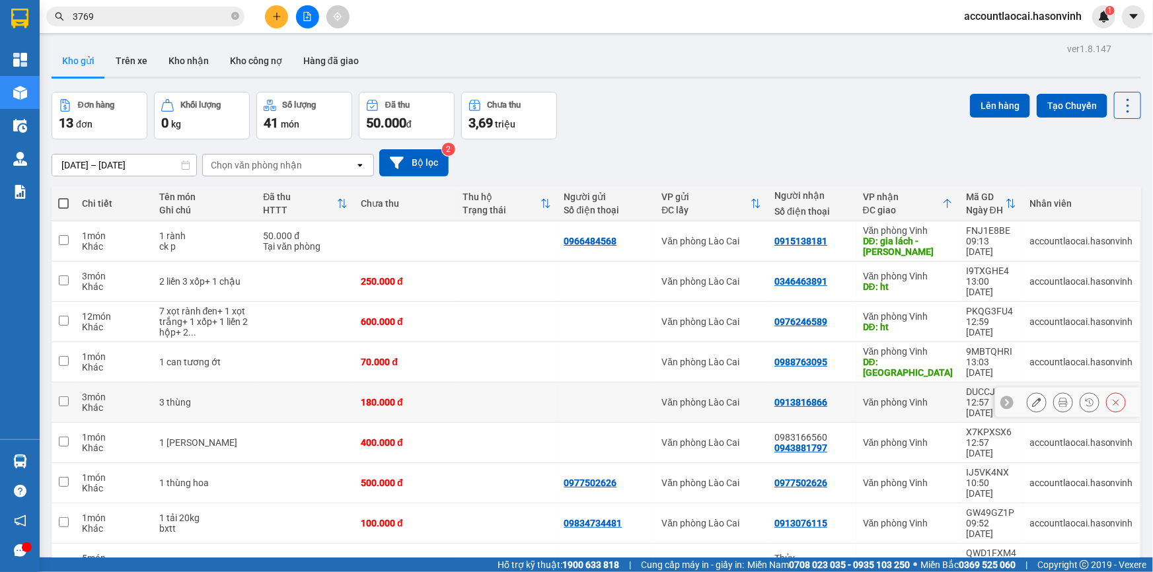
scroll to position [60, 0]
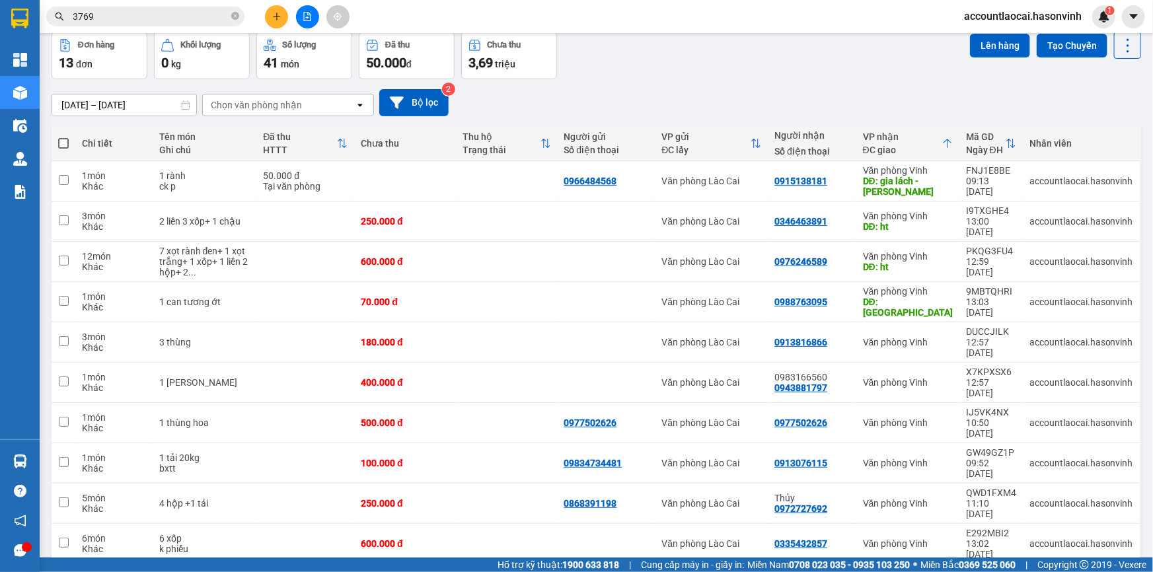
click at [844, 58] on div "Đơn hàng 13 đơn Khối lượng 0 kg Số lượng 41 món Đã thu 50.000 đ Chưa thu 3,69 t…" at bounding box center [597, 56] width 1090 height 48
click at [844, 57] on div "Đơn hàng 13 đơn Khối lượng 0 kg Số lượng 41 món Đã thu 50.000 đ Chưa thu 3,69 t…" at bounding box center [597, 56] width 1090 height 48
click at [844, 56] on div "Đơn hàng 13 đơn Khối lượng 0 kg Số lượng 41 món Đã thu 50.000 đ Chưa thu 3,69 t…" at bounding box center [597, 56] width 1090 height 48
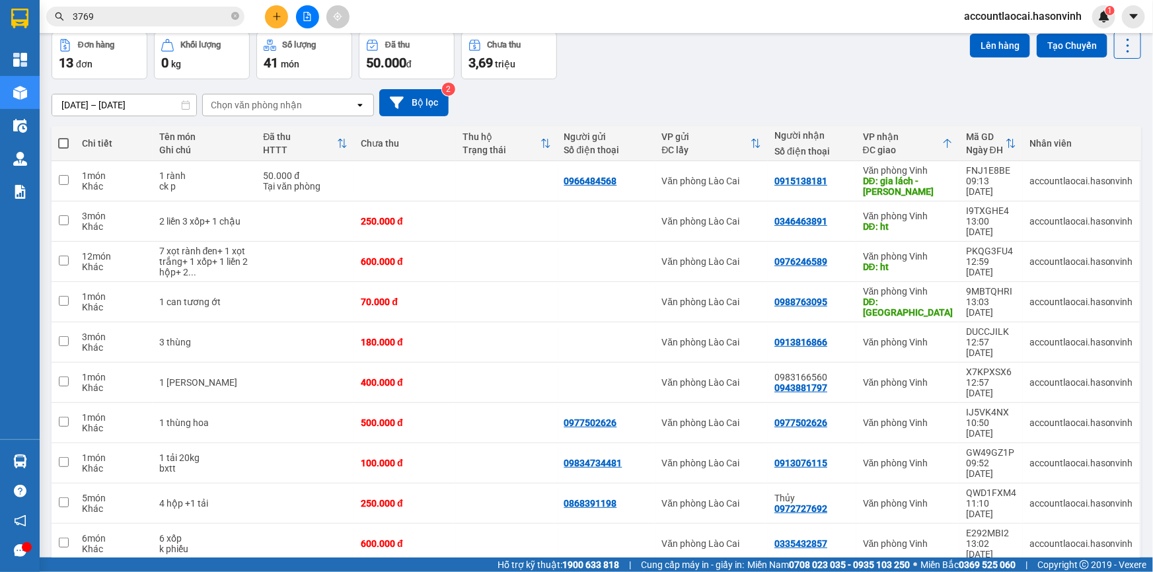
click at [844, 54] on div "Đơn hàng 13 đơn Khối lượng 0 kg Số lượng 41 món Đã thu 50.000 đ Chưa thu 3,69 t…" at bounding box center [597, 56] width 1090 height 48
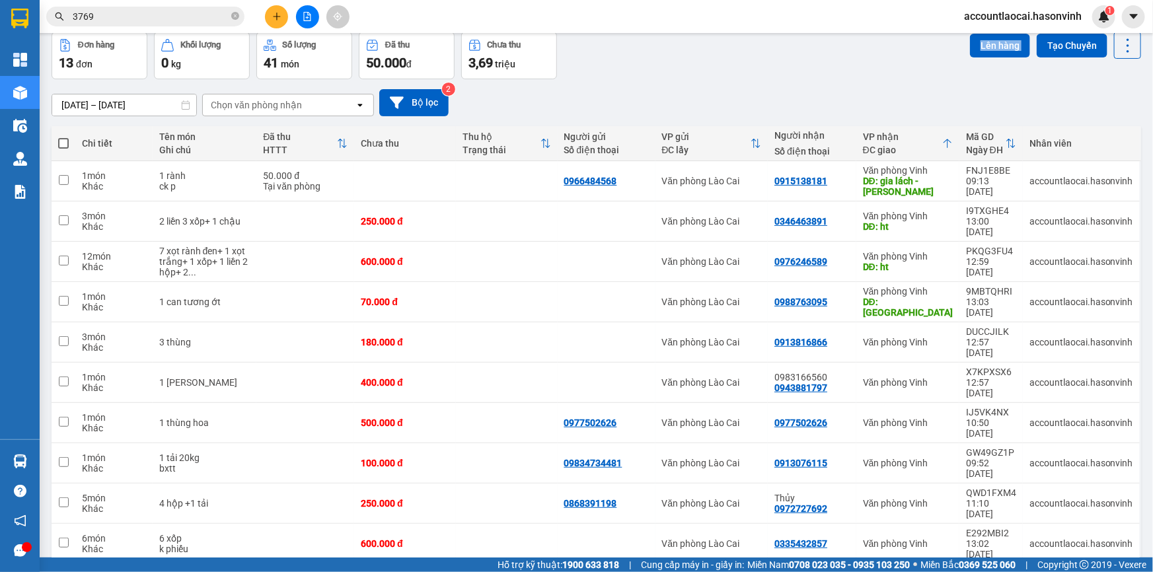
click at [844, 54] on div "Đơn hàng 13 đơn Khối lượng 0 kg Số lượng 41 món Đã thu 50.000 đ Chưa thu 3,69 t…" at bounding box center [597, 56] width 1090 height 48
click at [278, 13] on icon "plus" at bounding box center [276, 16] width 9 height 9
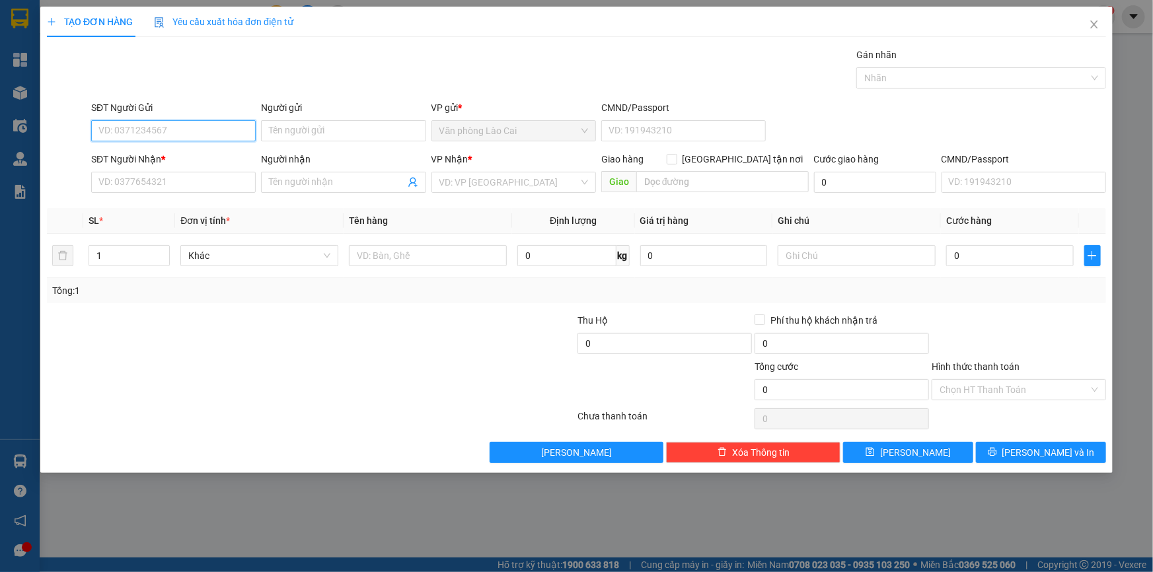
click at [231, 132] on input "SĐT Người Gửi" at bounding box center [173, 130] width 165 height 21
click at [180, 158] on div "0878268888" at bounding box center [173, 157] width 149 height 15
type input "0878268888"
type input "0944319596"
type input "Nam cấm"
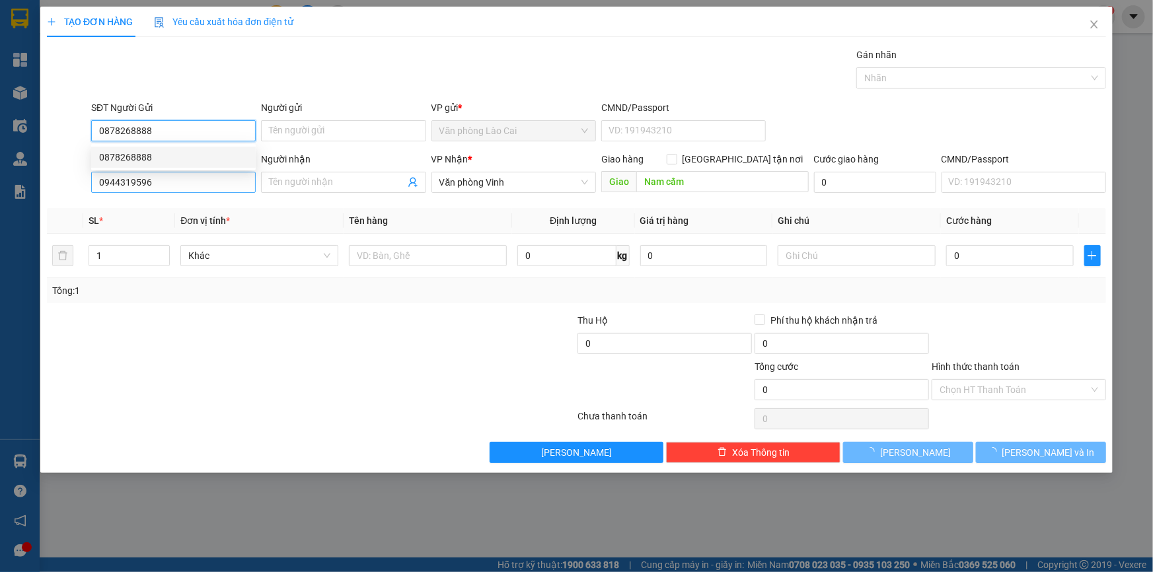
type input "70.000"
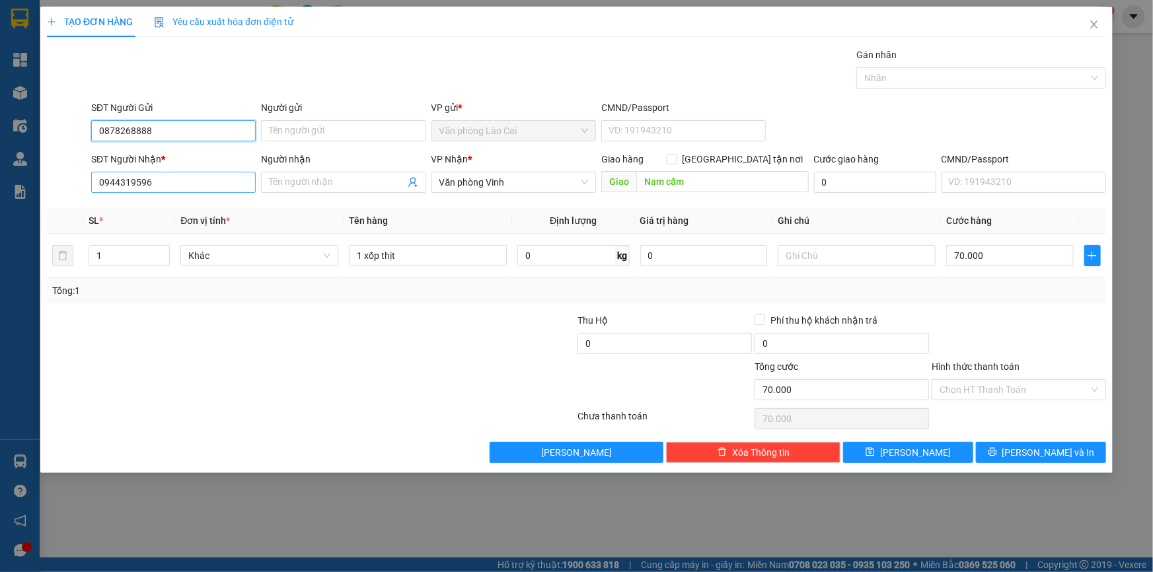
type input "0878268888"
click at [192, 185] on input "0944319596" at bounding box center [173, 182] width 165 height 21
drag, startPoint x: 192, startPoint y: 185, endPoint x: 0, endPoint y: 165, distance: 193.3
click at [0, 165] on div "TẠO ĐƠN HÀNG Yêu cầu xuất hóa đơn điện tử Transit Pickup Surcharge Ids Transit …" at bounding box center [576, 286] width 1153 height 572
type input "0336059986"
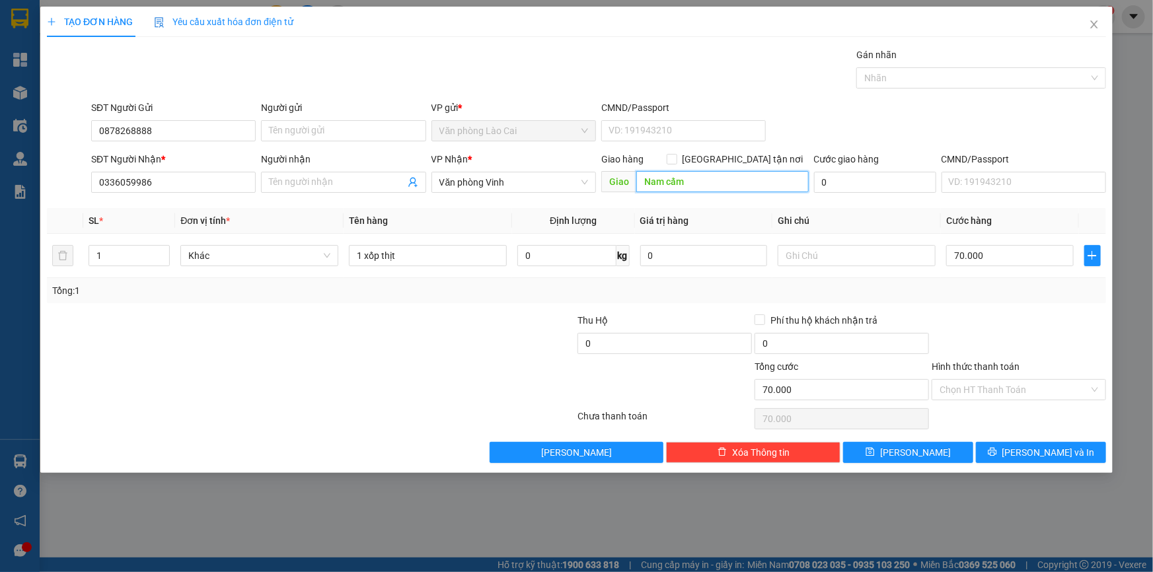
click at [701, 184] on input "Nam cấm" at bounding box center [722, 181] width 172 height 21
type input "hương sơn"
click at [1010, 253] on input "70.000" at bounding box center [1010, 255] width 128 height 21
type input "1"
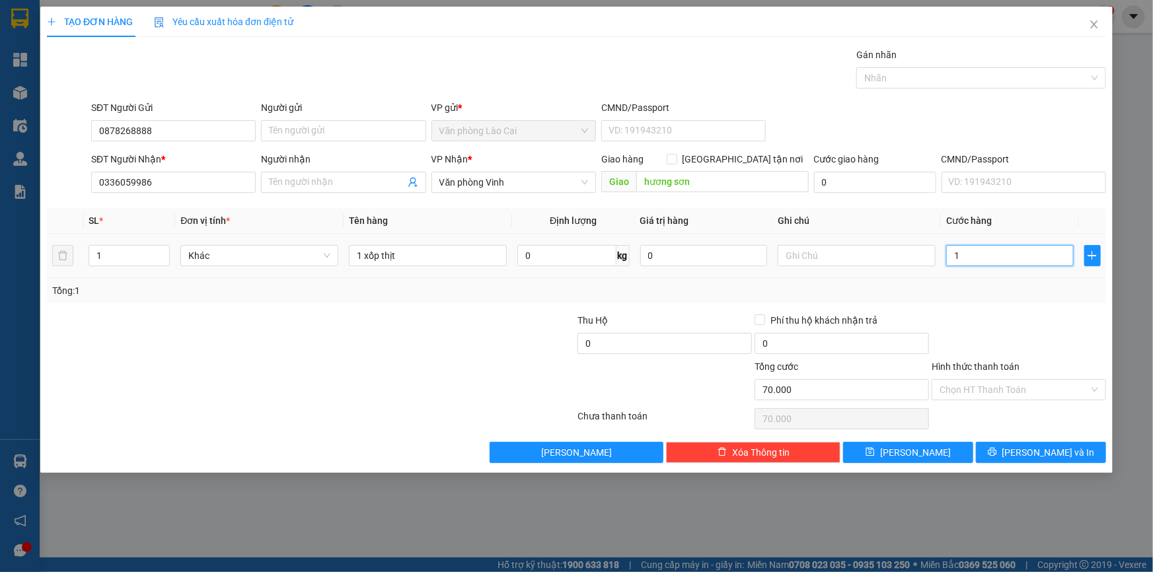
type input "1"
type input "10"
type input "100"
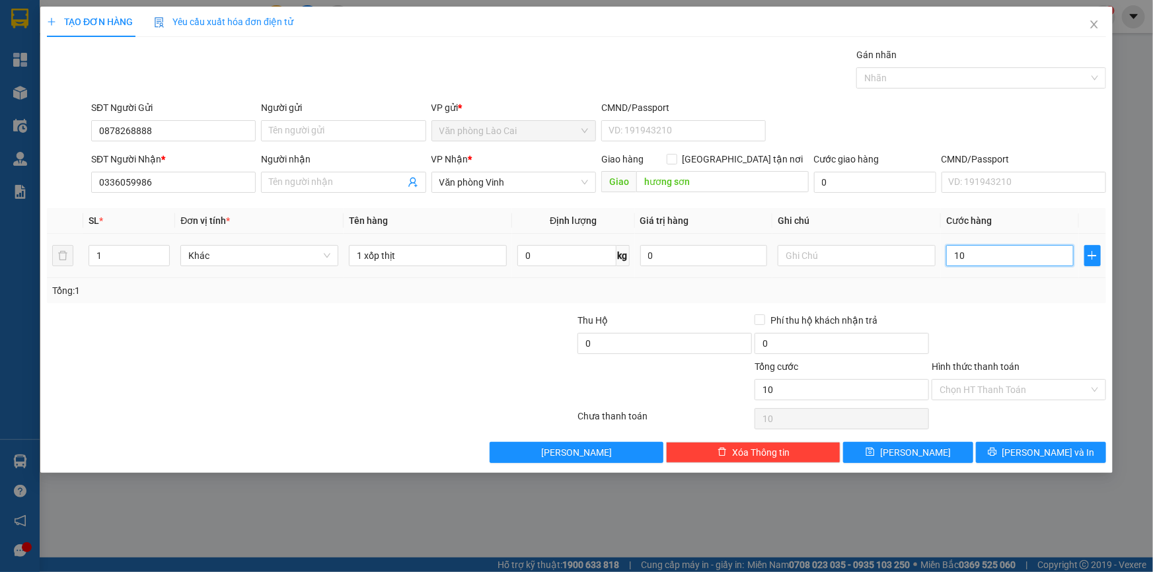
type input "100"
click at [1014, 296] on div "Tổng: 1" at bounding box center [576, 291] width 1049 height 15
click at [1050, 457] on span "[PERSON_NAME] và In" at bounding box center [1049, 452] width 93 height 15
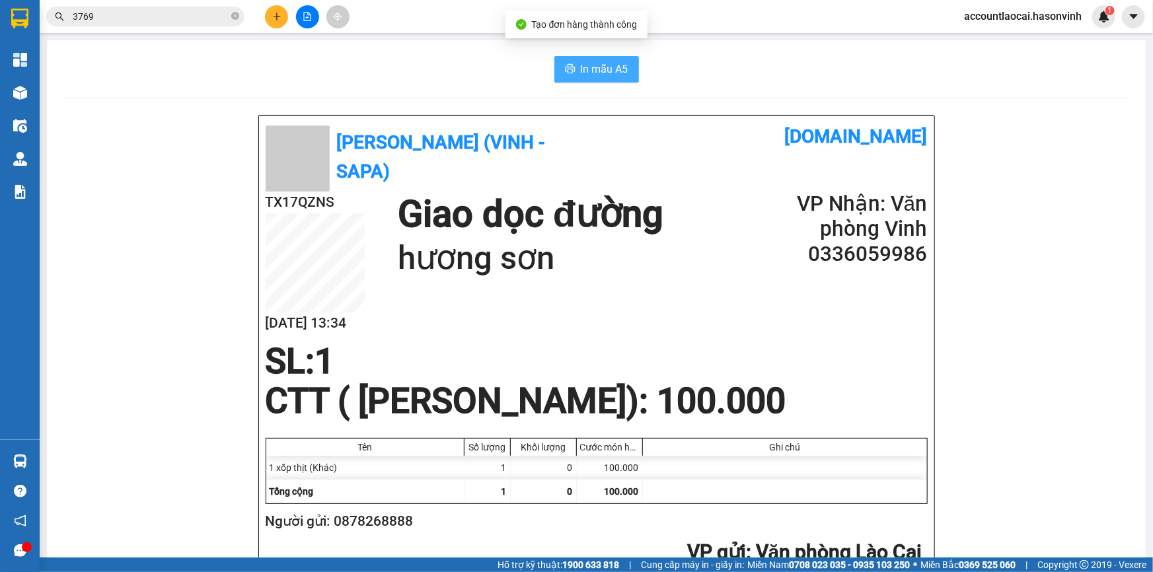
click at [614, 67] on span "In mẫu A5" at bounding box center [605, 69] width 48 height 17
click at [282, 19] on button at bounding box center [276, 16] width 23 height 23
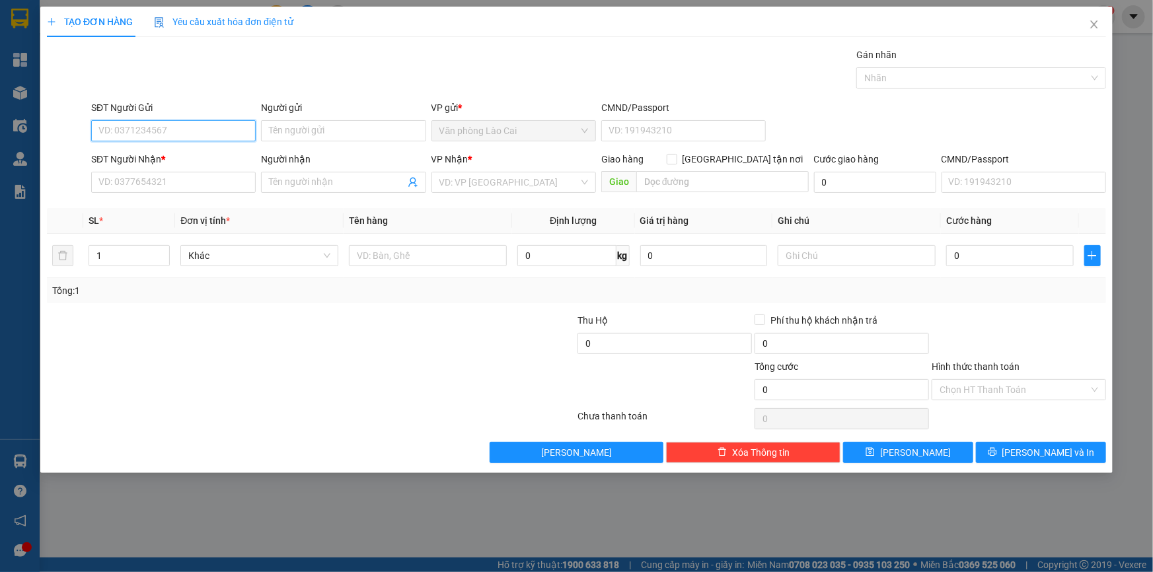
click at [151, 128] on input "SĐT Người Gửi" at bounding box center [173, 130] width 165 height 21
click at [145, 129] on input "4118" at bounding box center [173, 130] width 165 height 21
click at [152, 161] on div "0973424118 - Hằng Hoa Qủa" at bounding box center [173, 157] width 149 height 15
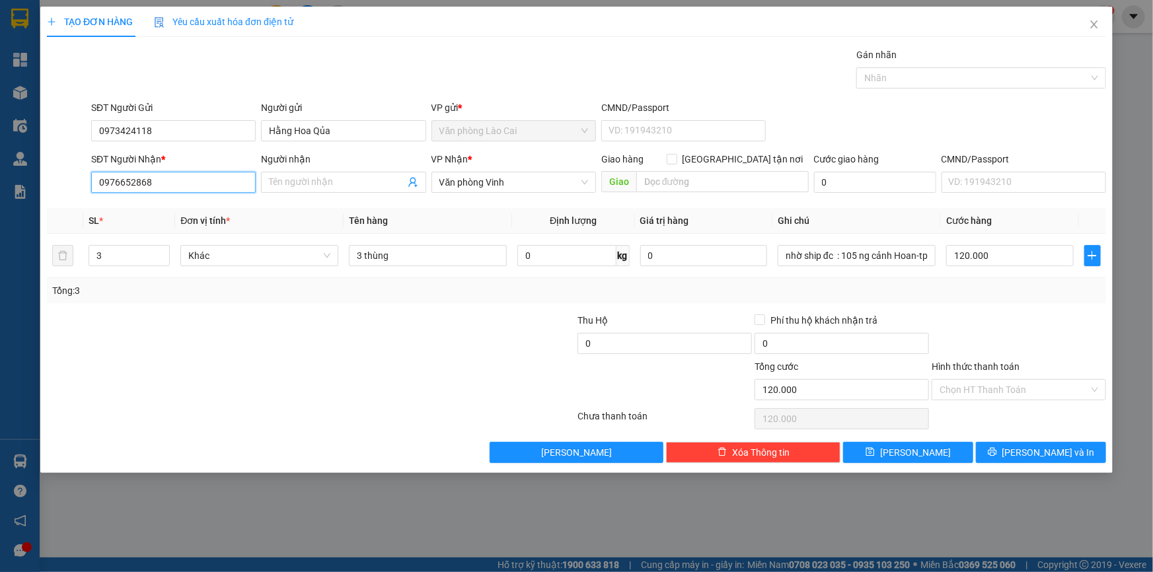
drag, startPoint x: 161, startPoint y: 185, endPoint x: 0, endPoint y: 185, distance: 161.3
click at [0, 185] on div "TẠO ĐƠN HÀNG Yêu cầu xuất hóa đơn điện tử Transit Pickup Surcharge Ids Transit …" at bounding box center [576, 286] width 1153 height 572
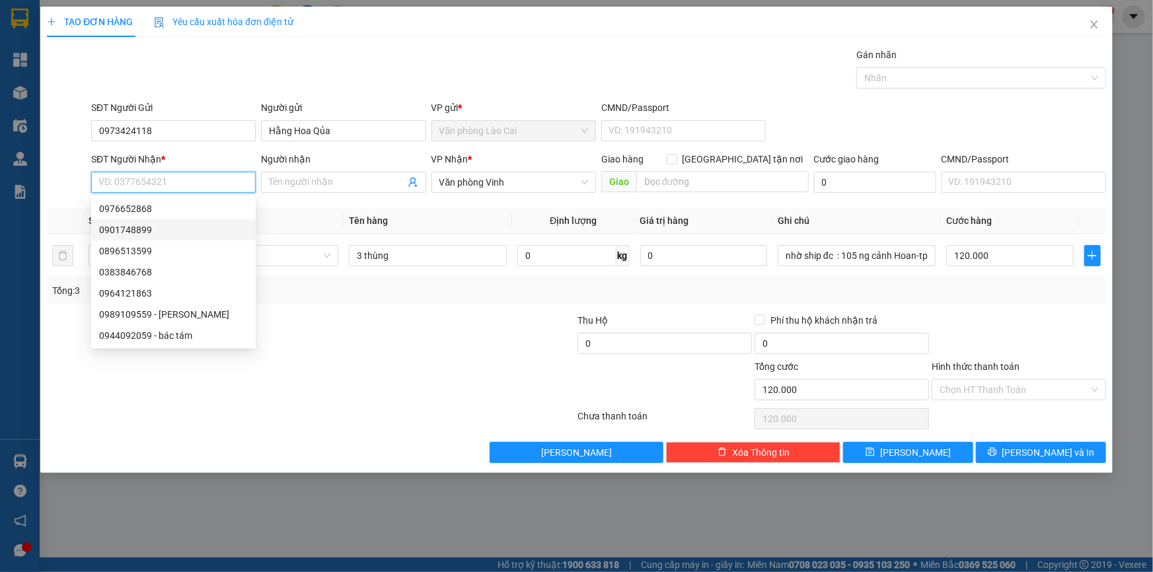
click at [142, 231] on div "0901748899" at bounding box center [173, 230] width 149 height 15
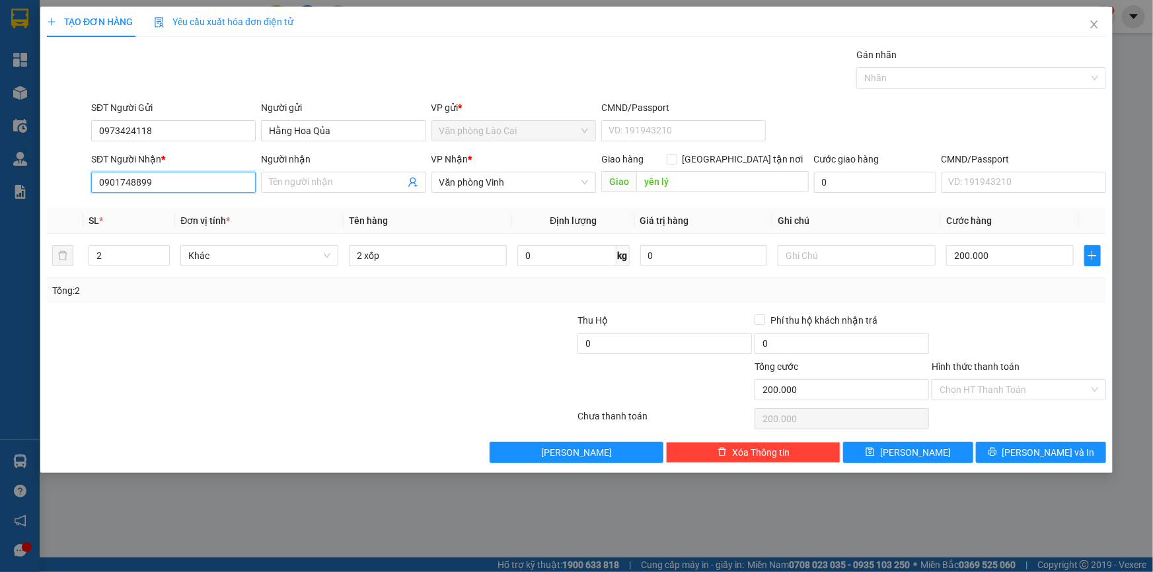
drag, startPoint x: 172, startPoint y: 181, endPoint x: 0, endPoint y: 177, distance: 172.5
click at [0, 177] on div "TẠO ĐƠN HÀNG Yêu cầu xuất hóa đơn điện tử Transit Pickup Surcharge Ids Transit …" at bounding box center [576, 286] width 1153 height 572
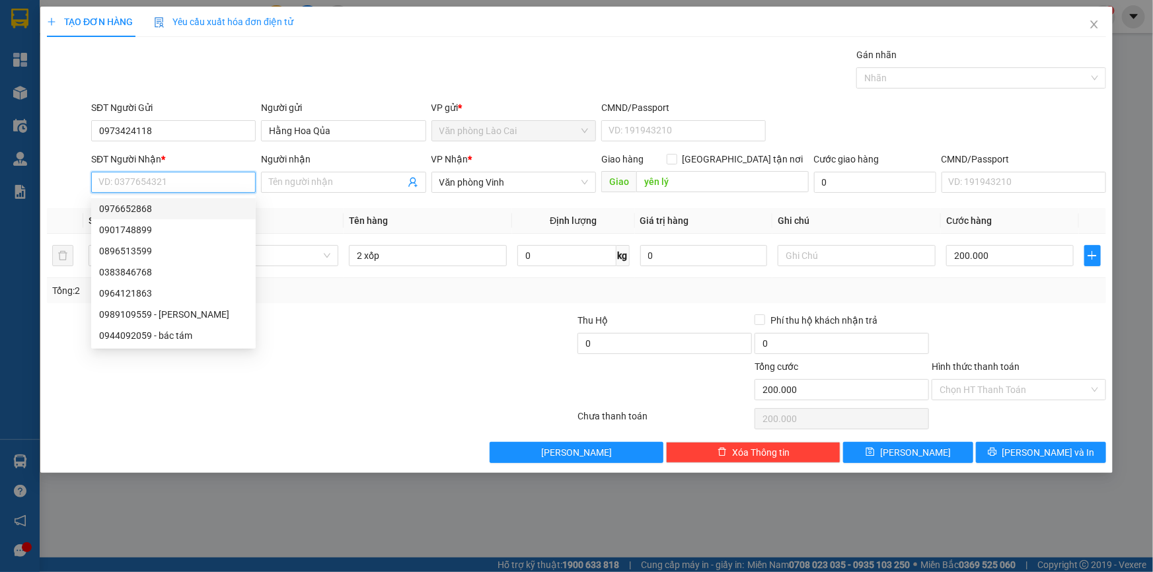
click at [170, 205] on div "0976652868" at bounding box center [173, 209] width 149 height 15
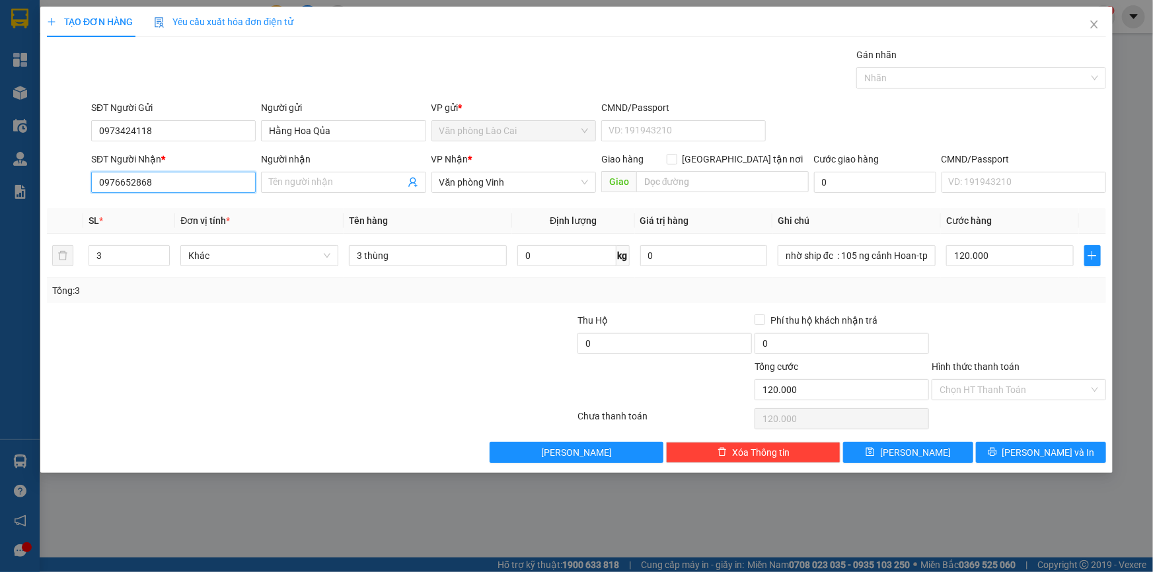
drag, startPoint x: 169, startPoint y: 178, endPoint x: 0, endPoint y: 170, distance: 169.4
click at [0, 170] on div "TẠO ĐƠN HÀNG Yêu cầu xuất hóa đơn điện tử Transit Pickup Surcharge Ids Transit …" at bounding box center [576, 286] width 1153 height 572
click at [253, 202] on div "Transit Pickup Surcharge Ids Transit Deliver Surcharge Ids Transit Deliver Surc…" at bounding box center [576, 256] width 1059 height 416
drag, startPoint x: 113, startPoint y: 251, endPoint x: 0, endPoint y: 231, distance: 114.8
click at [0, 231] on div "TẠO ĐƠN HÀNG Yêu cầu xuất hóa đơn điện tử Transit Pickup Surcharge Ids Transit …" at bounding box center [576, 286] width 1153 height 572
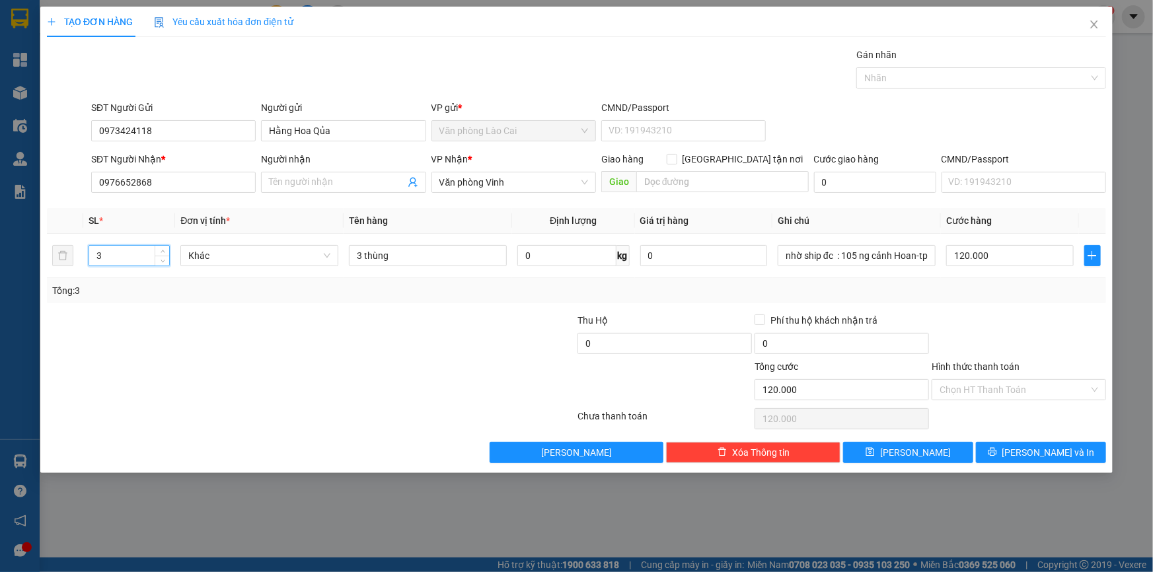
drag, startPoint x: 155, startPoint y: 255, endPoint x: 0, endPoint y: 245, distance: 155.7
click at [0, 245] on div "TẠO ĐƠN HÀNG Yêu cầu xuất hóa đơn điện tử Transit Pickup Surcharge Ids Transit …" at bounding box center [576, 286] width 1153 height 572
click at [7, 236] on div "TẠO ĐƠN HÀNG Yêu cầu xuất hóa đơn điện tử Transit Pickup Surcharge Ids Transit …" at bounding box center [576, 286] width 1153 height 572
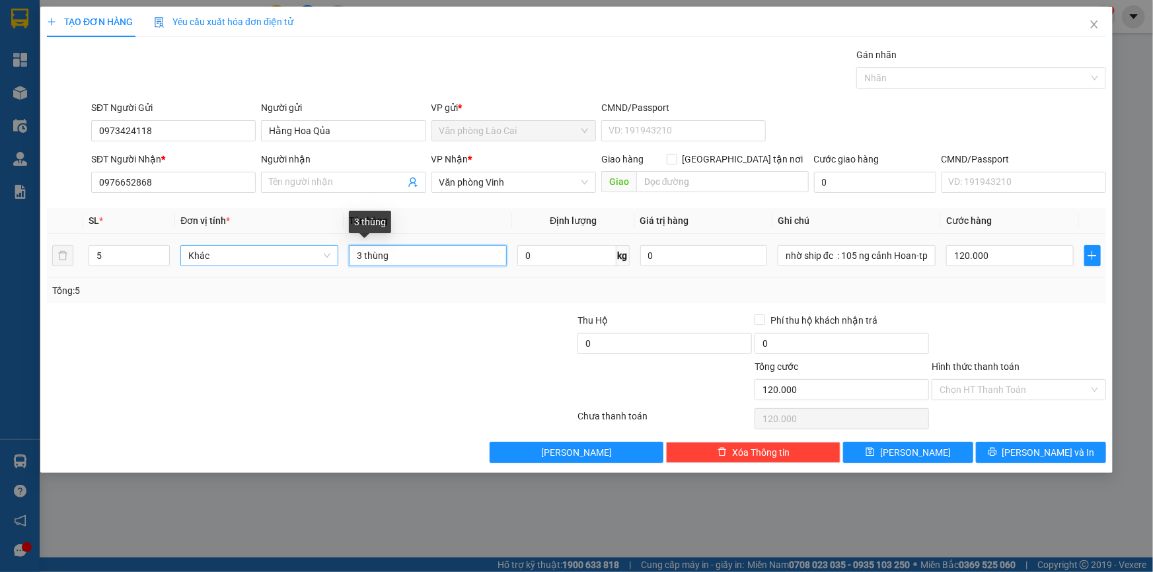
drag, startPoint x: 361, startPoint y: 254, endPoint x: 328, endPoint y: 247, distance: 34.3
click at [328, 247] on tr "5 Khác 3 thùng 0 kg 0 nhờ ship đc : 105 ng cảnh Hoan-tp vinh 120.000" at bounding box center [576, 256] width 1059 height 44
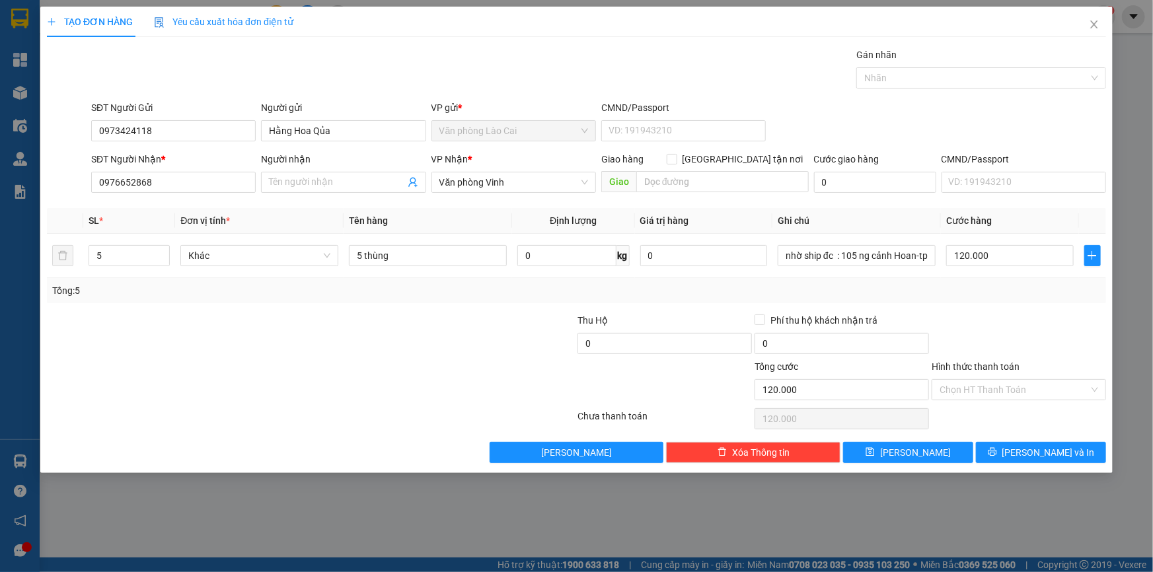
click at [461, 373] on div at bounding box center [488, 383] width 177 height 46
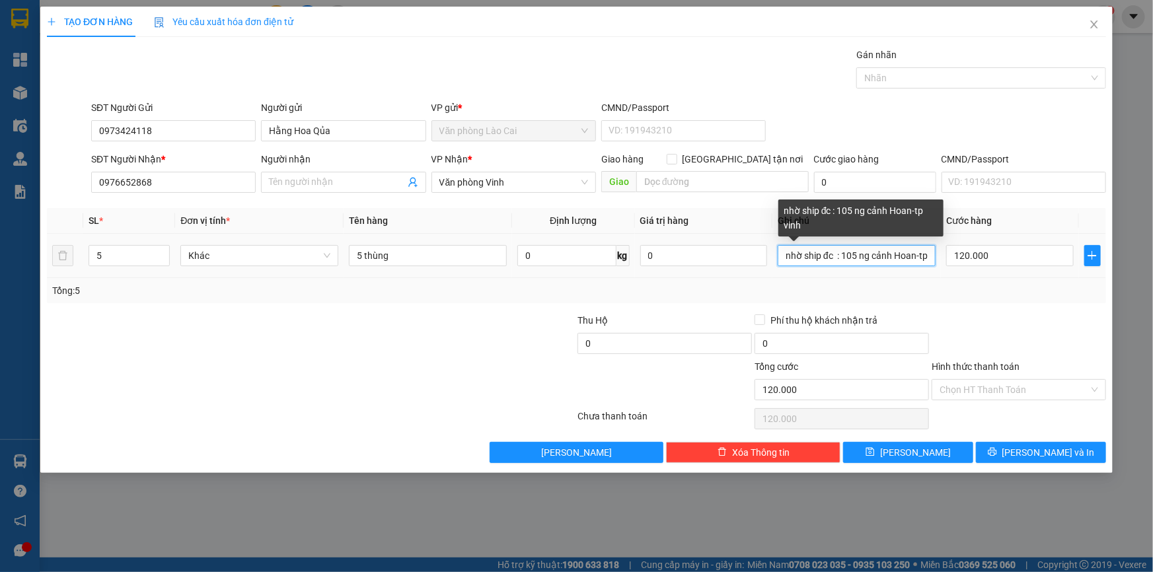
scroll to position [0, 21]
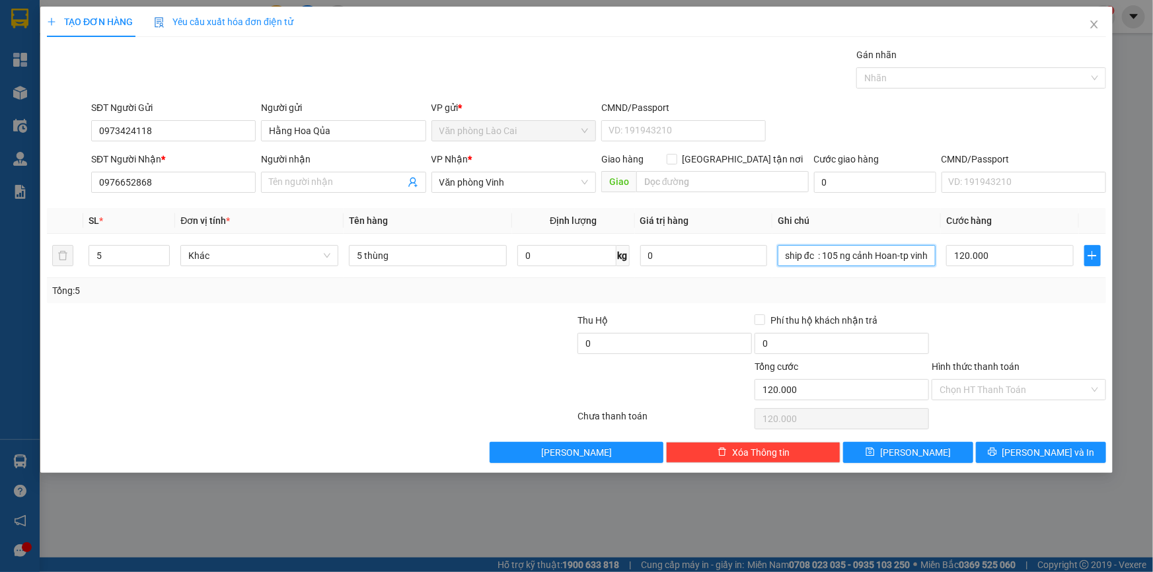
drag, startPoint x: 784, startPoint y: 254, endPoint x: 1153, endPoint y: 313, distance: 373.3
click at [1153, 313] on div "TẠO ĐƠN HÀNG Yêu cầu xuất hóa đơn điện tử Transit Pickup Surcharge Ids Transit …" at bounding box center [576, 286] width 1153 height 572
click at [1022, 258] on input "120.000" at bounding box center [1010, 255] width 128 height 21
click at [1020, 296] on div "Tổng: 5" at bounding box center [576, 291] width 1049 height 15
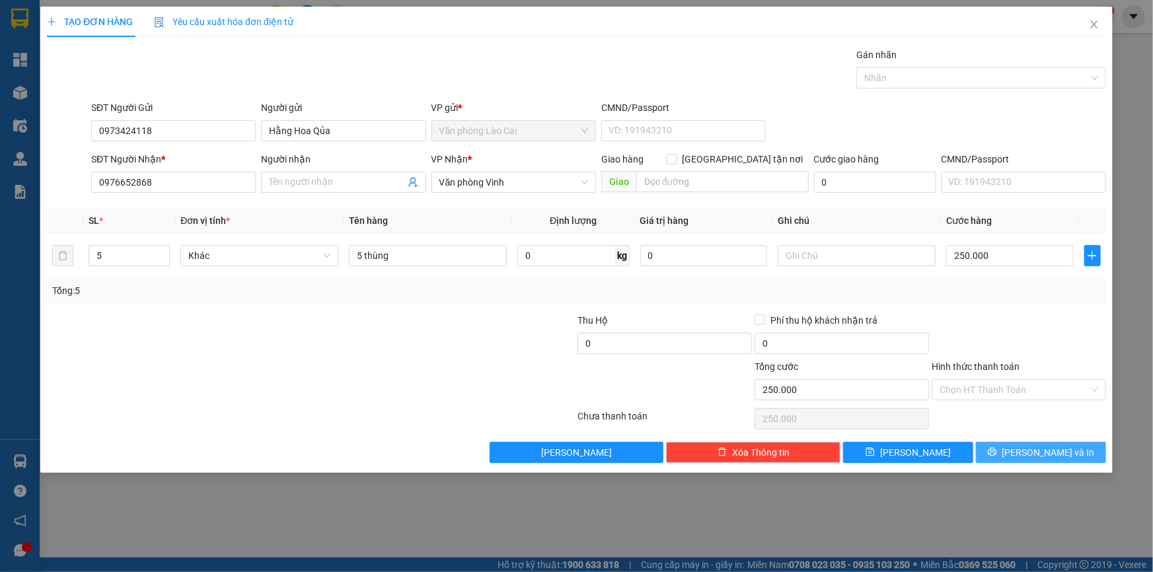
click at [1009, 451] on button "[PERSON_NAME] và In" at bounding box center [1041, 452] width 130 height 21
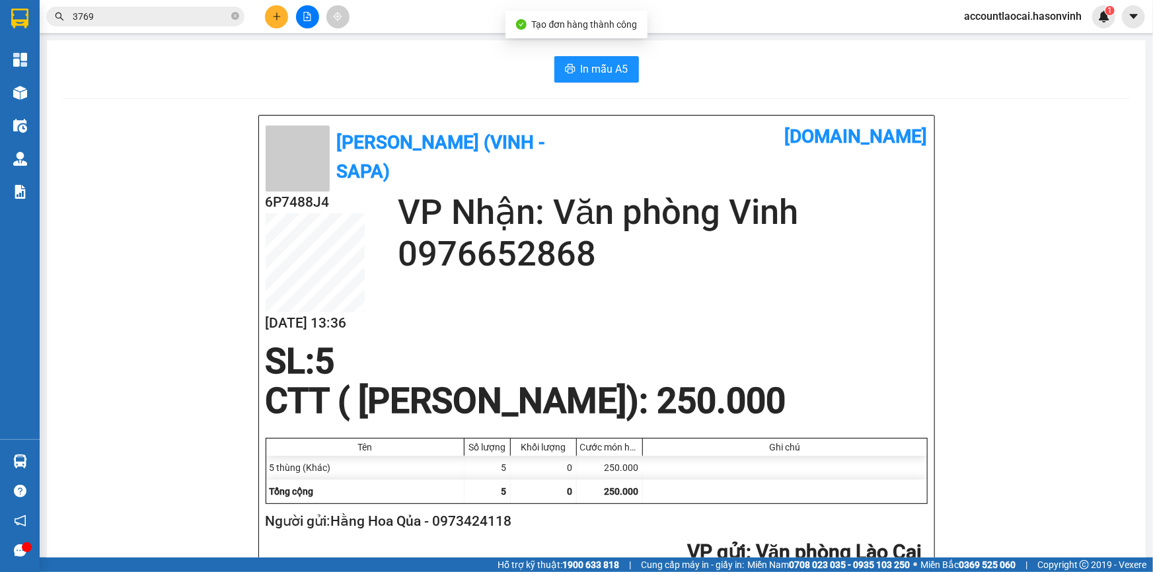
click at [607, 50] on div "In mẫu A5 Hà Sơn (Vinh - Sapa) [DOMAIN_NAME] 6P7488J4 [DATE] 13:36 VP Nhận: Văn…" at bounding box center [596, 581] width 1099 height 1083
click at [605, 73] on span "In mẫu A5" at bounding box center [605, 69] width 48 height 17
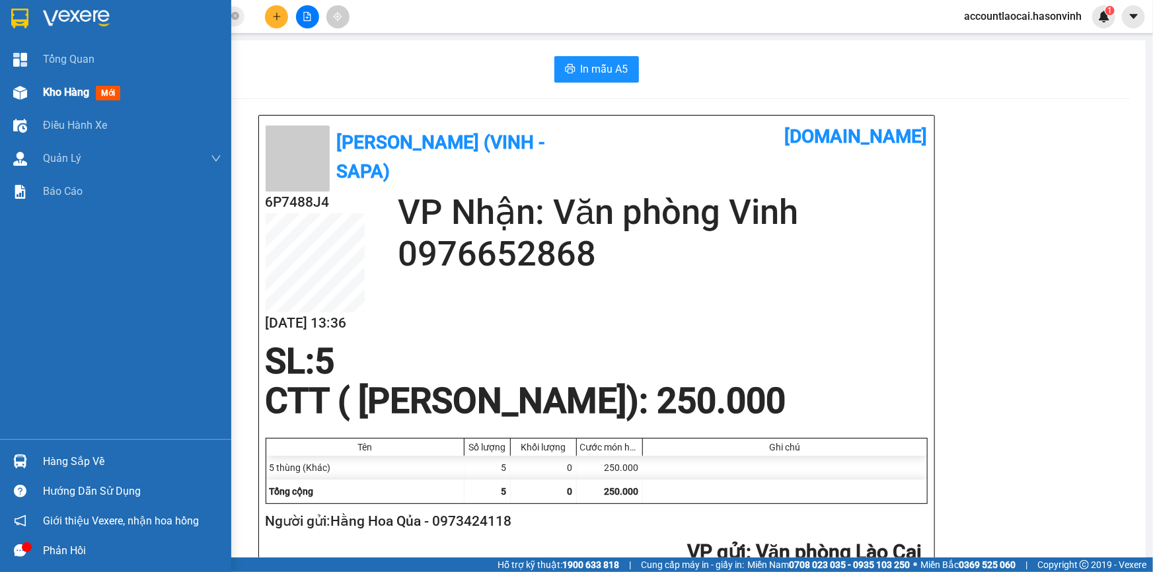
click at [38, 93] on div "Kho hàng mới" at bounding box center [115, 92] width 231 height 33
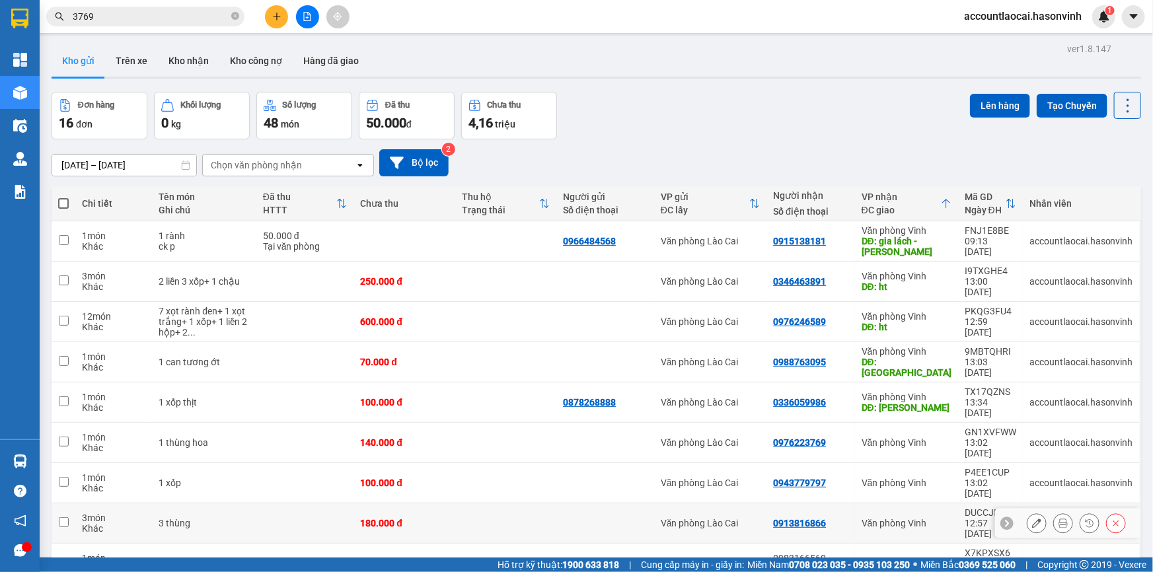
scroll to position [59, 0]
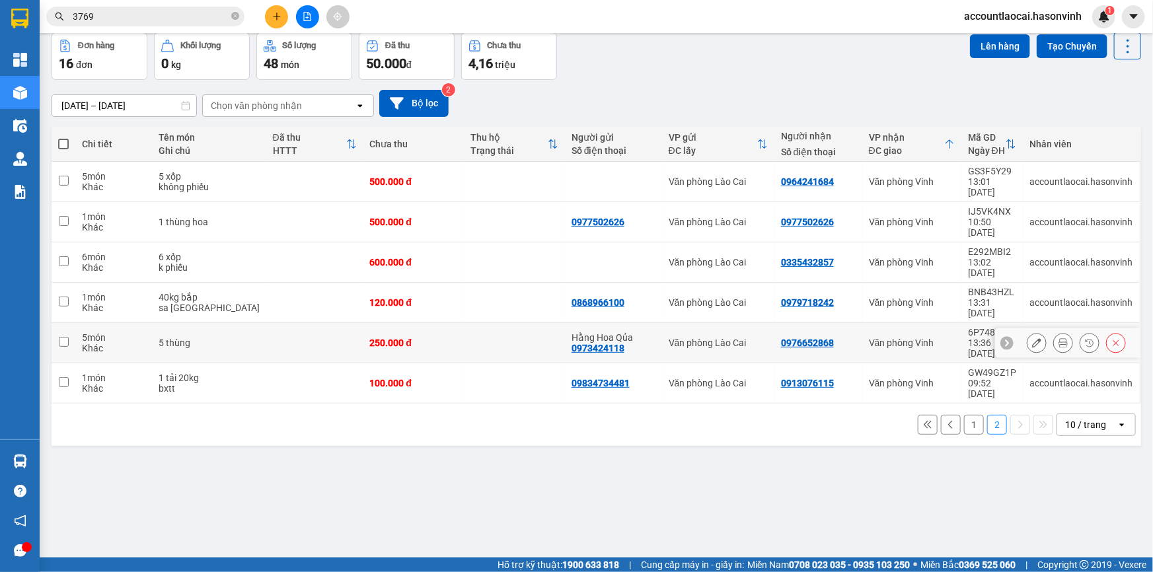
click at [1032, 338] on icon at bounding box center [1036, 342] width 9 height 9
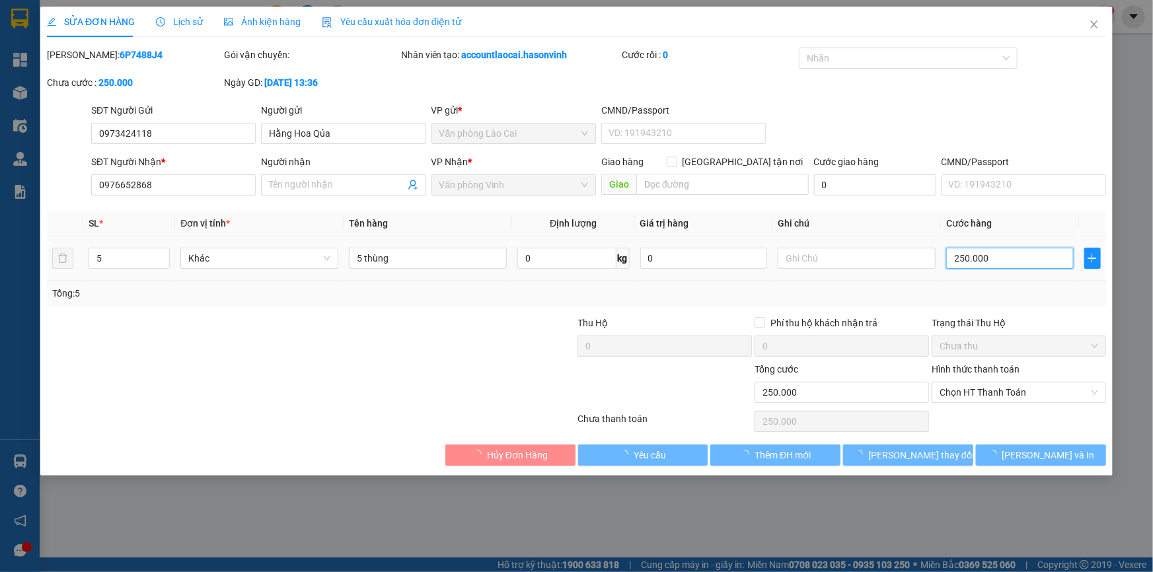
click at [981, 252] on input "250.000" at bounding box center [1010, 258] width 128 height 21
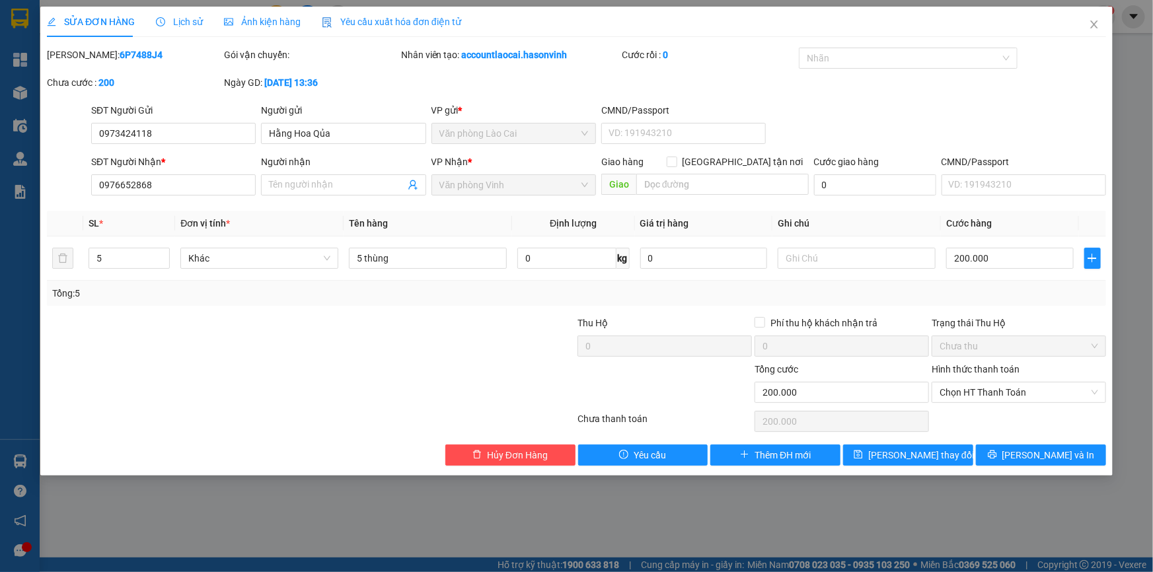
click at [1005, 293] on div "Tổng: 5" at bounding box center [576, 293] width 1049 height 15
click at [1073, 452] on button "[PERSON_NAME] và In" at bounding box center [1041, 455] width 130 height 21
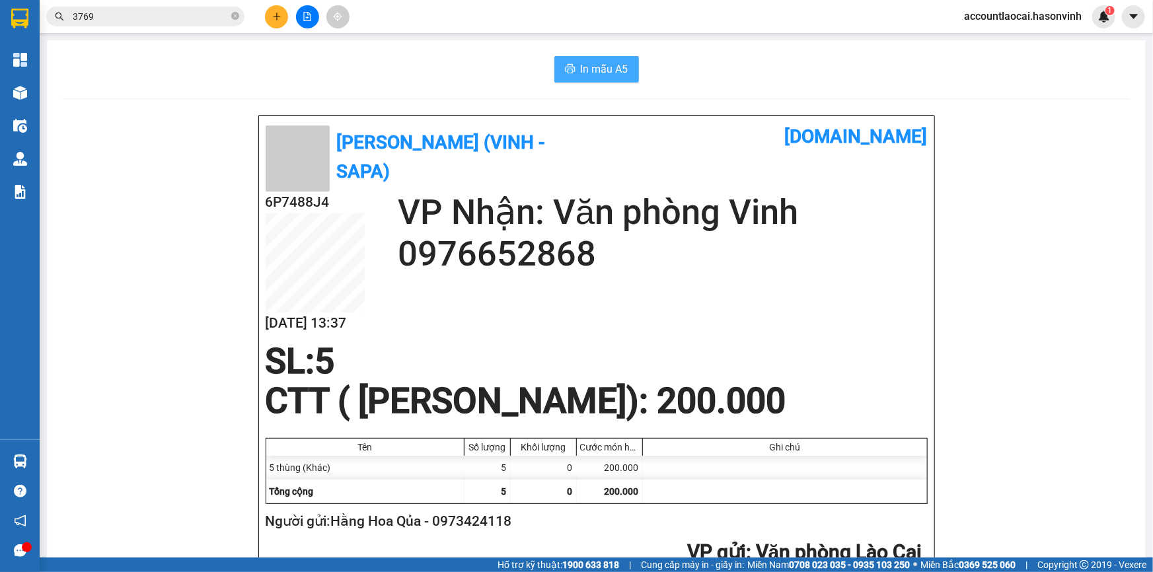
click at [593, 63] on span "In mẫu A5" at bounding box center [605, 69] width 48 height 17
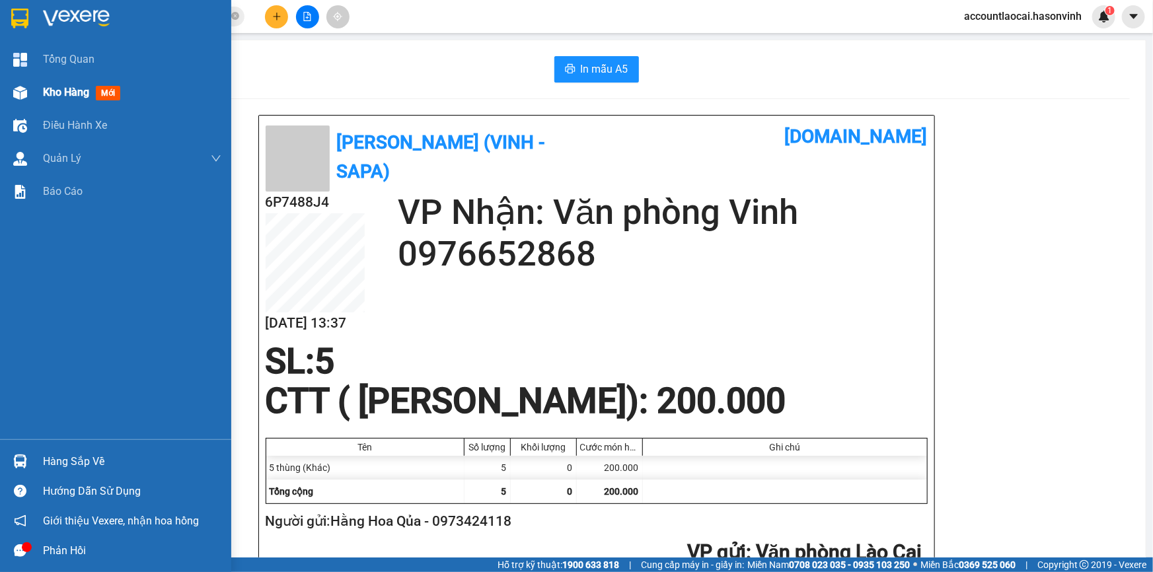
click at [31, 87] on div at bounding box center [20, 92] width 23 height 23
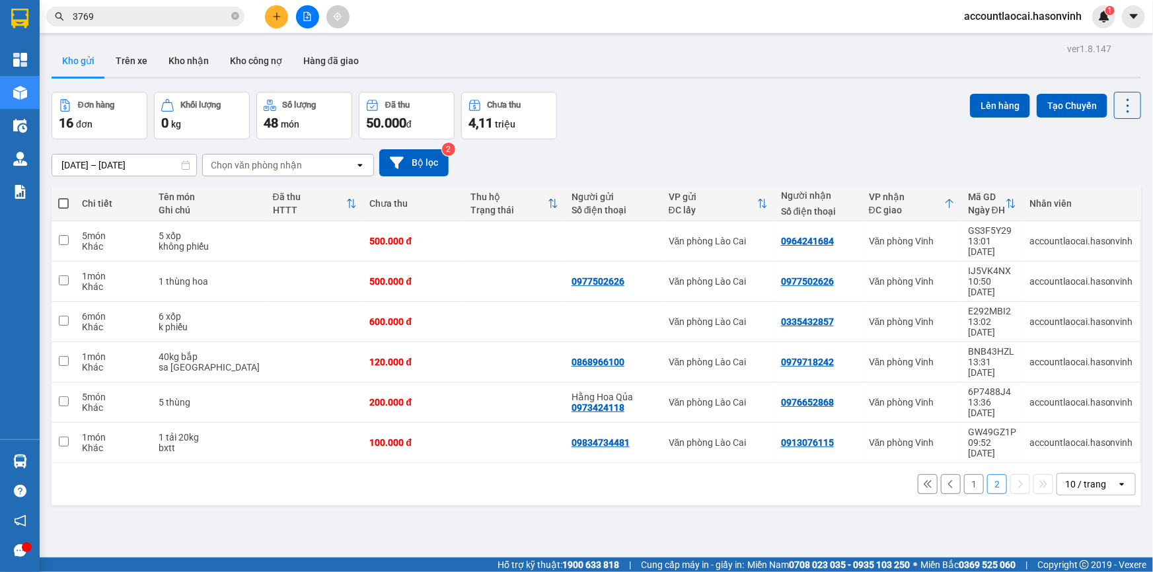
click at [969, 474] on button "1" at bounding box center [974, 484] width 20 height 20
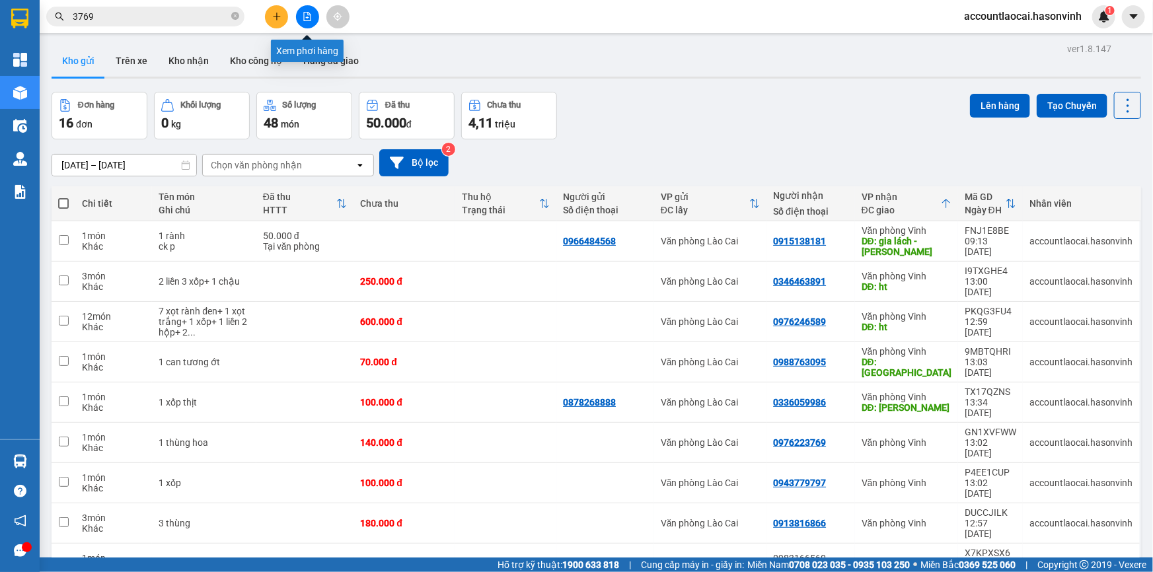
click at [305, 12] on icon "file-add" at bounding box center [307, 16] width 9 height 9
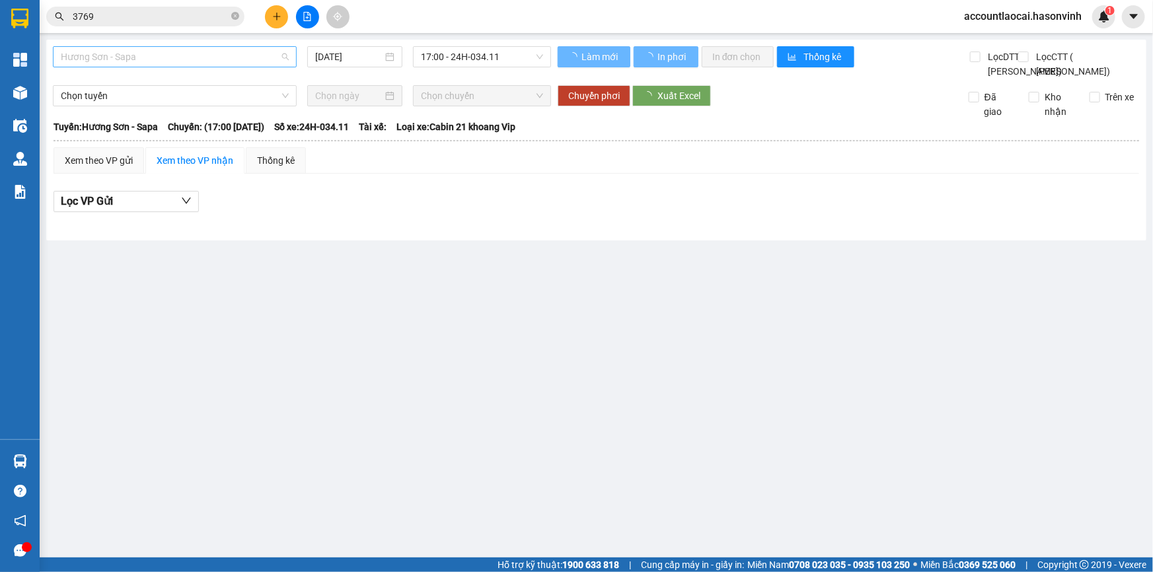
click at [117, 61] on span "Hương Sơn - Sapa" at bounding box center [175, 57] width 228 height 20
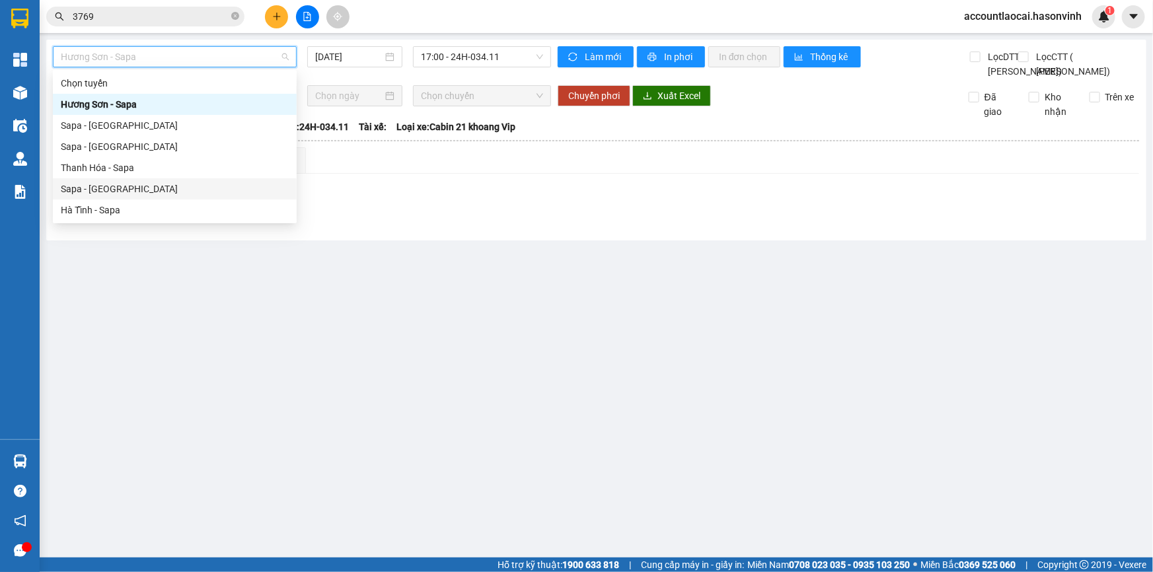
click at [93, 187] on div "Sapa - [GEOGRAPHIC_DATA]" at bounding box center [175, 189] width 228 height 15
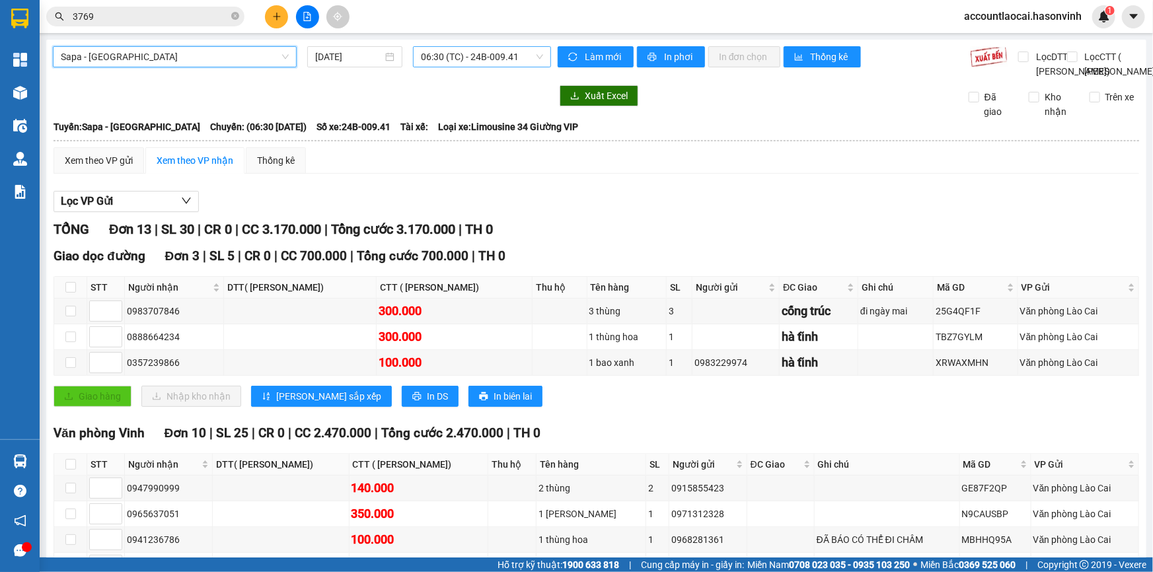
click at [449, 48] on span "06:30 (TC) - 24B-009.41" at bounding box center [482, 57] width 122 height 20
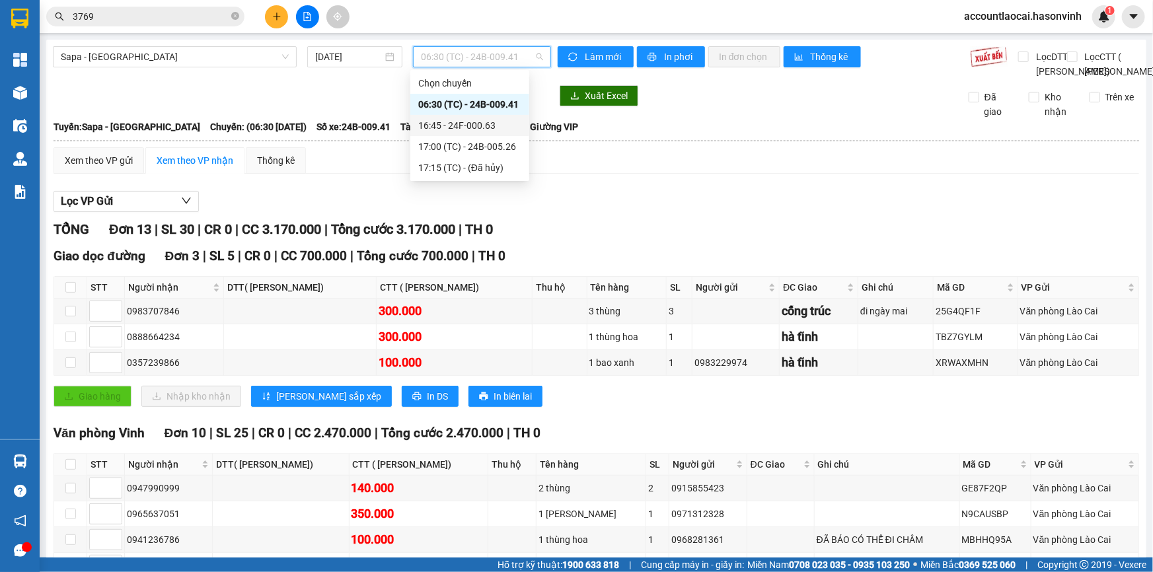
click at [468, 126] on div "16:45 - 24F-000.63" at bounding box center [469, 125] width 103 height 15
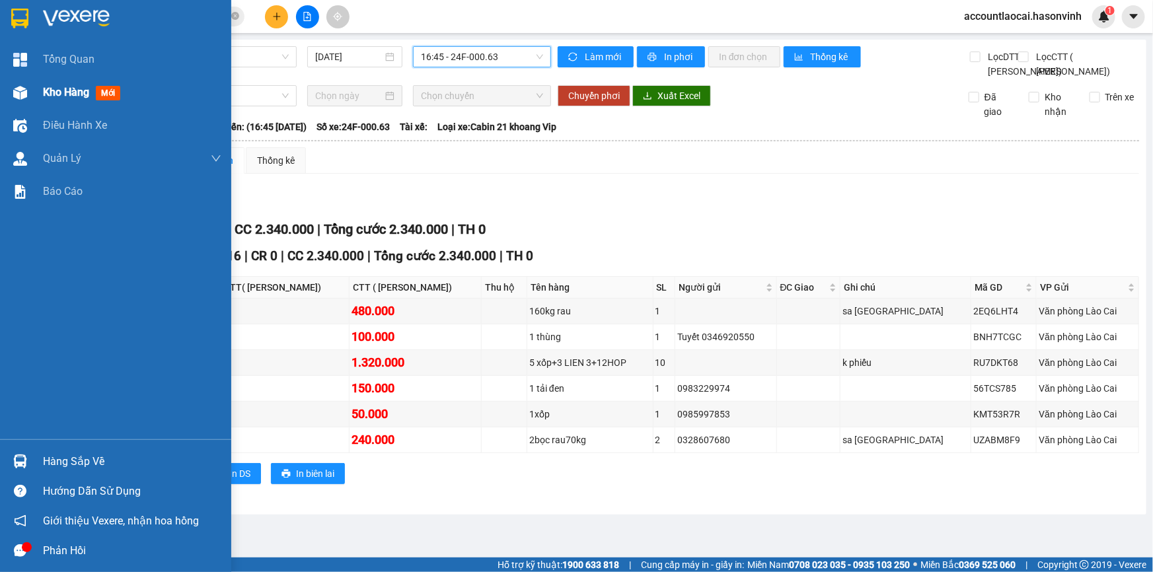
click at [79, 98] on span "Kho hàng" at bounding box center [66, 92] width 46 height 13
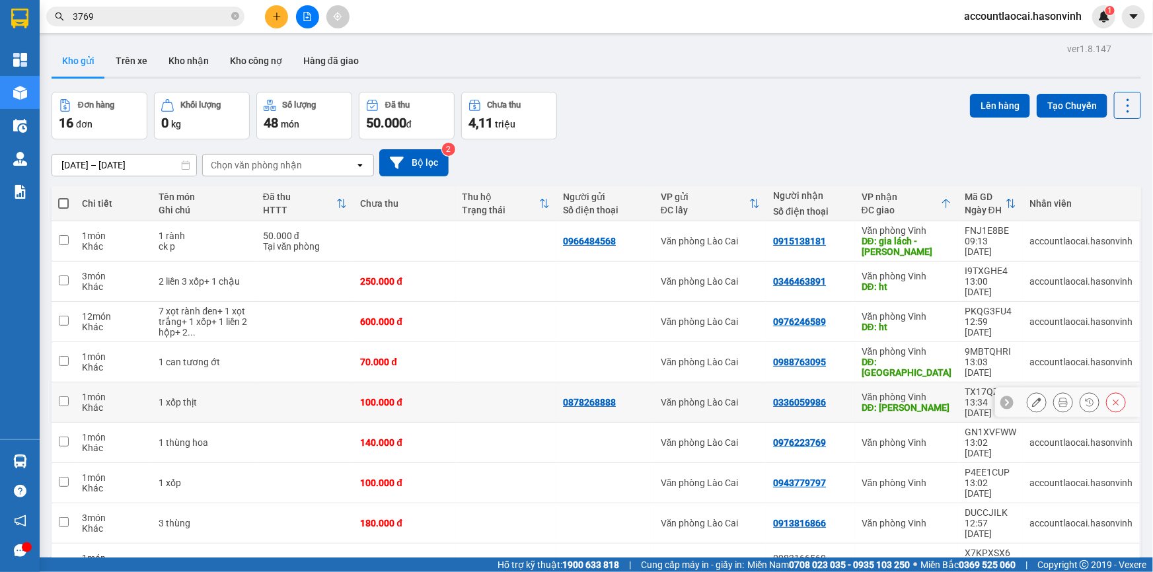
click at [925, 402] on div "DĐ: [PERSON_NAME]" at bounding box center [907, 407] width 90 height 11
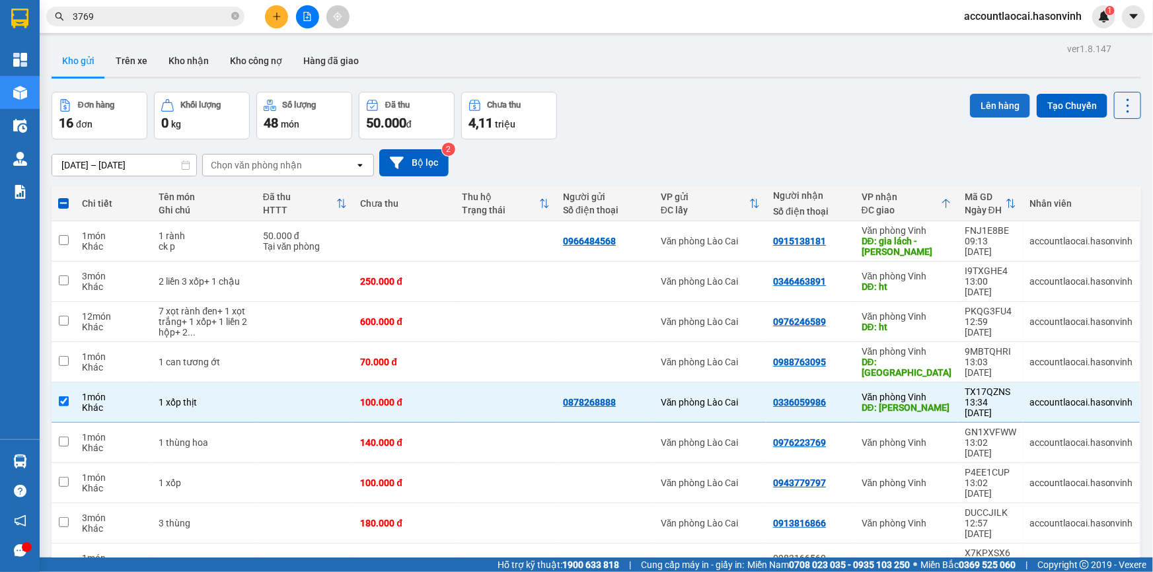
click at [991, 105] on button "Lên hàng" at bounding box center [1000, 106] width 60 height 24
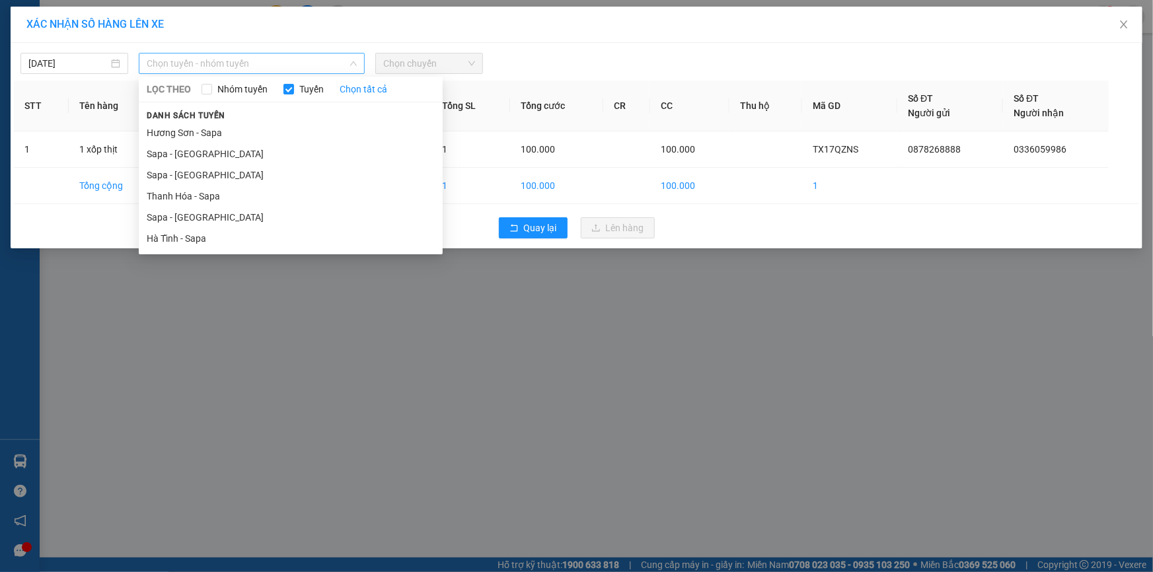
click at [198, 65] on span "Chọn tuyến - nhóm tuyến" at bounding box center [252, 64] width 210 height 20
click at [198, 147] on li "Sapa - [GEOGRAPHIC_DATA]" at bounding box center [291, 153] width 304 height 21
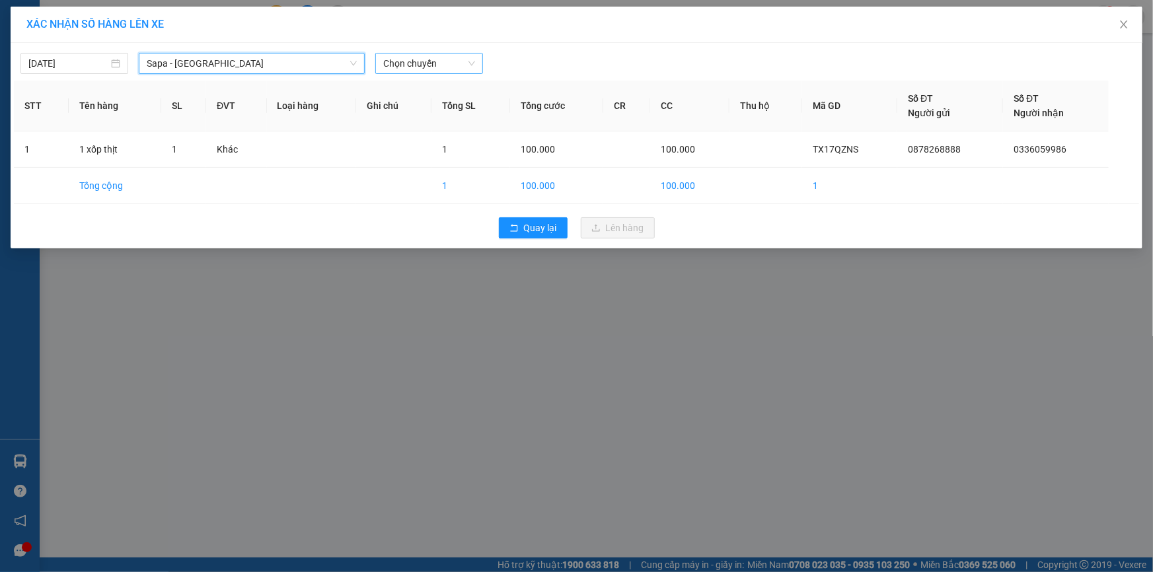
click at [463, 64] on span "Chọn chuyến" at bounding box center [429, 64] width 92 height 20
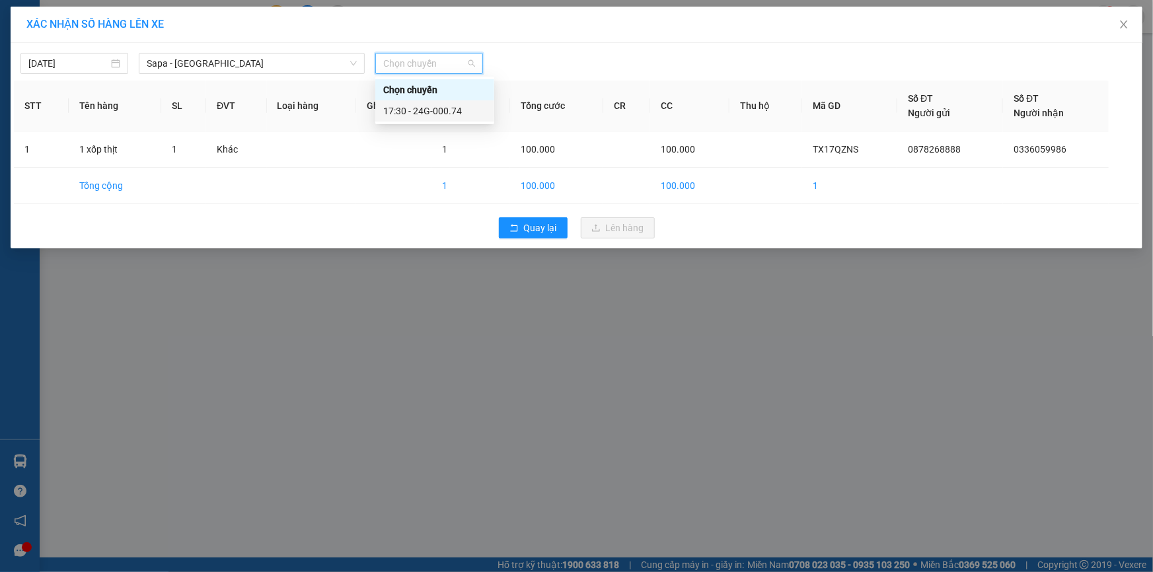
click at [461, 118] on div "17:30 - 24G-000.74" at bounding box center [434, 111] width 103 height 15
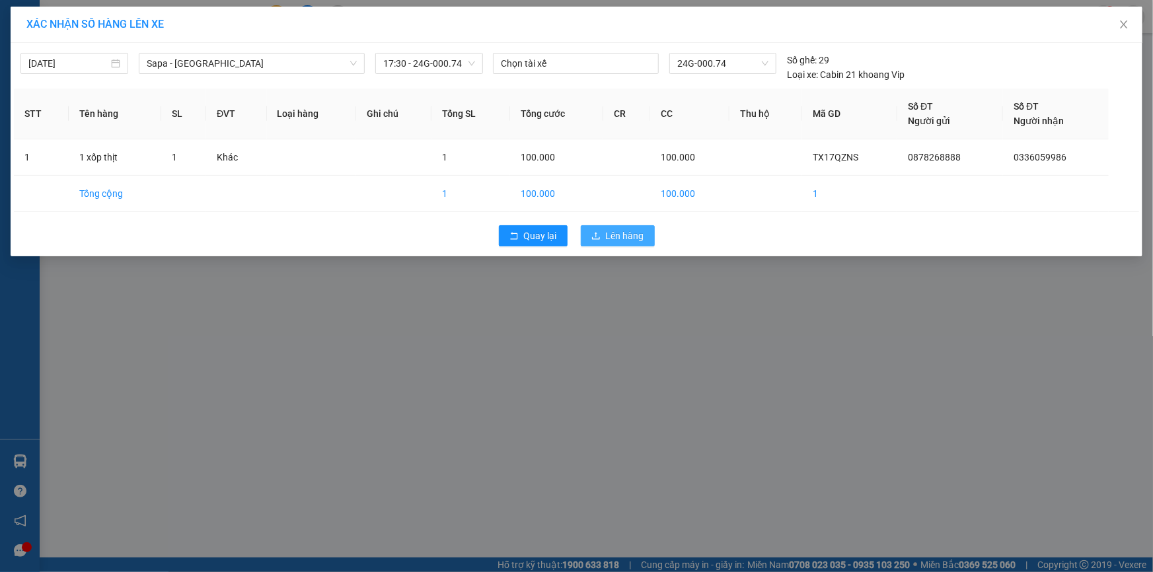
click at [614, 236] on span "Lên hàng" at bounding box center [625, 236] width 38 height 15
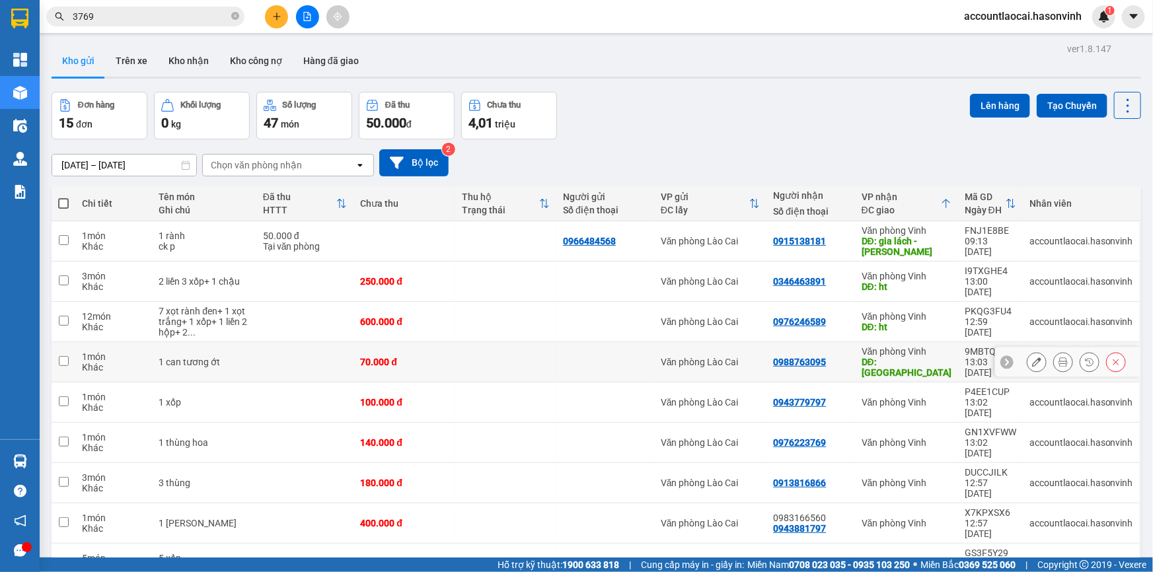
click at [902, 346] on div "Văn phòng Vinh" at bounding box center [907, 351] width 90 height 11
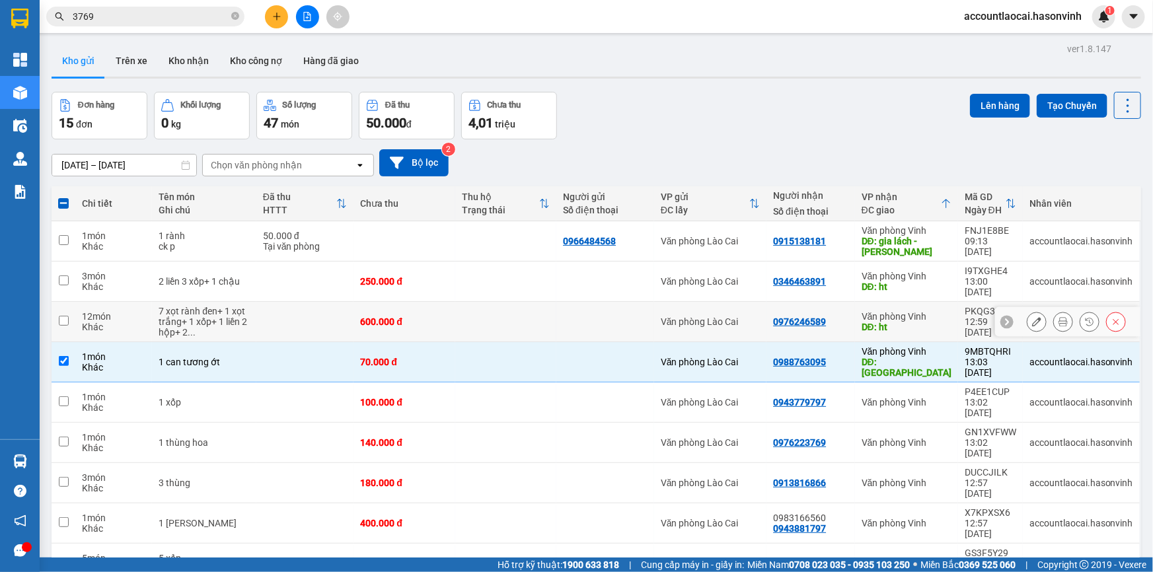
click at [897, 311] on div "Văn phòng Vinh" at bounding box center [907, 316] width 90 height 11
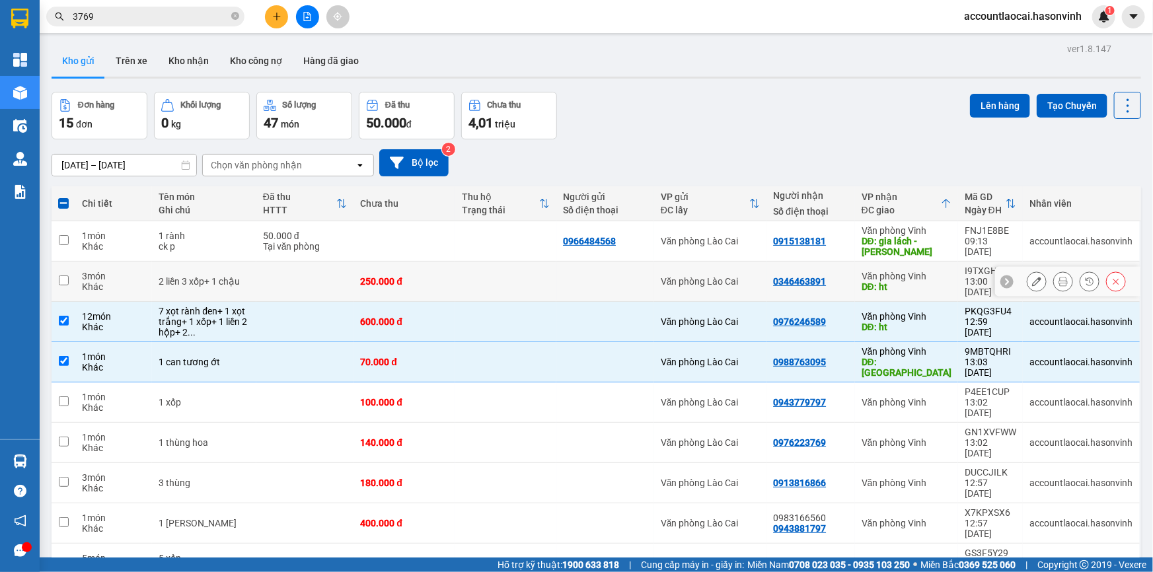
click at [900, 282] on div "DĐ: ht" at bounding box center [907, 287] width 90 height 11
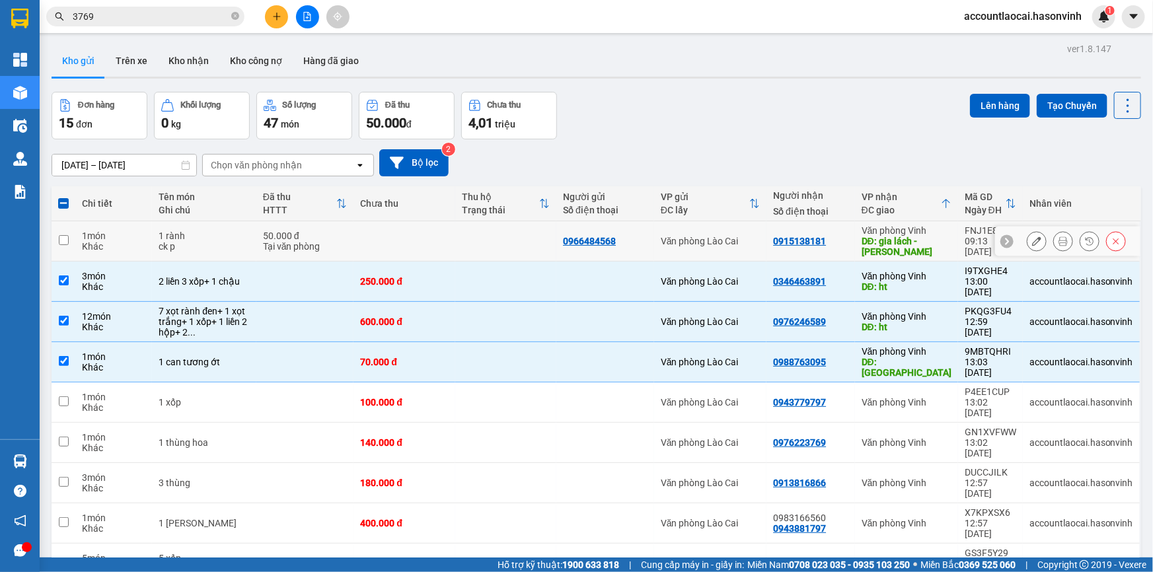
click at [909, 238] on div "DĐ: gia lách - [PERSON_NAME]" at bounding box center [907, 246] width 90 height 21
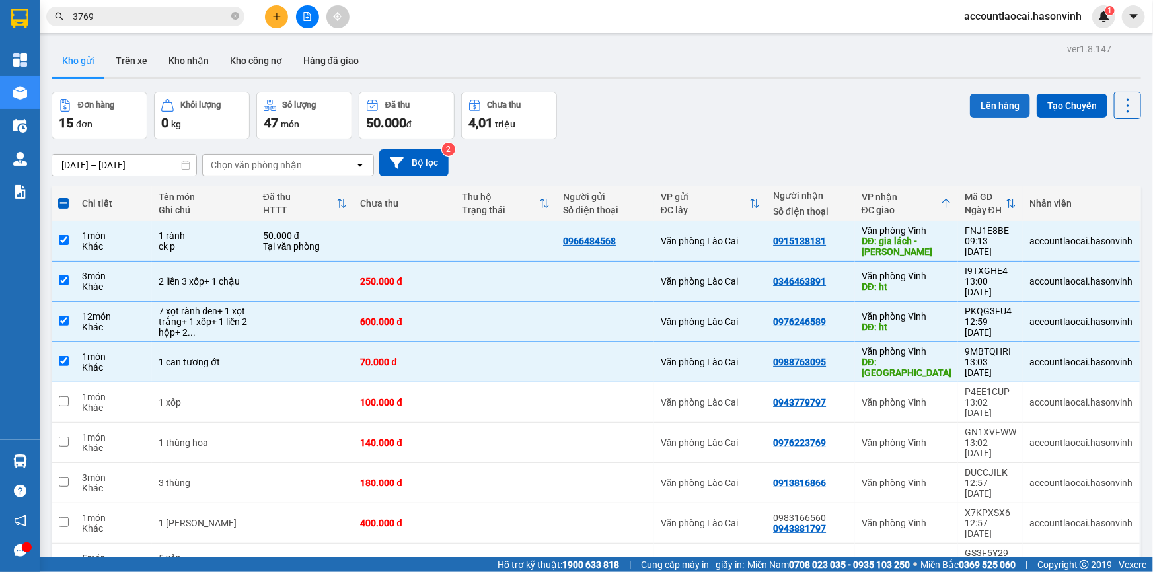
click at [985, 102] on button "Lên hàng" at bounding box center [1000, 106] width 60 height 24
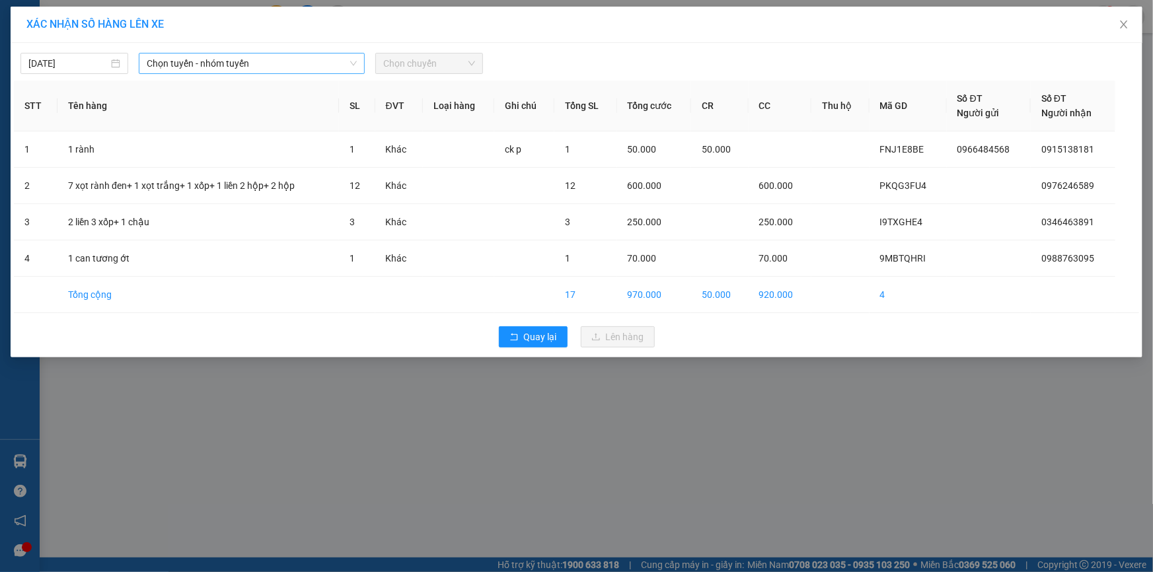
click at [248, 57] on span "Chọn tuyến - nhóm tuyến" at bounding box center [252, 64] width 210 height 20
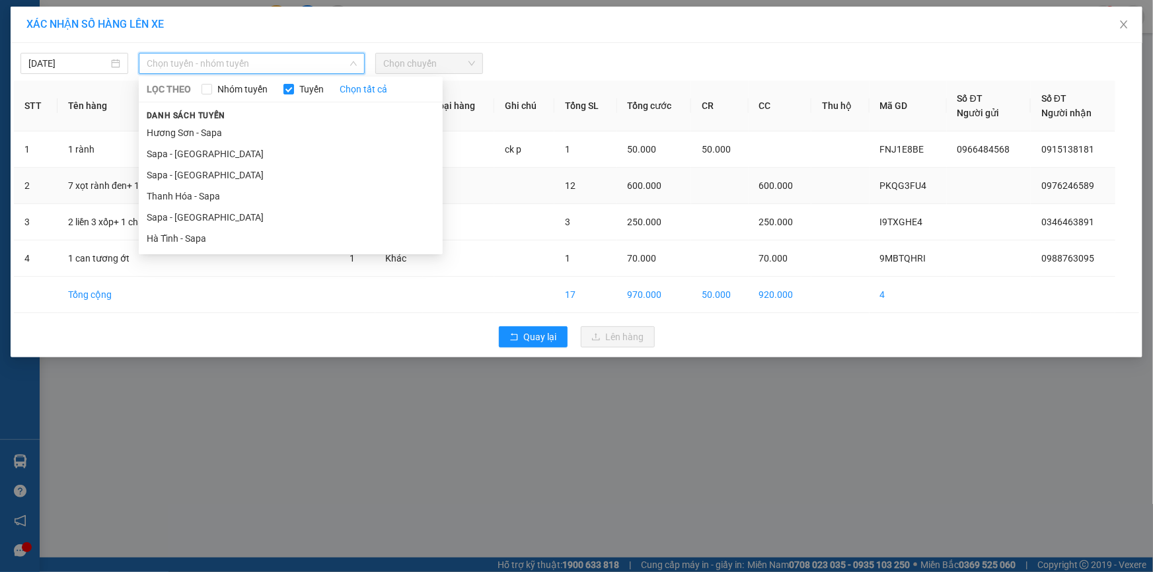
drag, startPoint x: 197, startPoint y: 220, endPoint x: 338, endPoint y: 170, distance: 149.5
click at [198, 220] on li "Sapa - [GEOGRAPHIC_DATA]" at bounding box center [291, 217] width 304 height 21
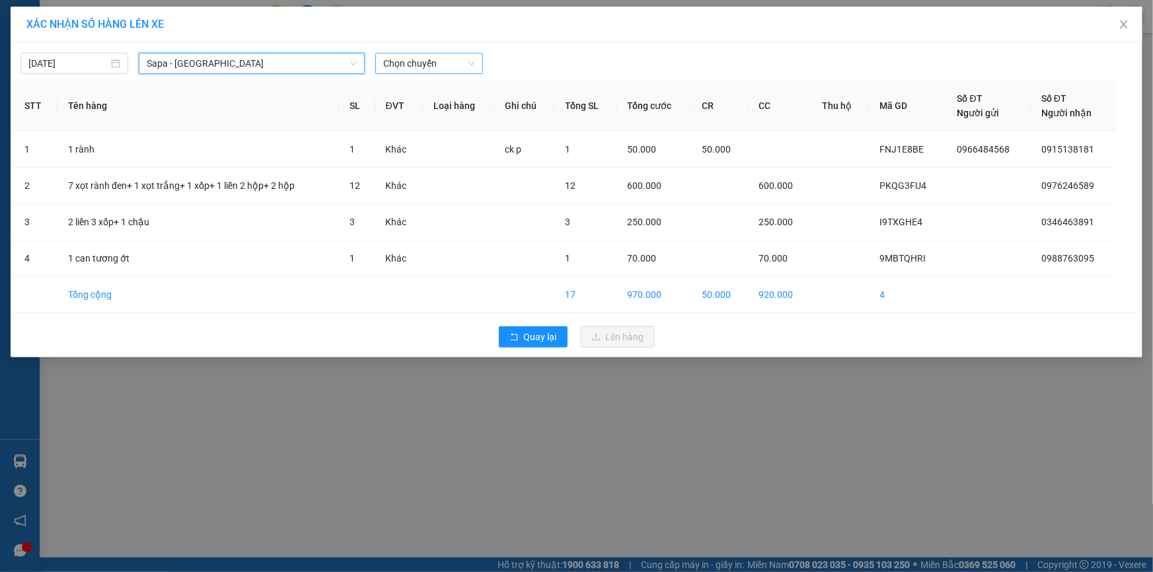
click at [447, 61] on span "Chọn chuyến" at bounding box center [429, 64] width 92 height 20
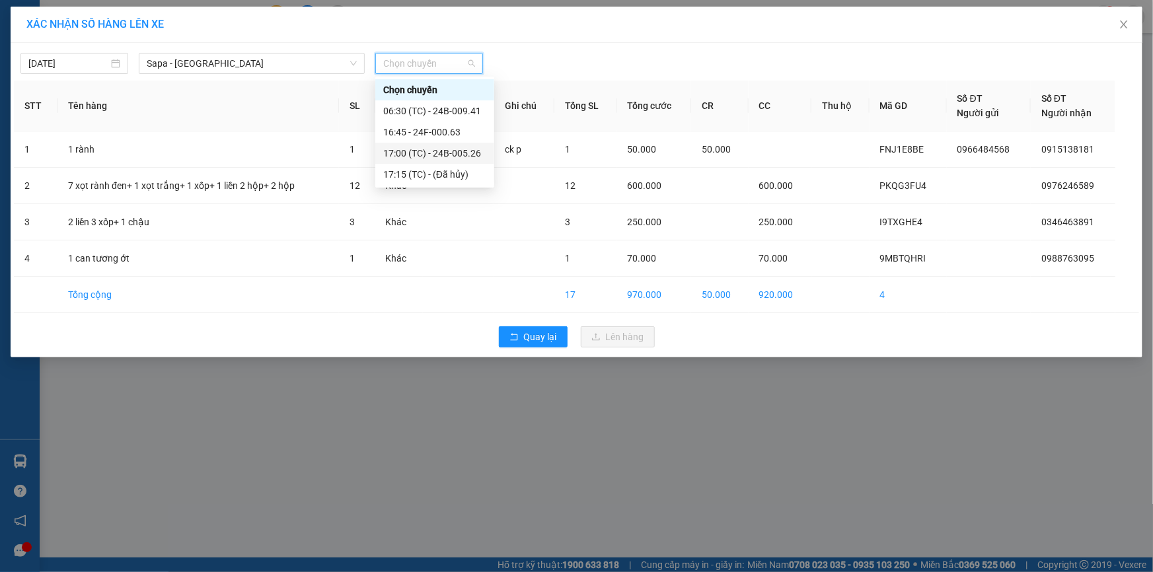
click at [463, 158] on div "17:00 (TC) - 24B-005.26" at bounding box center [434, 153] width 103 height 15
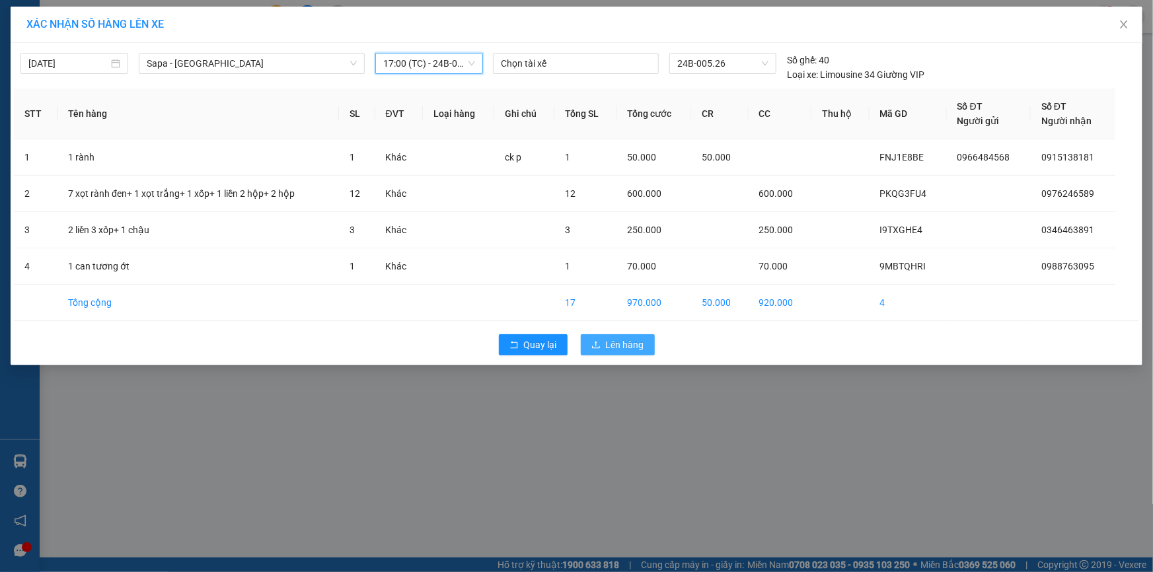
click at [639, 342] on span "Lên hàng" at bounding box center [625, 345] width 38 height 15
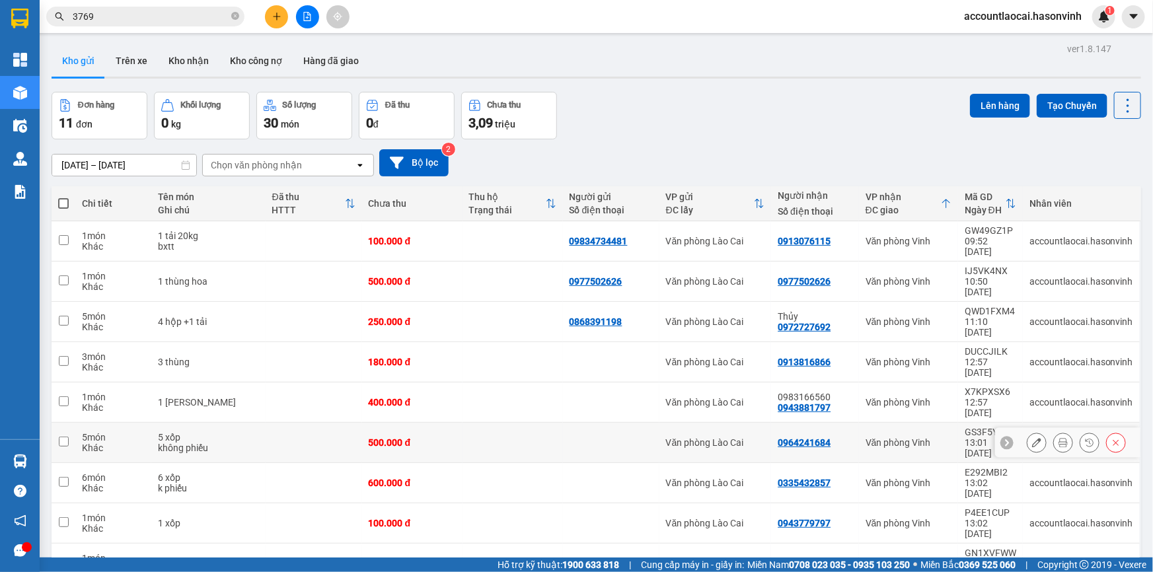
click at [443, 423] on td "500.000 đ" at bounding box center [412, 443] width 100 height 40
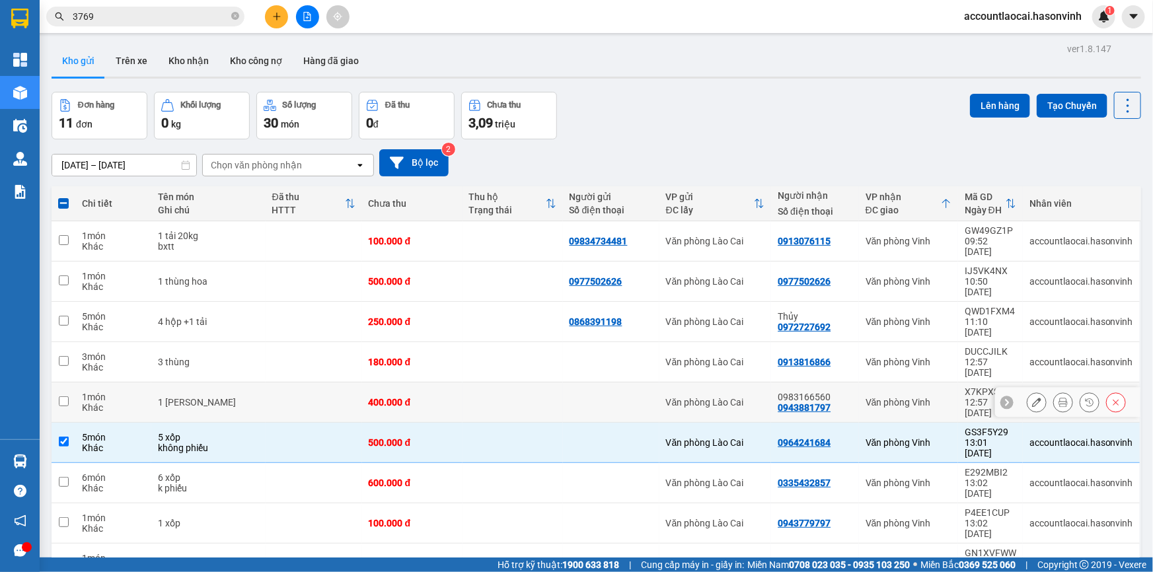
click at [438, 397] on div "400.000 đ" at bounding box center [412, 402] width 87 height 11
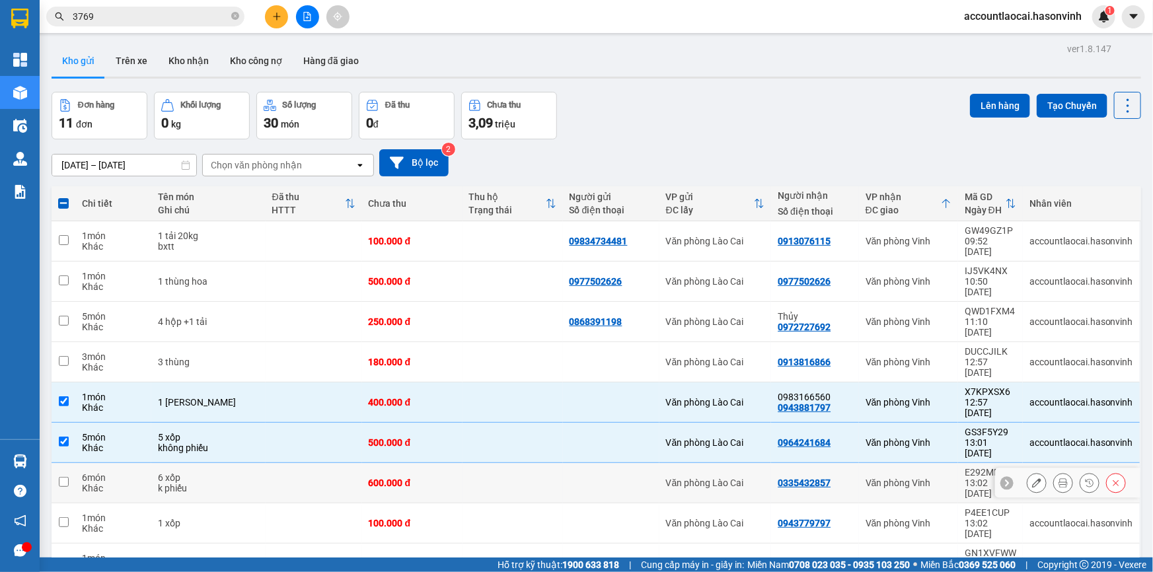
click at [428, 478] on div "600.000 đ" at bounding box center [412, 483] width 87 height 11
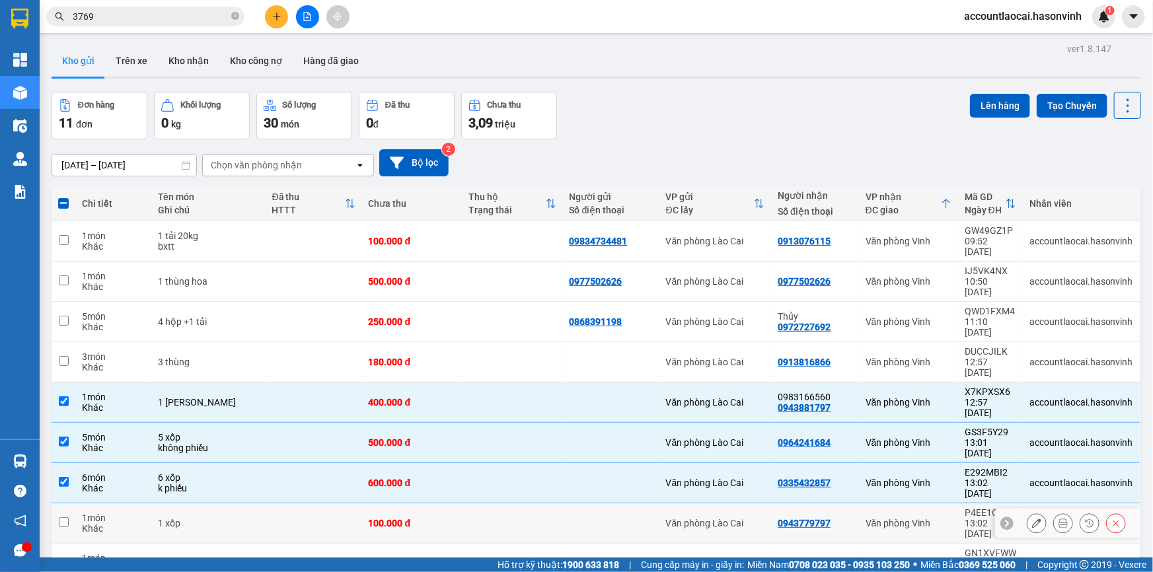
click at [426, 504] on td "100.000 đ" at bounding box center [412, 524] width 100 height 40
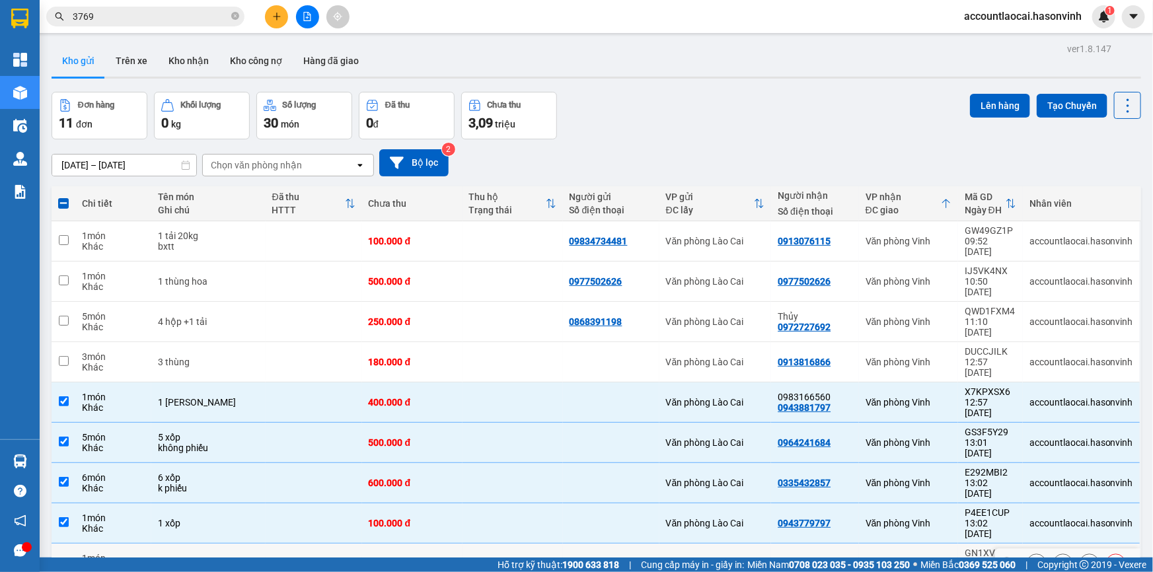
click at [416, 558] on div "140.000 đ" at bounding box center [412, 563] width 87 height 11
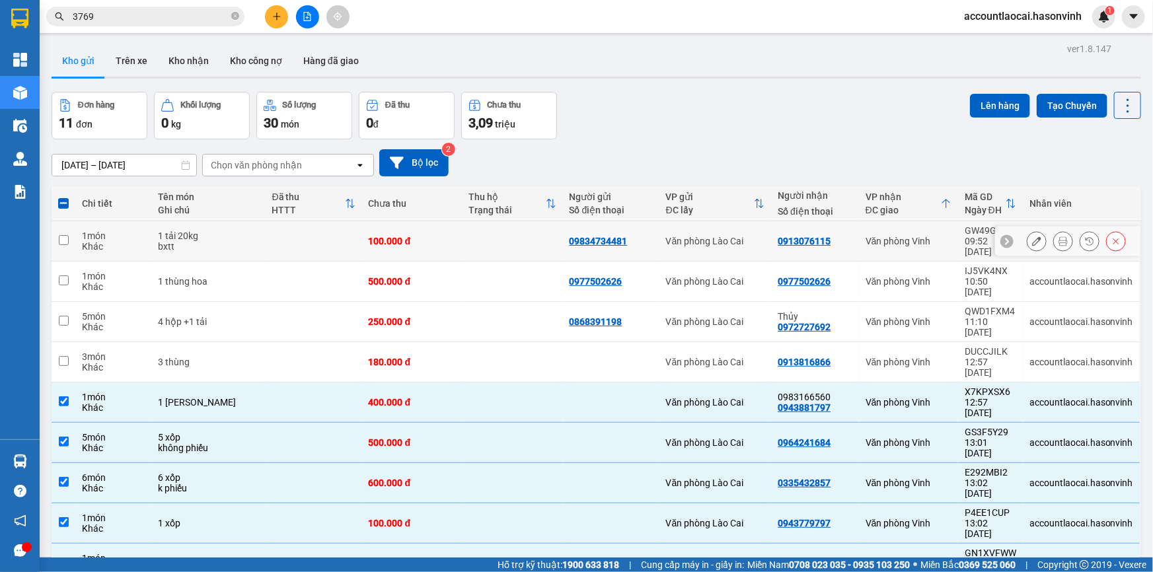
click at [430, 239] on div "100.000 đ" at bounding box center [412, 241] width 87 height 11
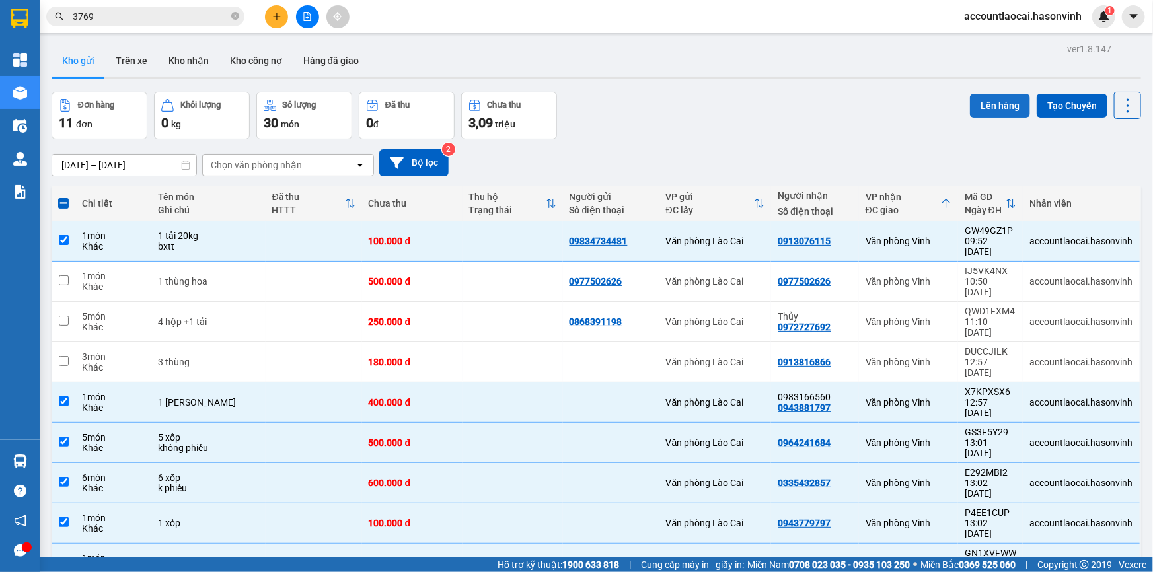
click at [993, 95] on button "Lên hàng" at bounding box center [1000, 106] width 60 height 24
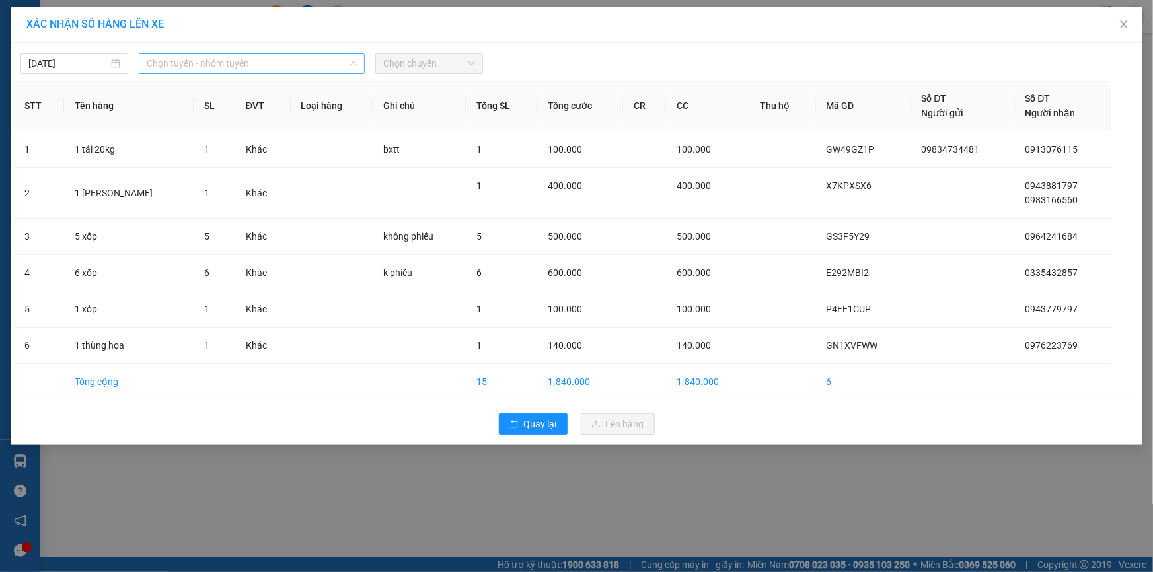
click at [227, 66] on span "Chọn tuyến - nhóm tuyến" at bounding box center [252, 64] width 210 height 20
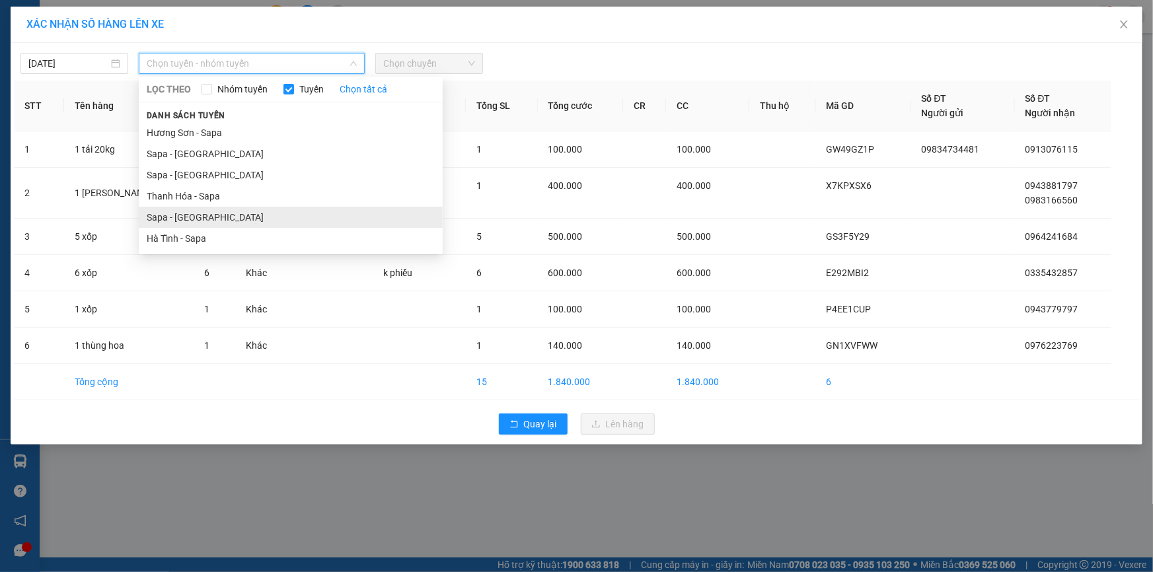
click at [192, 213] on li "Sapa - [GEOGRAPHIC_DATA]" at bounding box center [291, 217] width 304 height 21
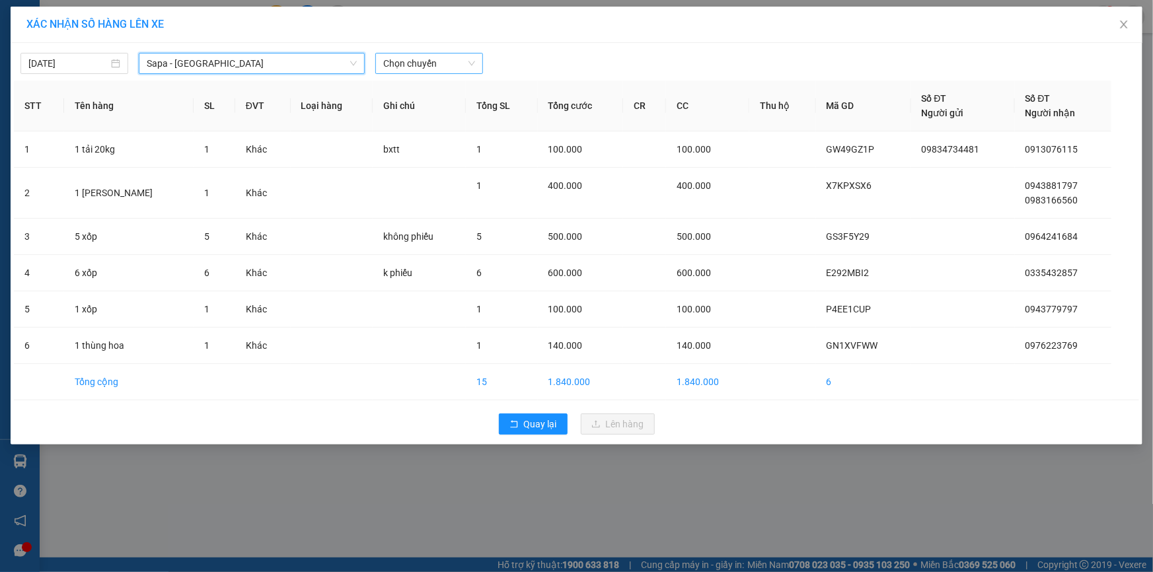
click at [423, 53] on div "Chọn chuyến" at bounding box center [429, 63] width 108 height 21
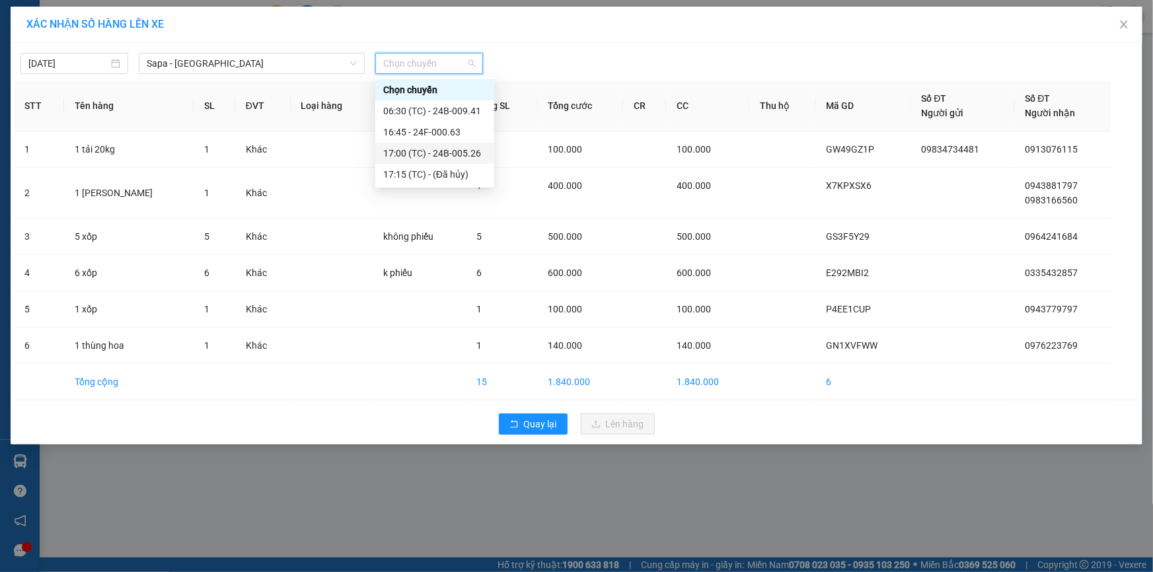
click at [449, 152] on div "17:00 (TC) - 24B-005.26" at bounding box center [434, 153] width 103 height 15
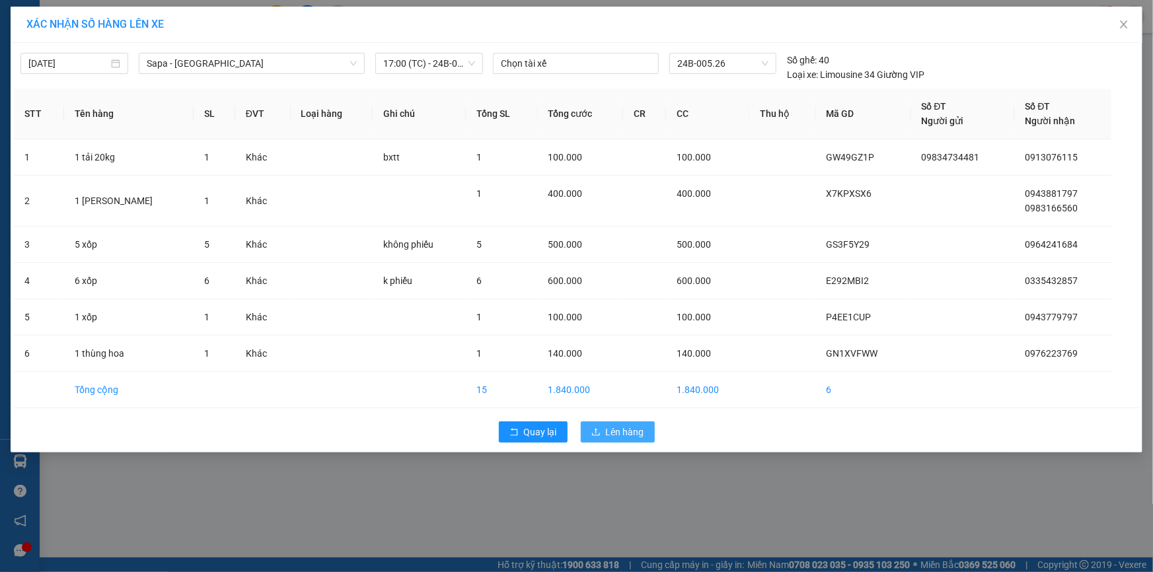
click at [611, 422] on button "Lên hàng" at bounding box center [618, 432] width 74 height 21
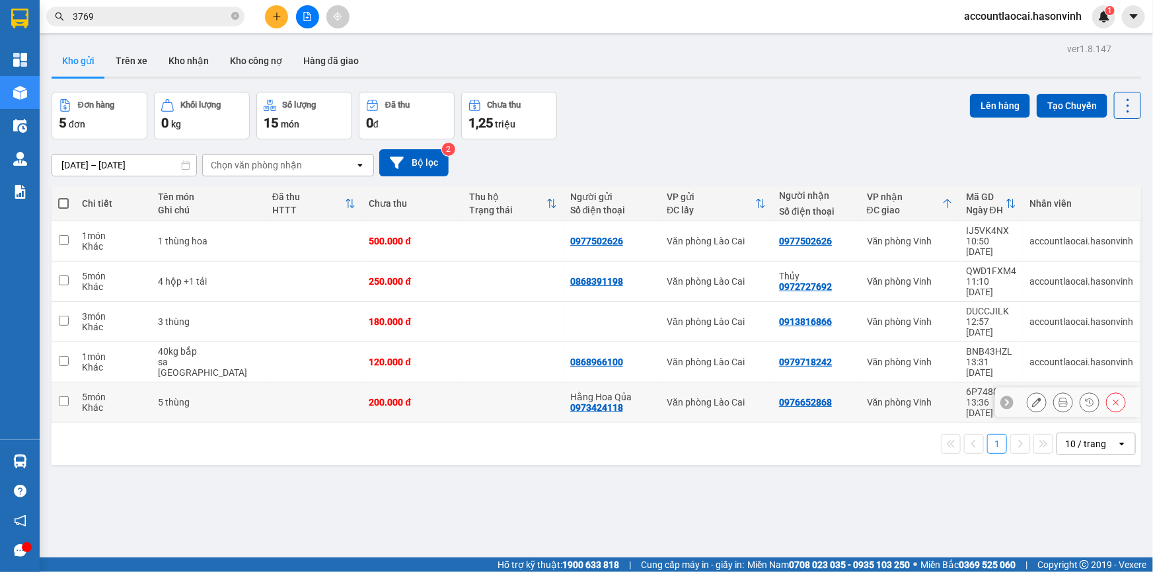
click at [414, 397] on div "200.000 đ" at bounding box center [412, 402] width 87 height 11
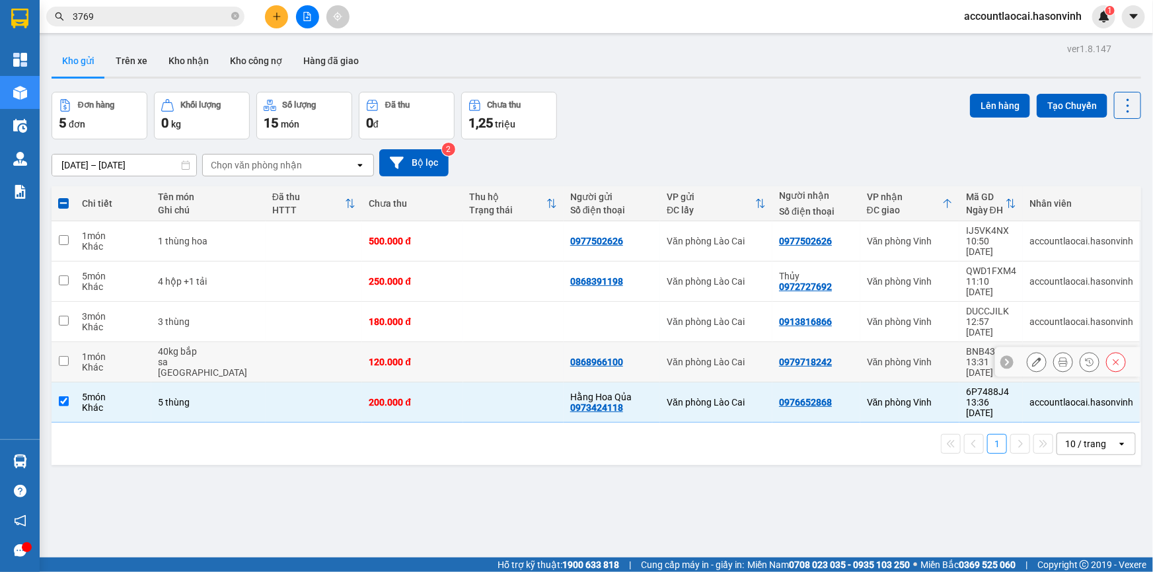
click at [406, 357] on div "120.000 đ" at bounding box center [412, 362] width 87 height 11
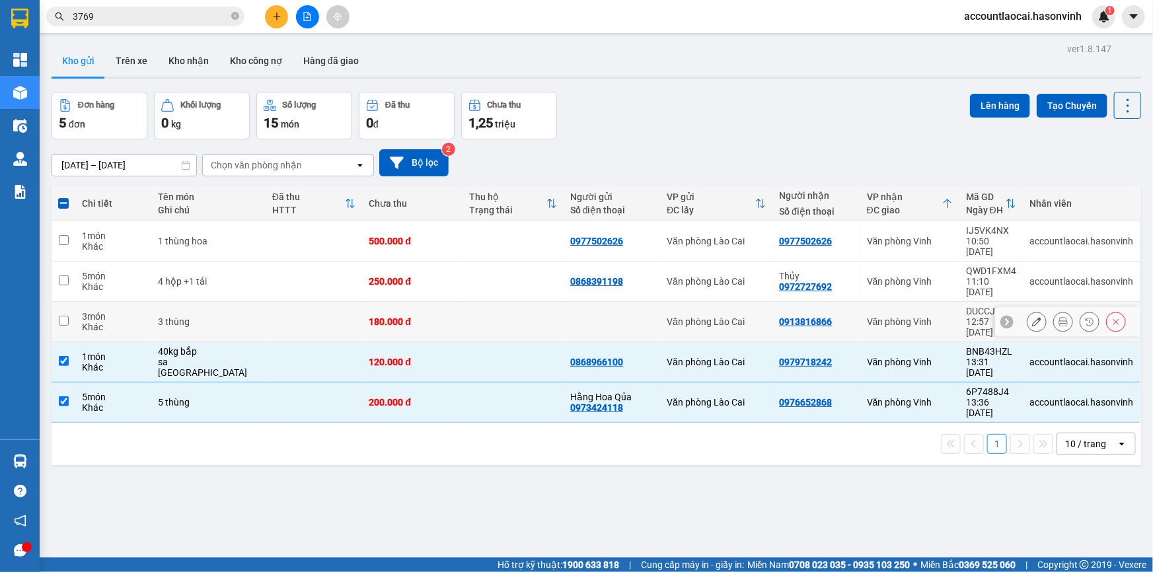
click at [416, 317] on div "180.000 đ" at bounding box center [412, 322] width 87 height 11
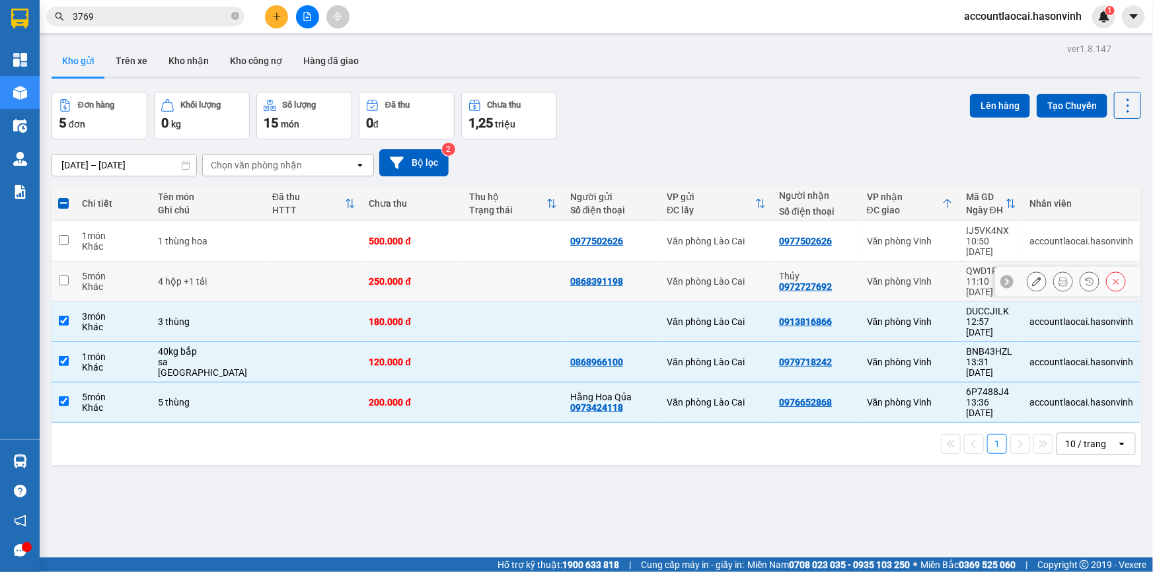
click at [423, 276] on div "250.000 đ" at bounding box center [412, 281] width 87 height 11
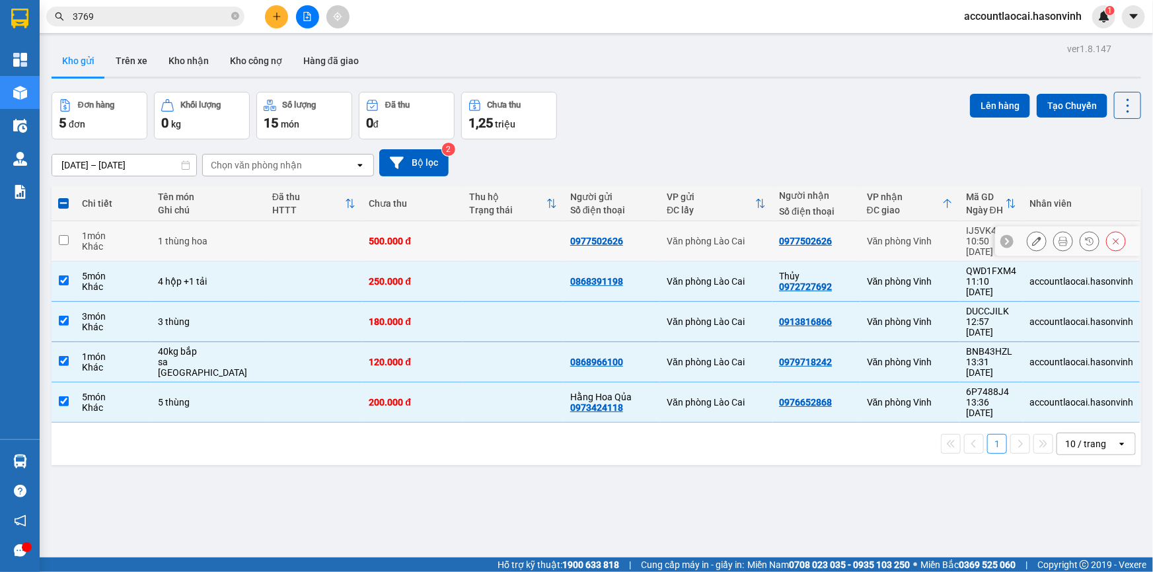
click at [463, 234] on td at bounding box center [513, 241] width 100 height 40
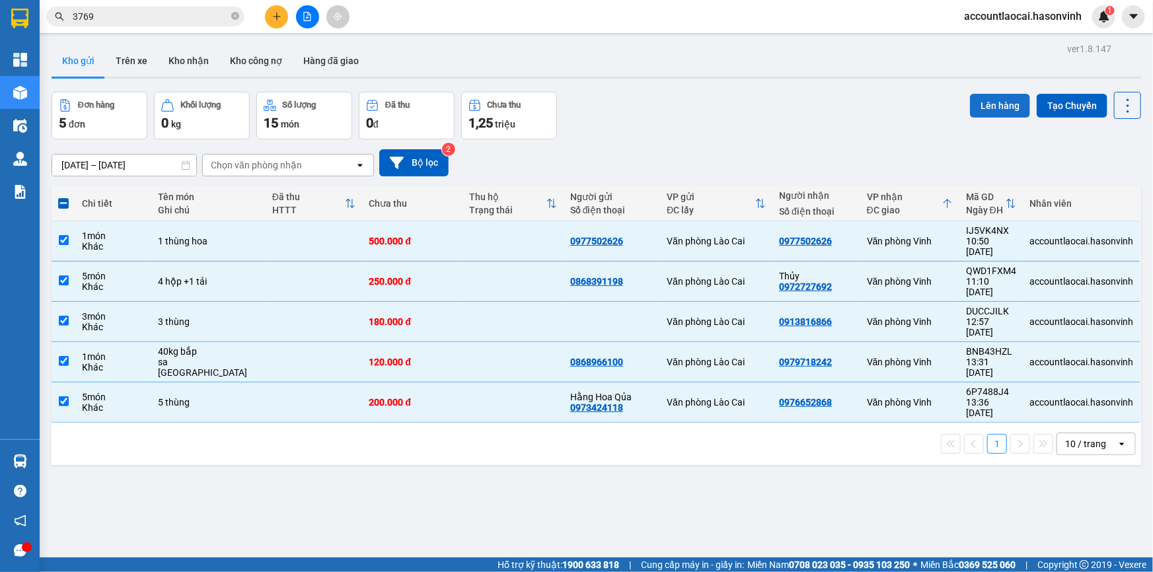
click at [980, 104] on button "Lên hàng" at bounding box center [1000, 106] width 60 height 24
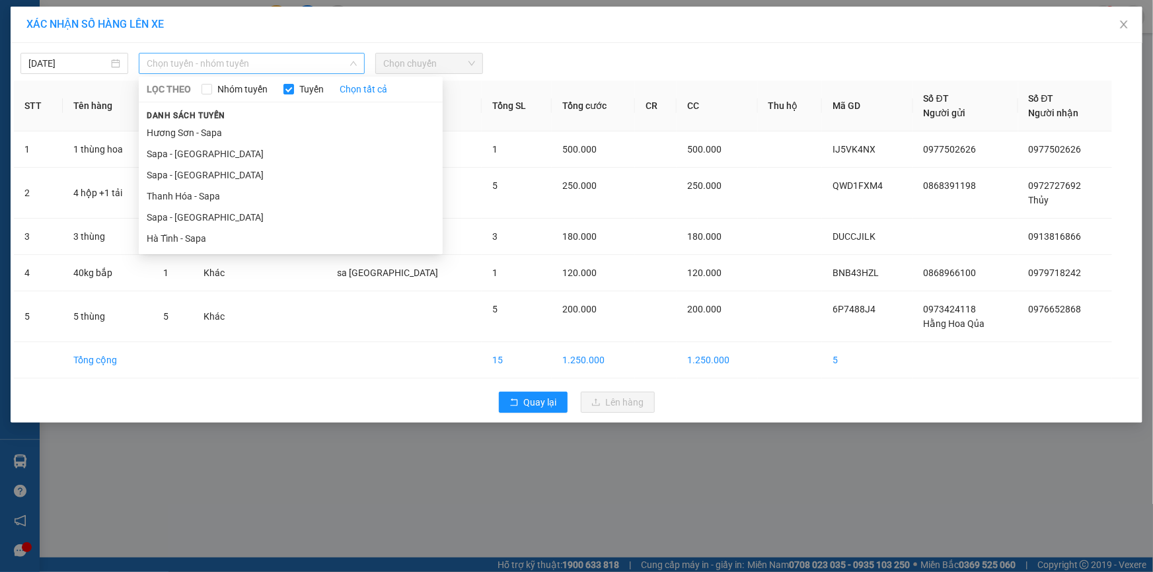
click at [218, 56] on span "Chọn tuyến - nhóm tuyến" at bounding box center [252, 64] width 210 height 20
click at [166, 218] on li "Sapa - [GEOGRAPHIC_DATA]" at bounding box center [291, 217] width 304 height 21
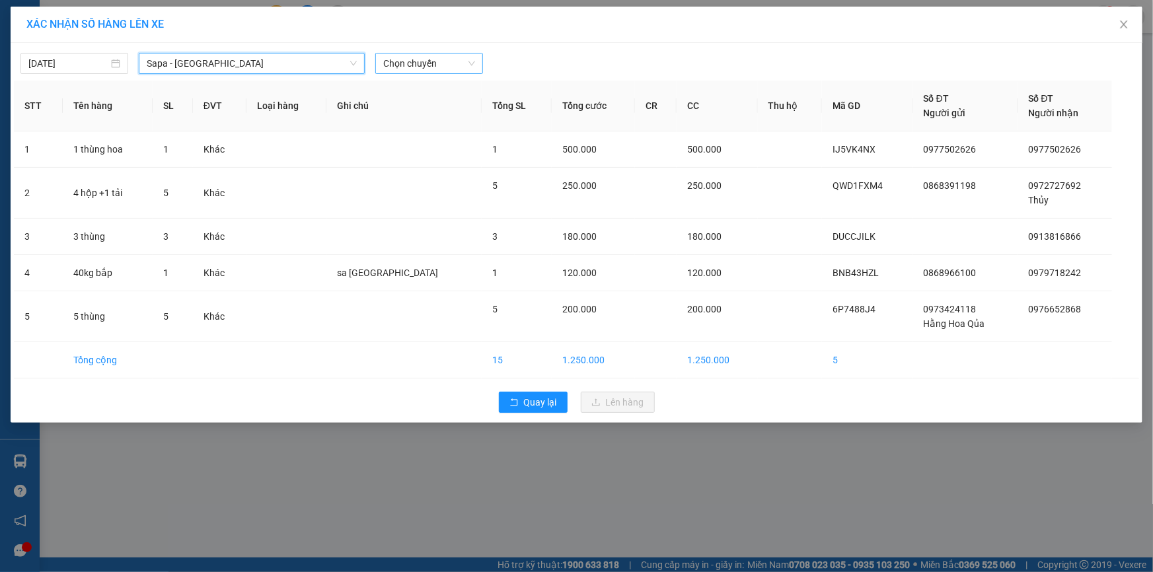
click at [437, 63] on span "Chọn chuyến" at bounding box center [429, 64] width 92 height 20
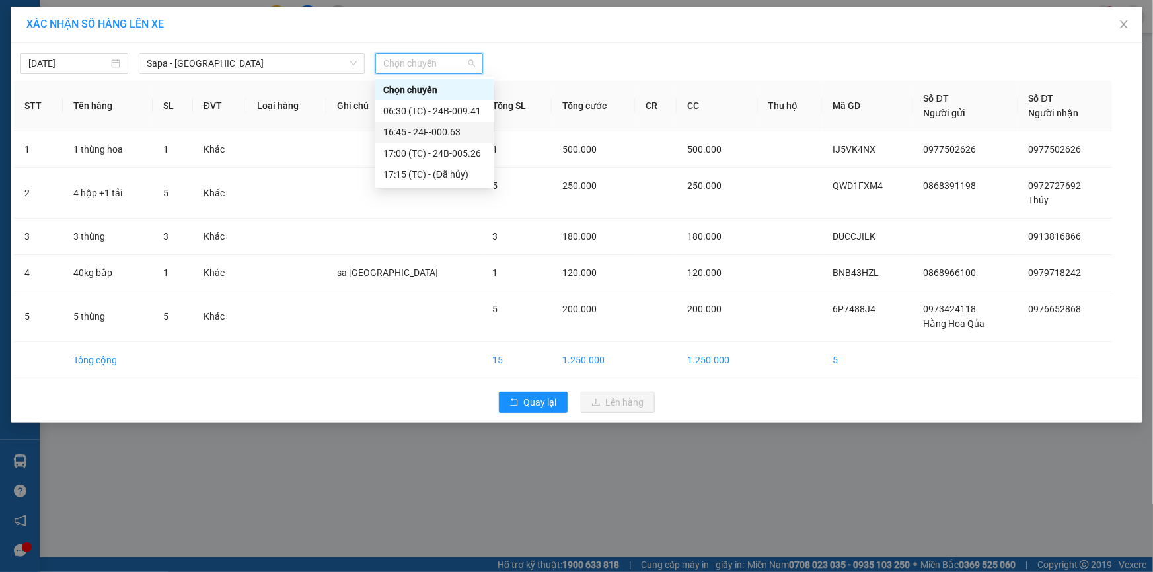
click at [439, 132] on div "16:45 - 24F-000.63" at bounding box center [434, 132] width 103 height 15
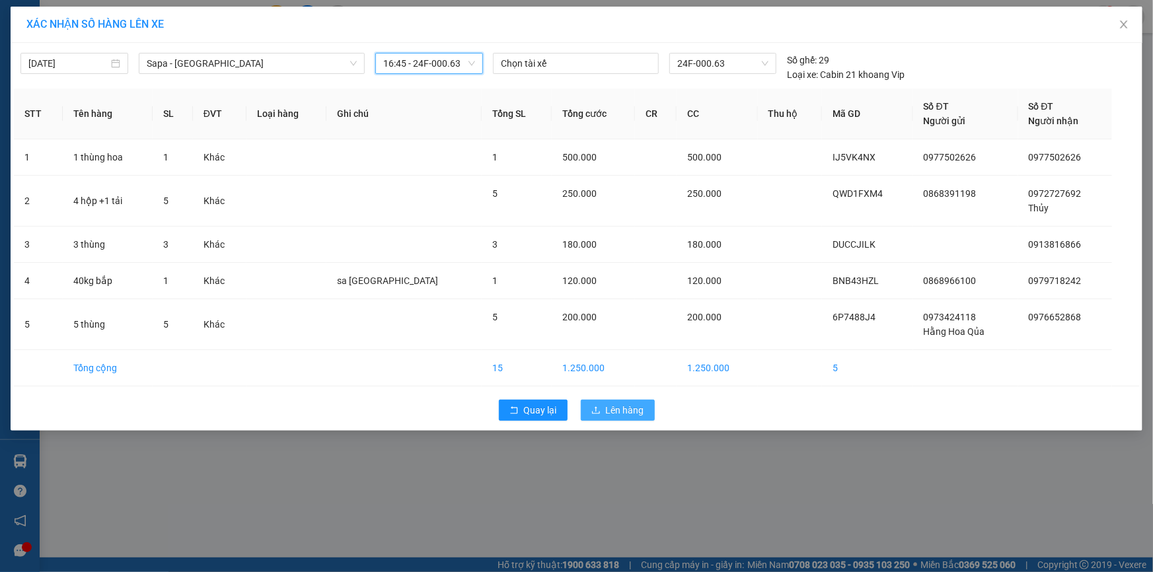
click at [621, 403] on span "Lên hàng" at bounding box center [625, 410] width 38 height 15
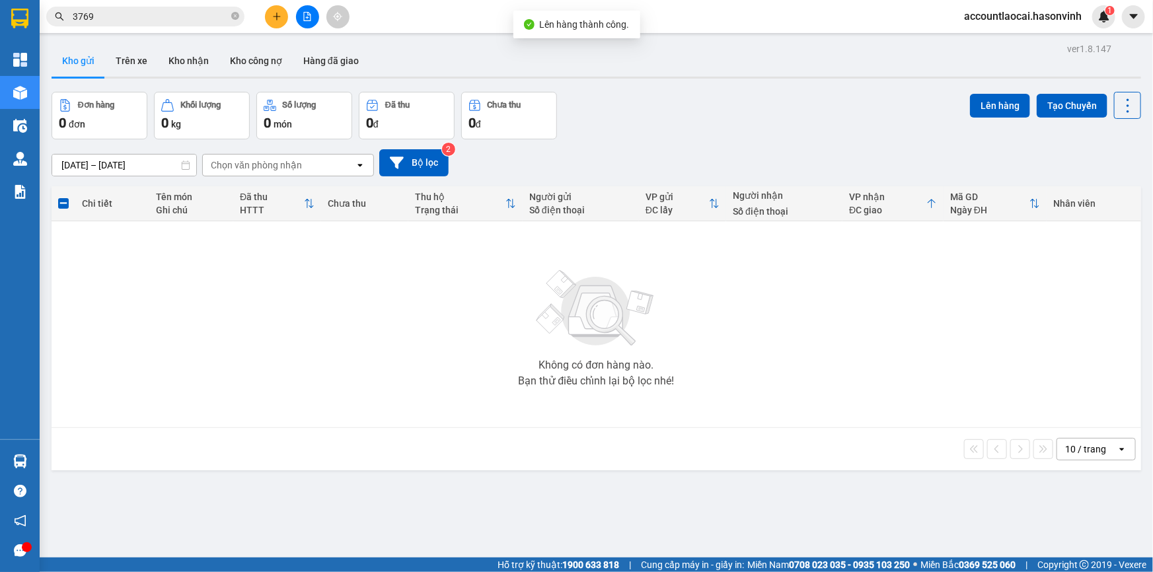
click at [314, 26] on div at bounding box center [307, 16] width 99 height 23
click at [280, 15] on icon "plus" at bounding box center [276, 16] width 9 height 9
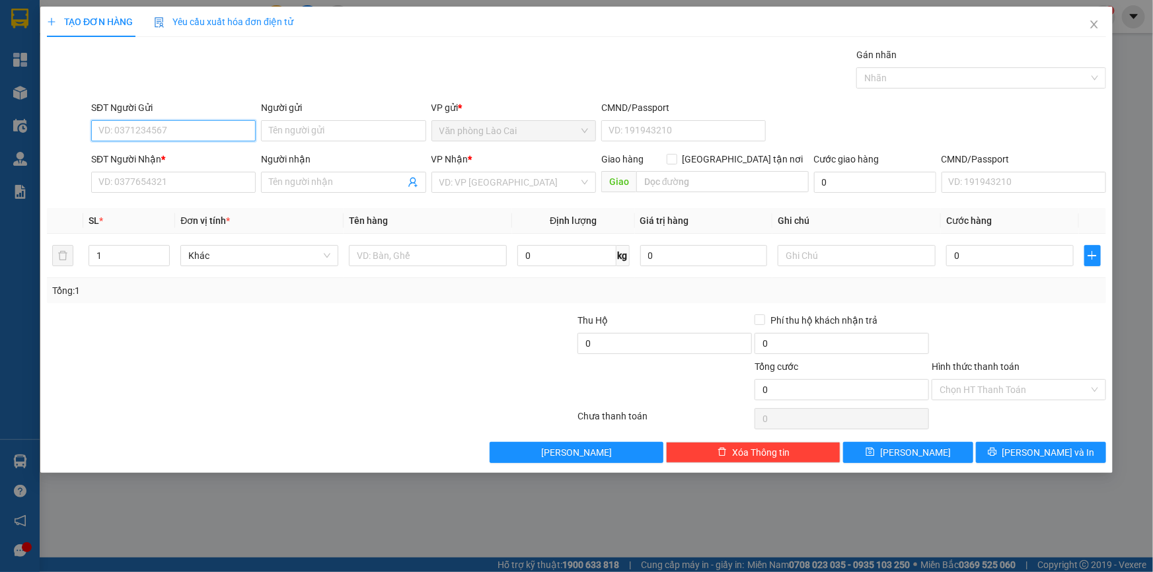
click at [143, 130] on input "SĐT Người Gửi" at bounding box center [173, 130] width 165 height 21
click at [1091, 23] on icon "close" at bounding box center [1094, 24] width 11 height 11
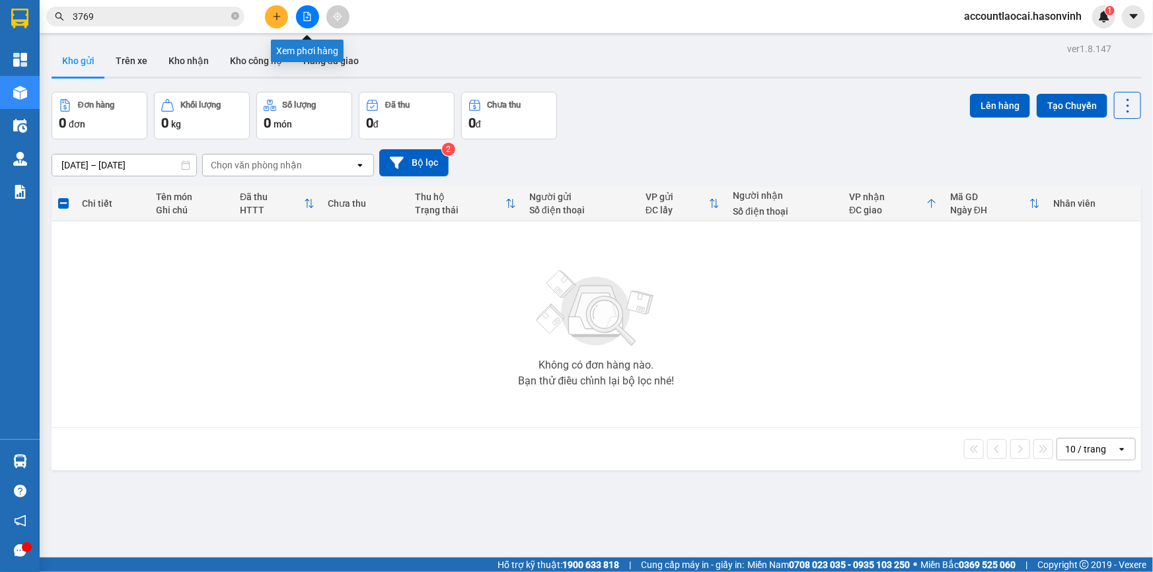
click at [311, 13] on icon "file-add" at bounding box center [307, 16] width 9 height 9
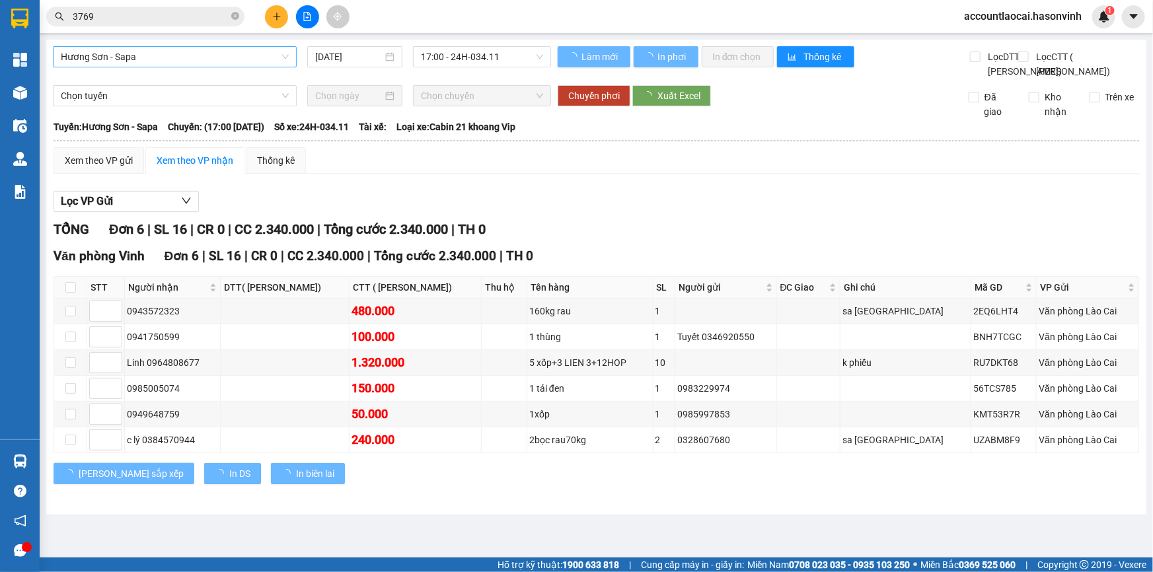
click at [151, 59] on span "Hương Sơn - Sapa" at bounding box center [175, 57] width 228 height 20
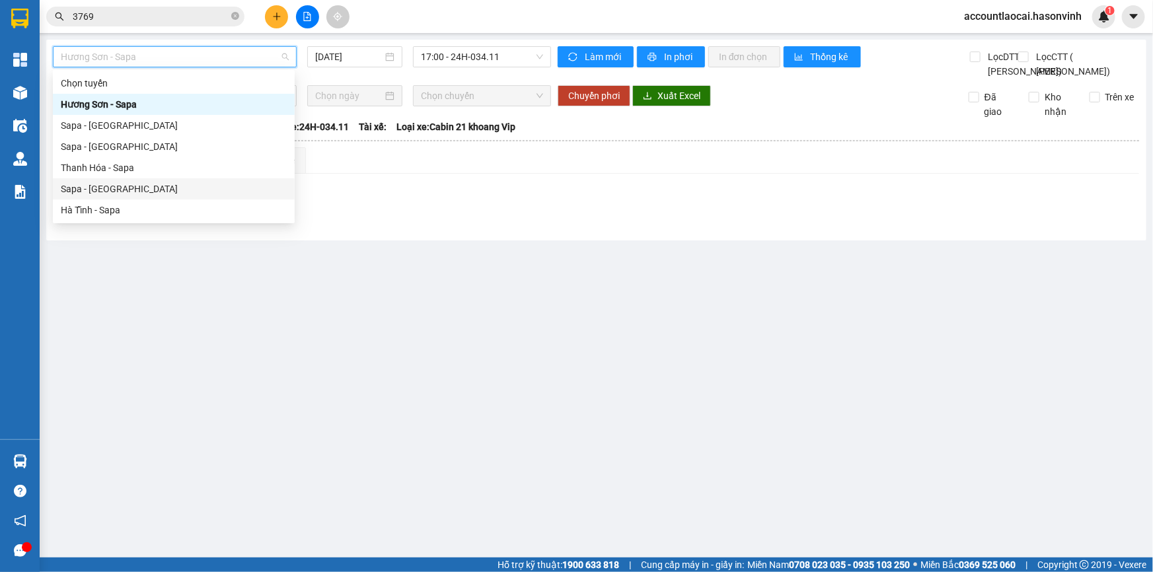
click at [134, 192] on div "Sapa - [GEOGRAPHIC_DATA]" at bounding box center [174, 189] width 226 height 15
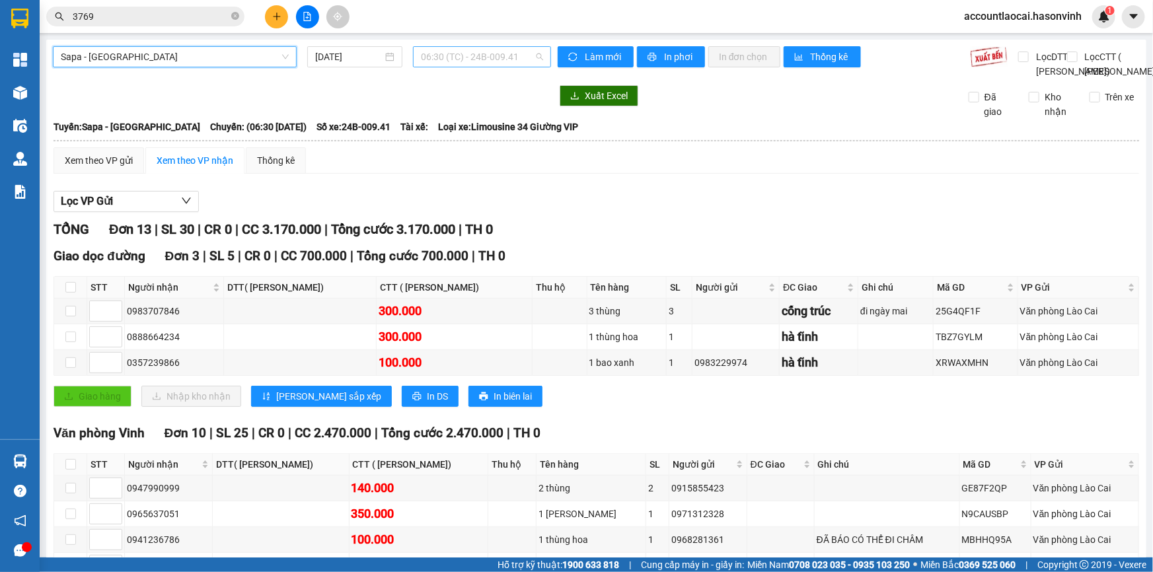
click at [499, 59] on span "06:30 (TC) - 24B-009.41" at bounding box center [482, 57] width 122 height 20
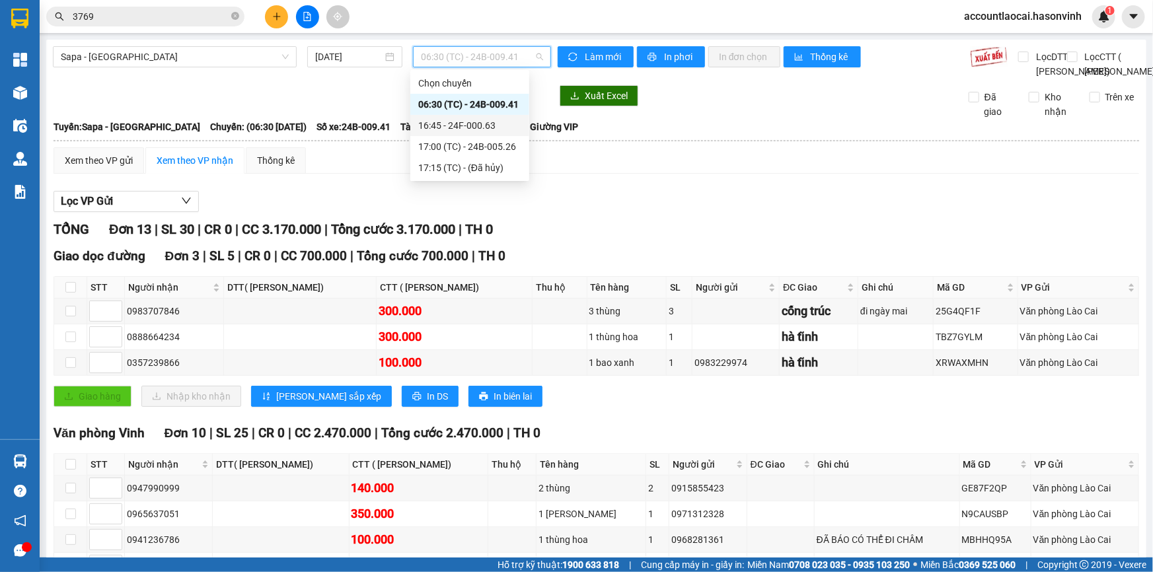
click at [496, 124] on div "16:45 - 24F-000.63" at bounding box center [469, 125] width 103 height 15
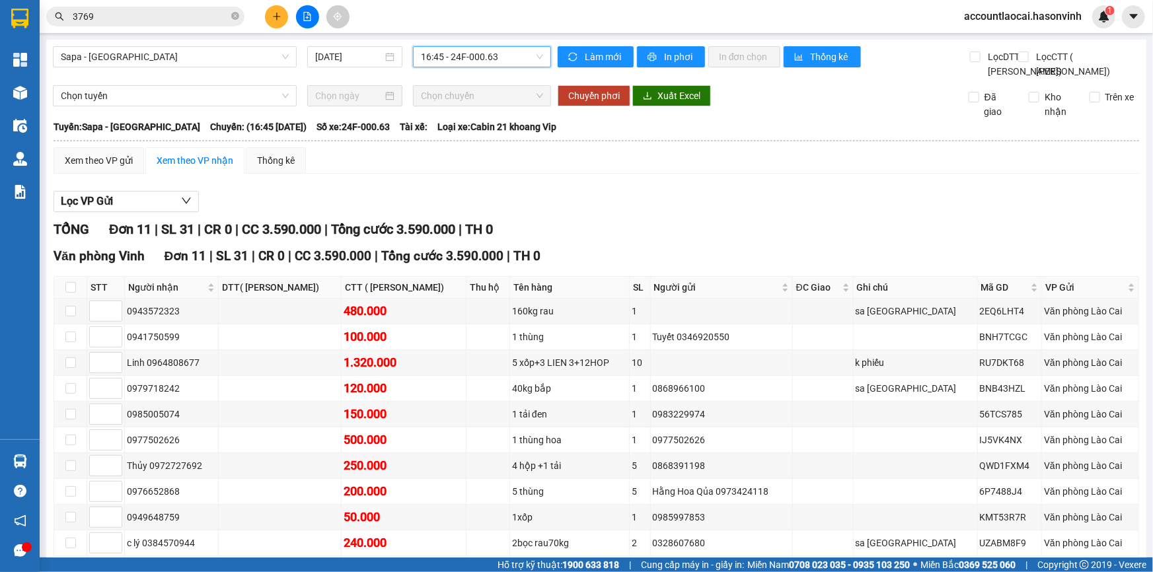
click at [494, 57] on span "16:45 - 24F-000.63" at bounding box center [482, 57] width 122 height 20
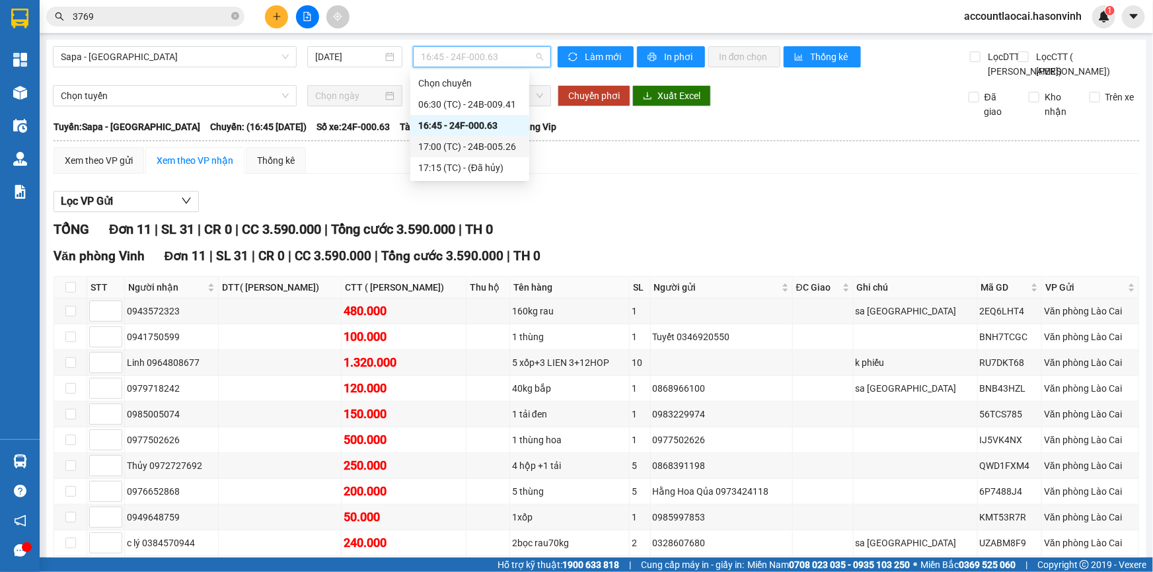
click at [490, 147] on div "17:00 (TC) - 24B-005.26" at bounding box center [469, 146] width 103 height 15
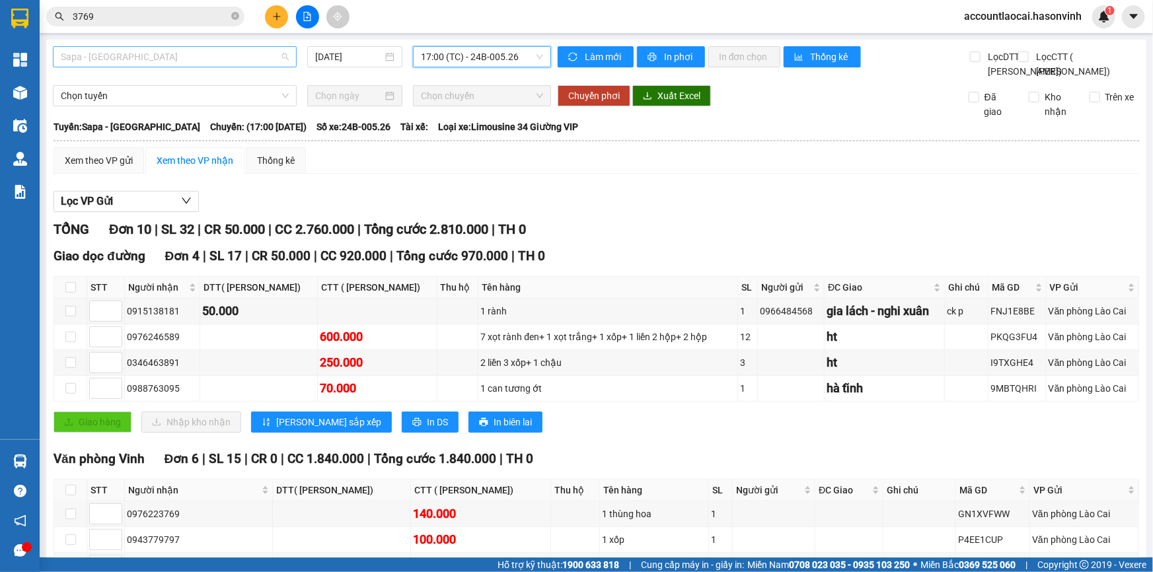
click at [189, 53] on span "Sapa - [GEOGRAPHIC_DATA]" at bounding box center [175, 57] width 228 height 20
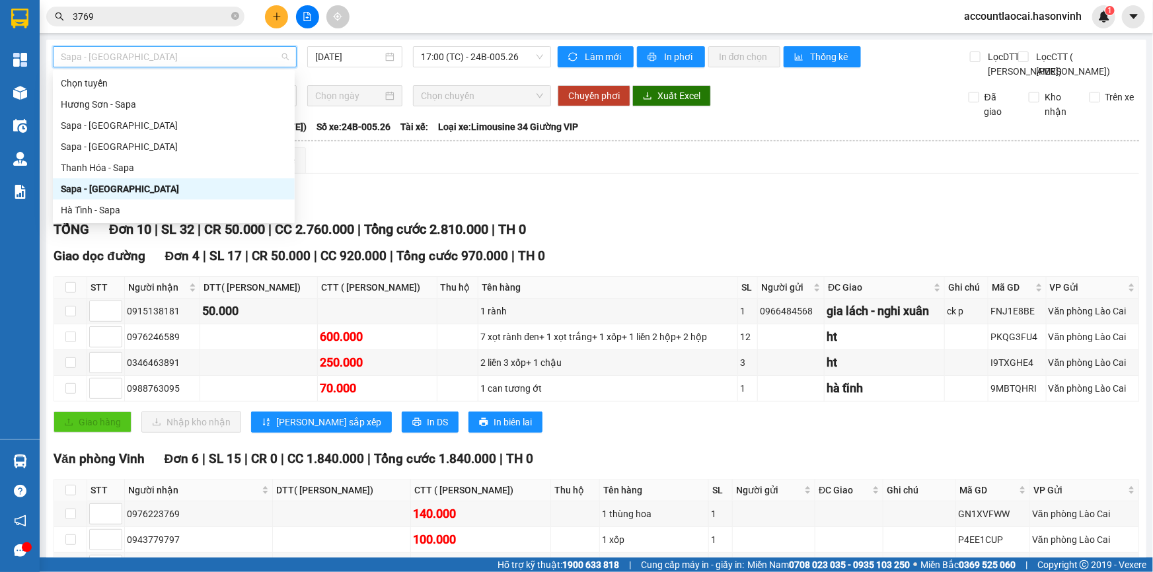
click at [132, 190] on div "Sapa - [GEOGRAPHIC_DATA]" at bounding box center [174, 189] width 226 height 15
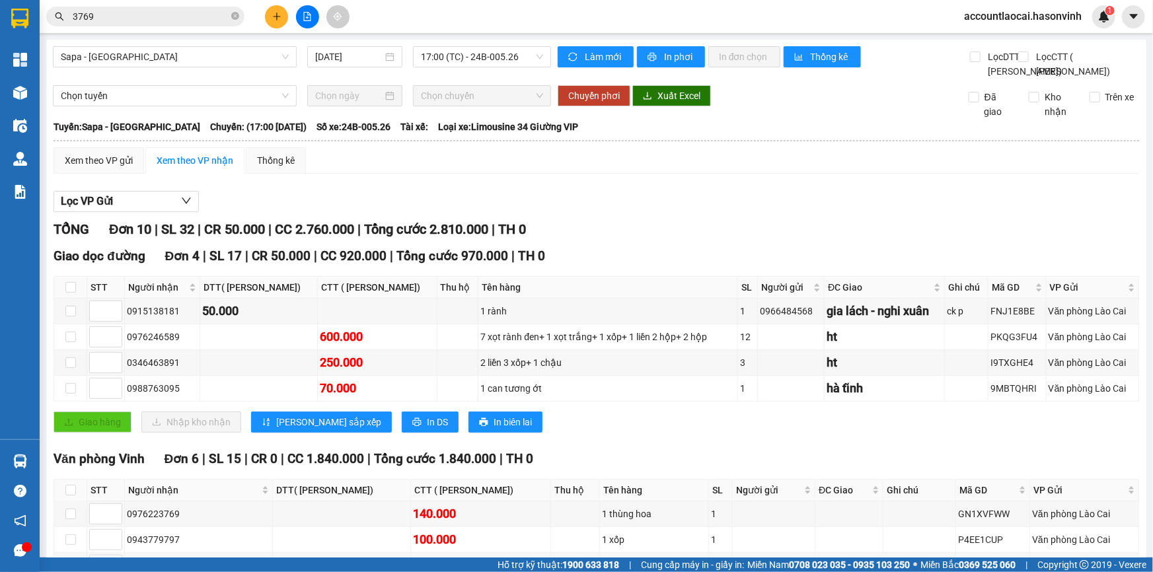
click at [182, 67] on div "Sapa - [GEOGRAPHIC_DATA] [DATE] 17:00 (TC) - 24B-005.26" at bounding box center [302, 62] width 498 height 32
click at [159, 50] on span "Sapa - [GEOGRAPHIC_DATA]" at bounding box center [175, 57] width 228 height 20
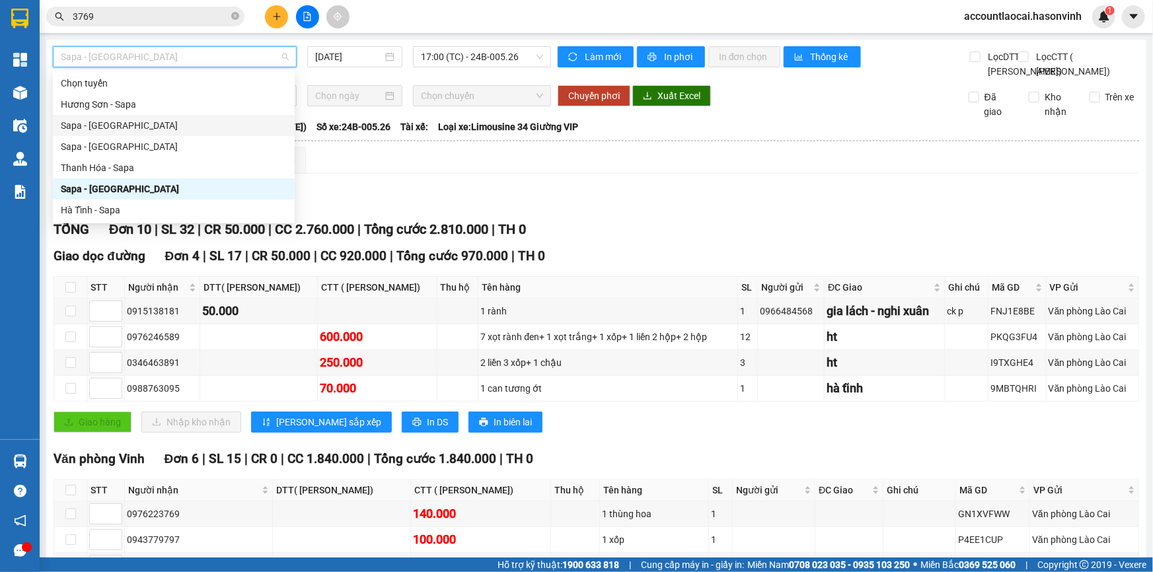
click at [132, 127] on div "Sapa - [GEOGRAPHIC_DATA]" at bounding box center [174, 125] width 226 height 15
